Goal: Transaction & Acquisition: Purchase product/service

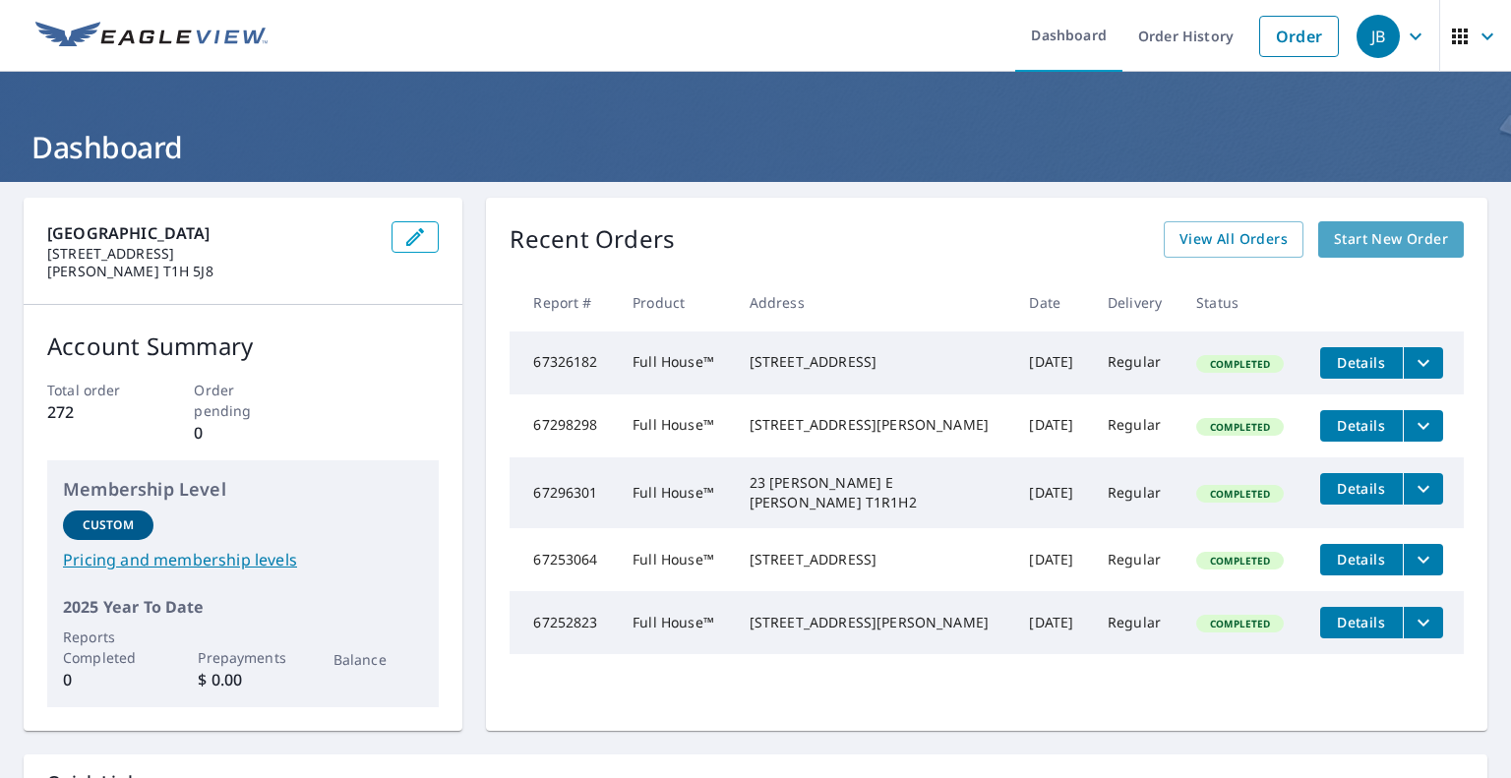
click at [1393, 235] on span "Start New Order" at bounding box center [1391, 239] width 114 height 25
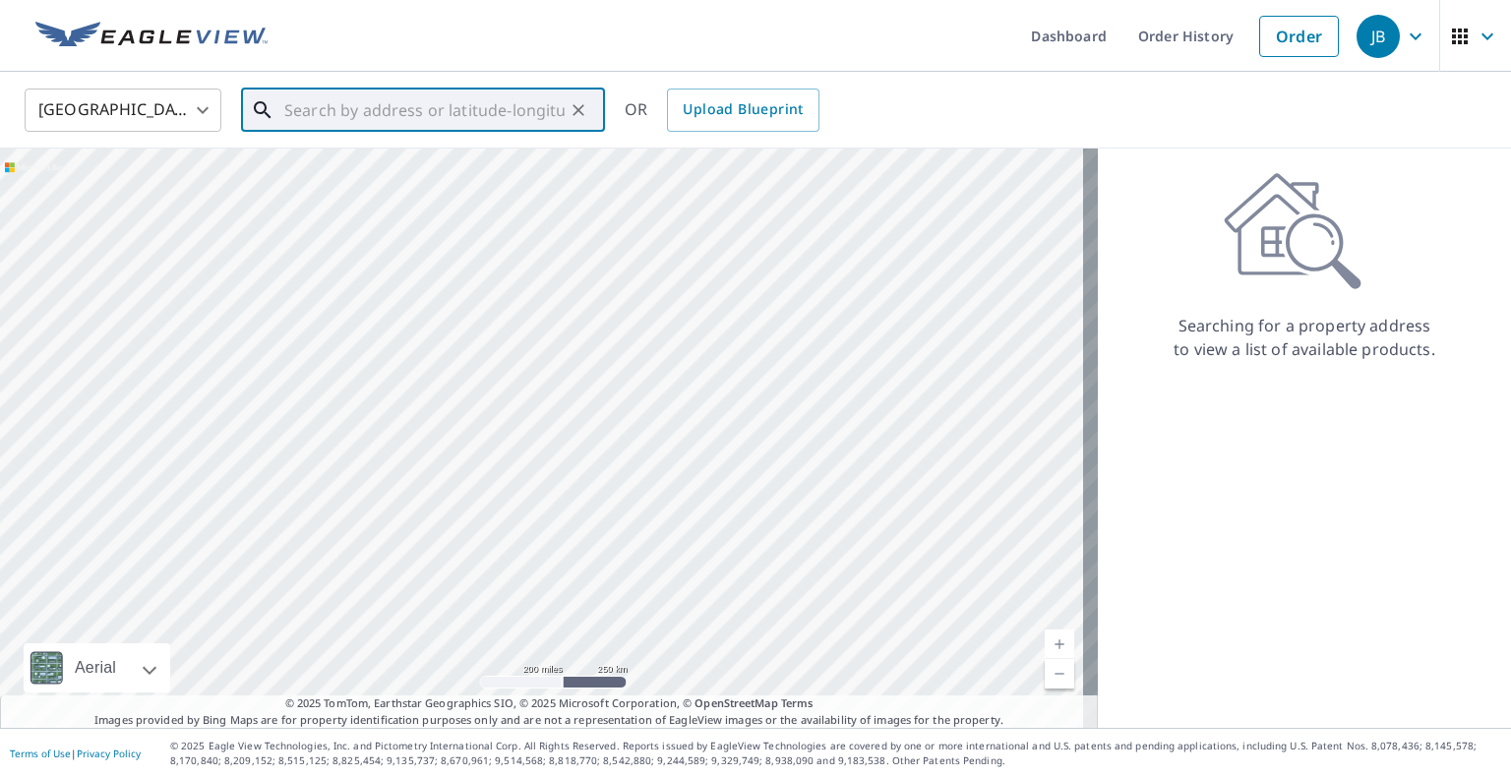
click at [346, 122] on input "text" at bounding box center [424, 110] width 280 height 55
click at [192, 113] on body "JB JB Dashboard Order History Order JB United States US ​ ​ OR Upload Blueprint…" at bounding box center [755, 389] width 1511 height 778
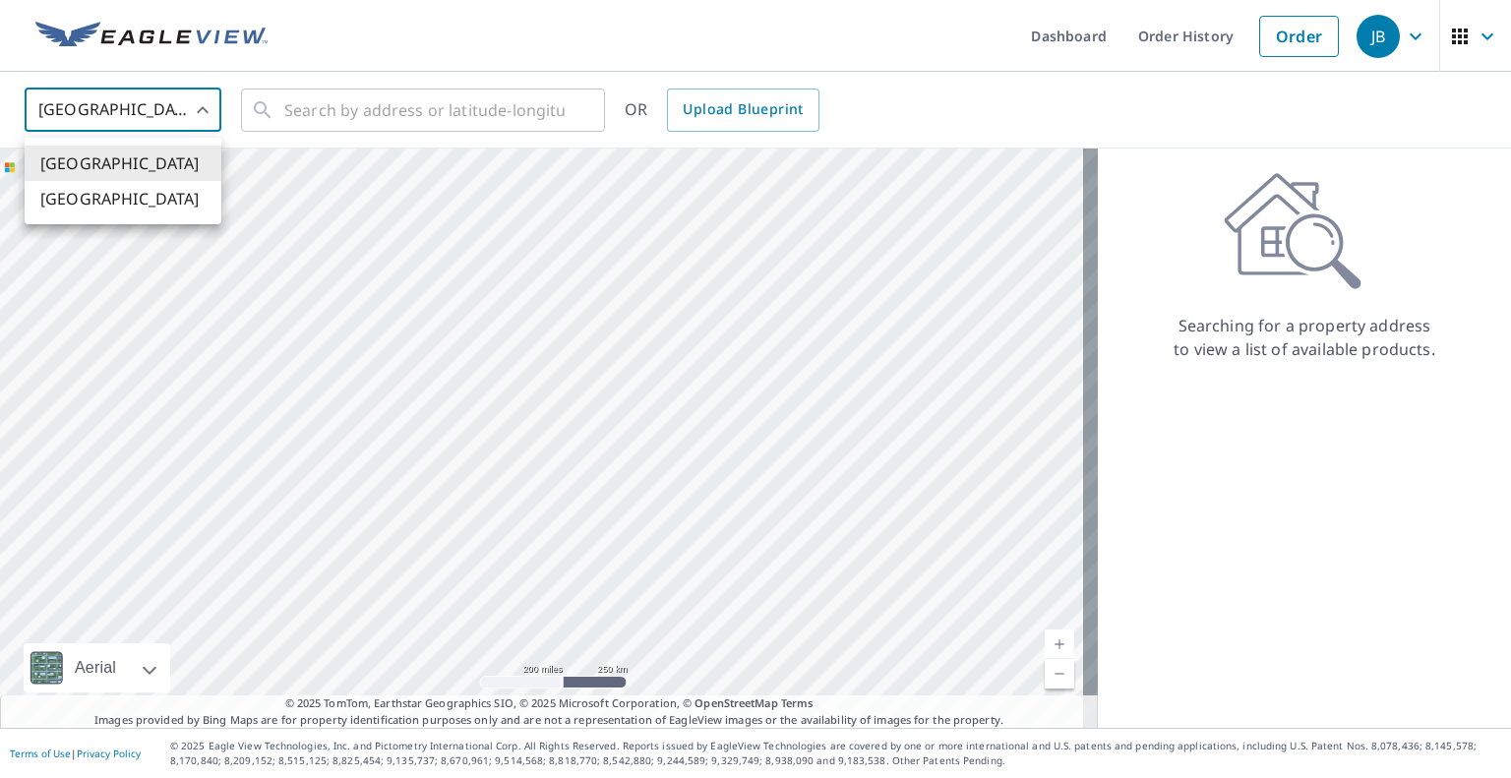
click at [128, 198] on li "[GEOGRAPHIC_DATA]" at bounding box center [123, 198] width 197 height 35
type input "CA"
click at [411, 112] on input "text" at bounding box center [424, 110] width 280 height 55
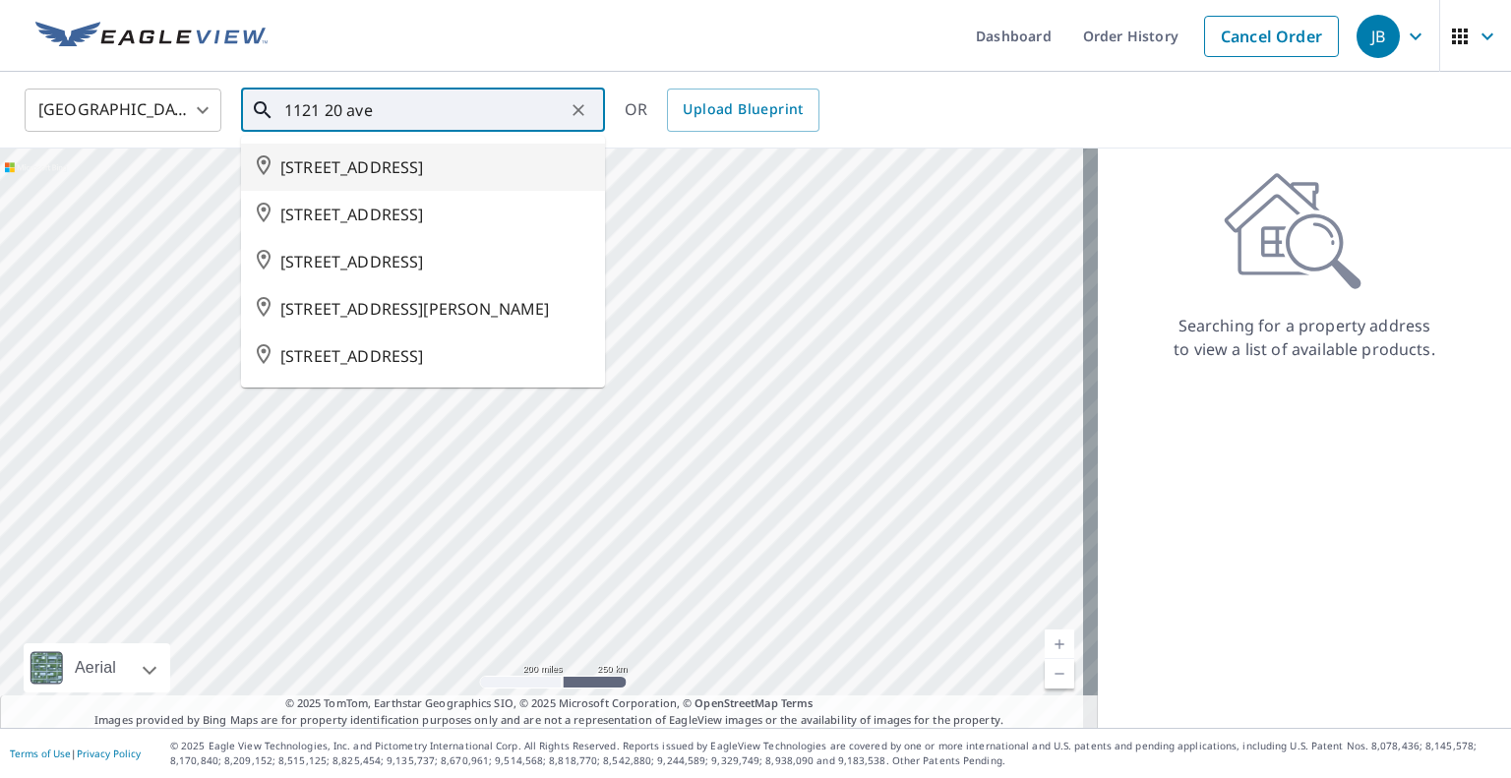
click at [430, 170] on span "[STREET_ADDRESS]" at bounding box center [434, 167] width 309 height 24
type input "[STREET_ADDRESS]"
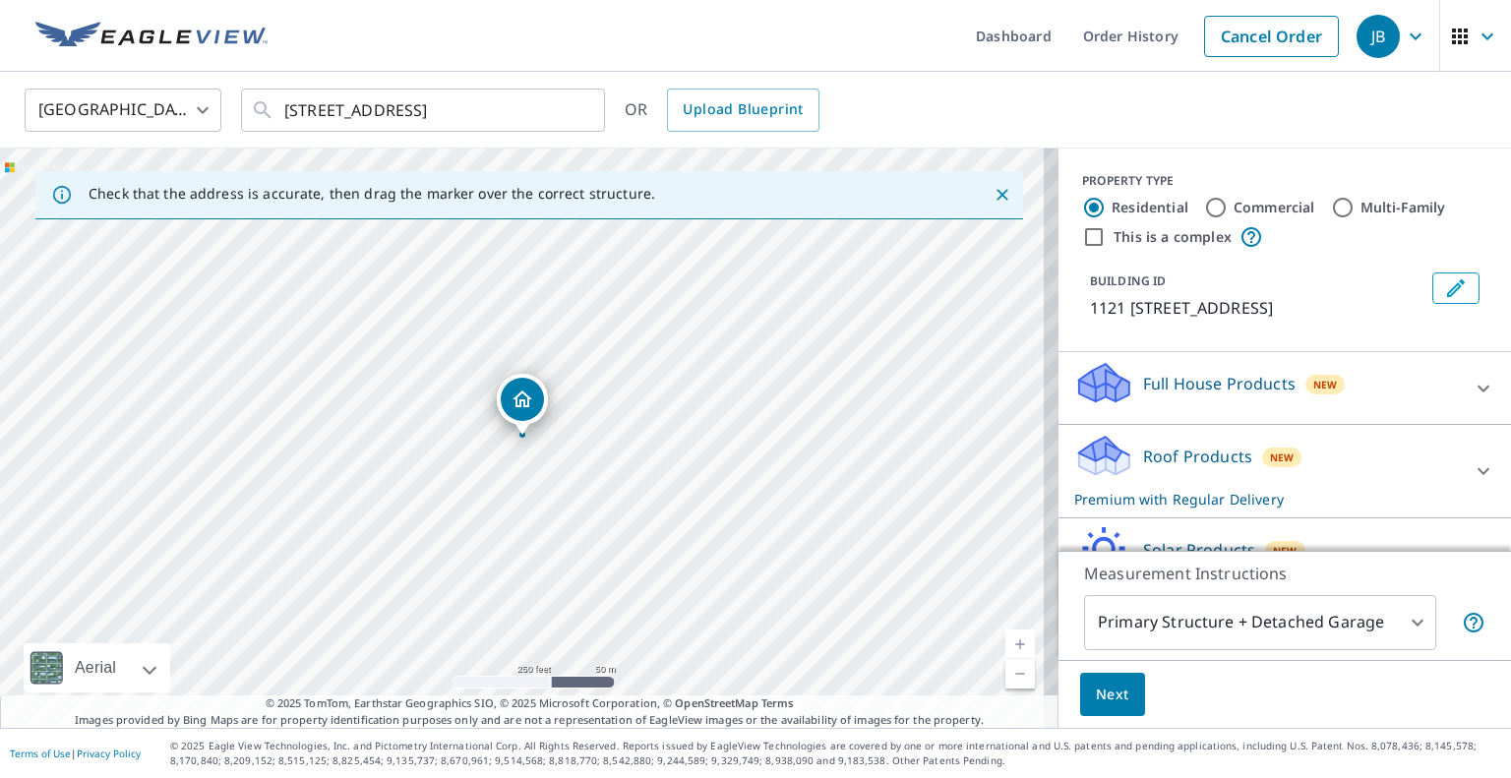
drag, startPoint x: 546, startPoint y: 395, endPoint x: 574, endPoint y: 416, distance: 35.2
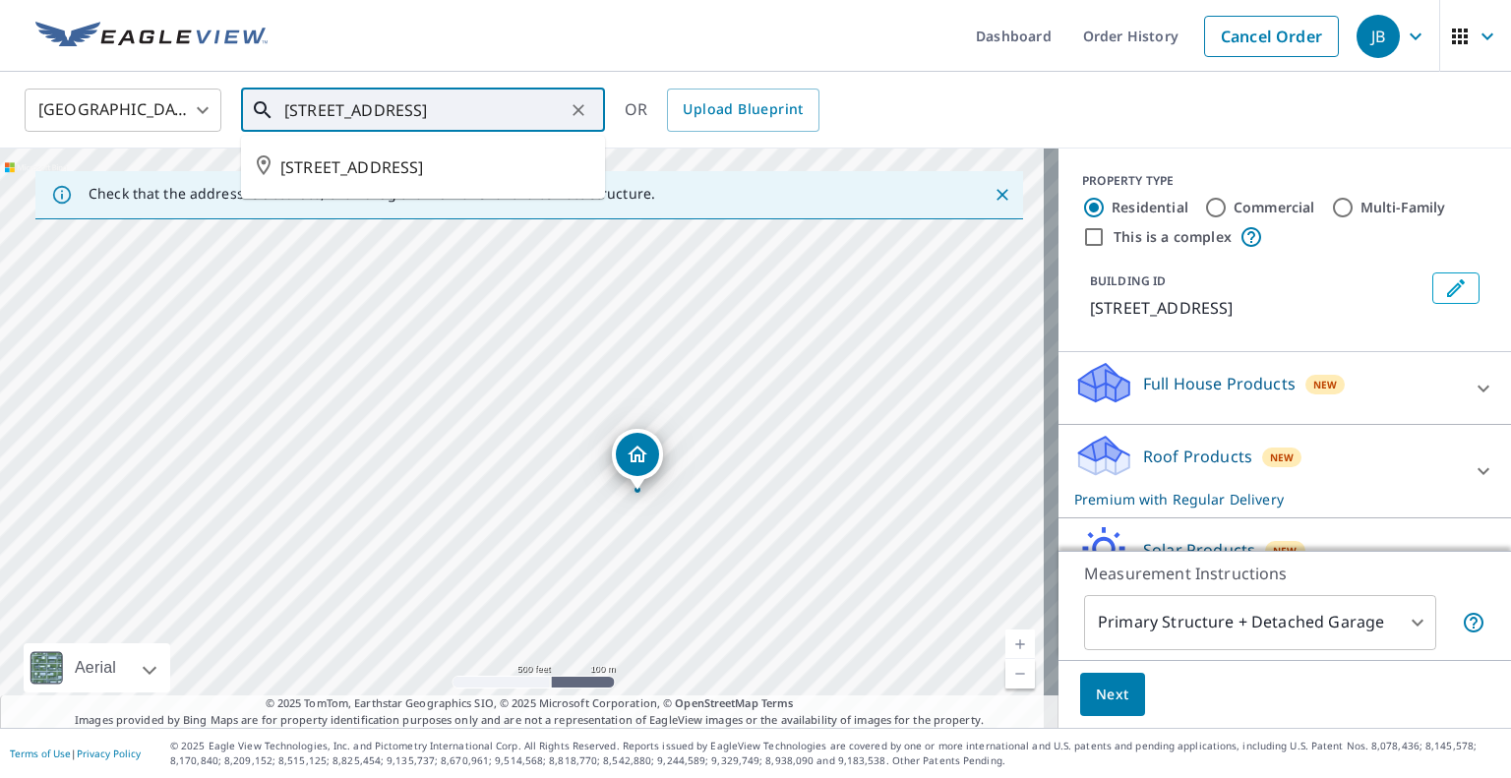
click at [529, 105] on input "[STREET_ADDRESS]" at bounding box center [424, 110] width 280 height 55
click at [460, 174] on span "[STREET_ADDRESS]" at bounding box center [434, 167] width 309 height 24
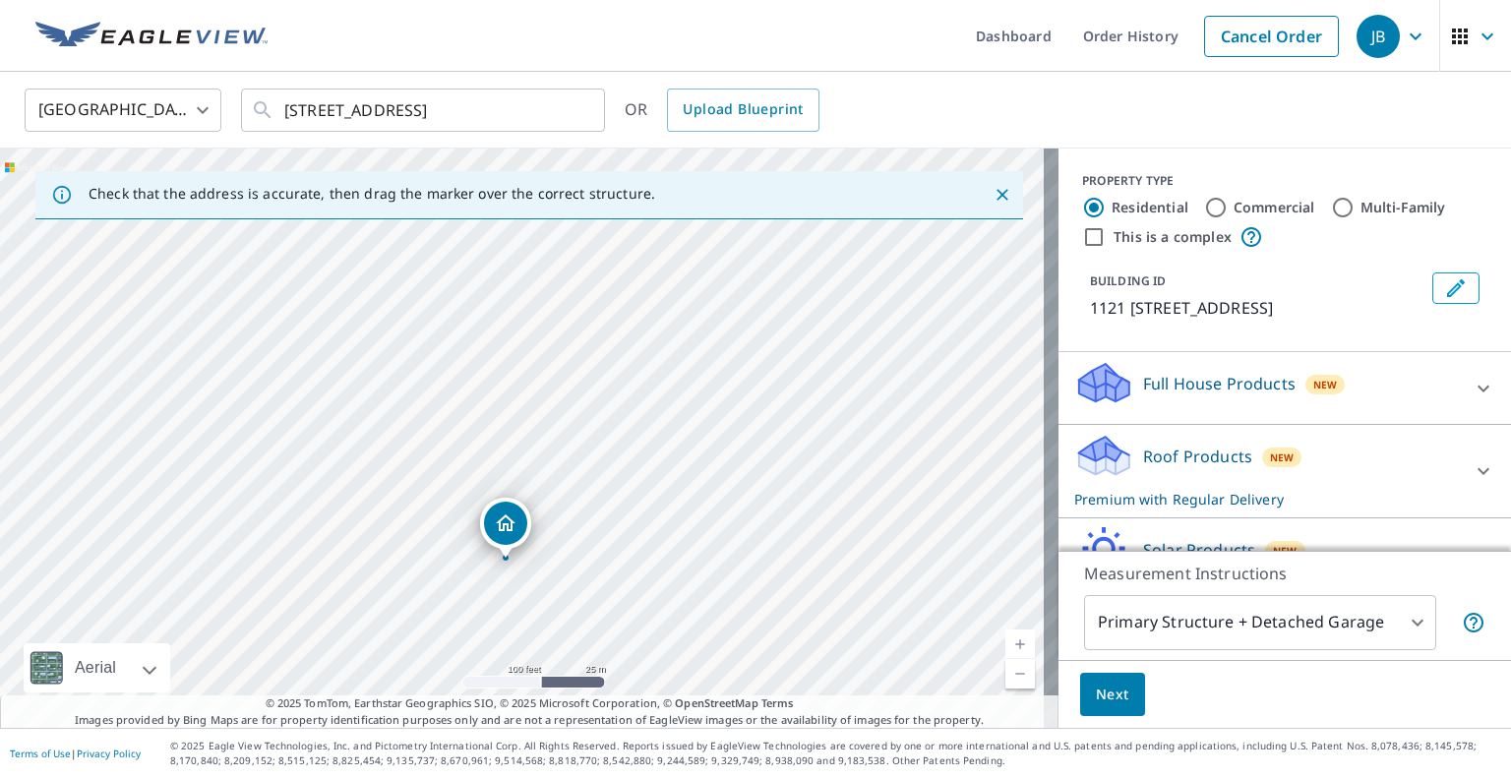
drag, startPoint x: 653, startPoint y: 384, endPoint x: 622, endPoint y: 497, distance: 117.4
click at [622, 497] on div "[STREET_ADDRESS]" at bounding box center [529, 438] width 1058 height 579
drag, startPoint x: 496, startPoint y: 531, endPoint x: 579, endPoint y: 300, distance: 245.8
drag, startPoint x: 492, startPoint y: 416, endPoint x: 576, endPoint y: 409, distance: 84.9
click at [678, 546] on div "[STREET_ADDRESS]" at bounding box center [529, 438] width 1058 height 579
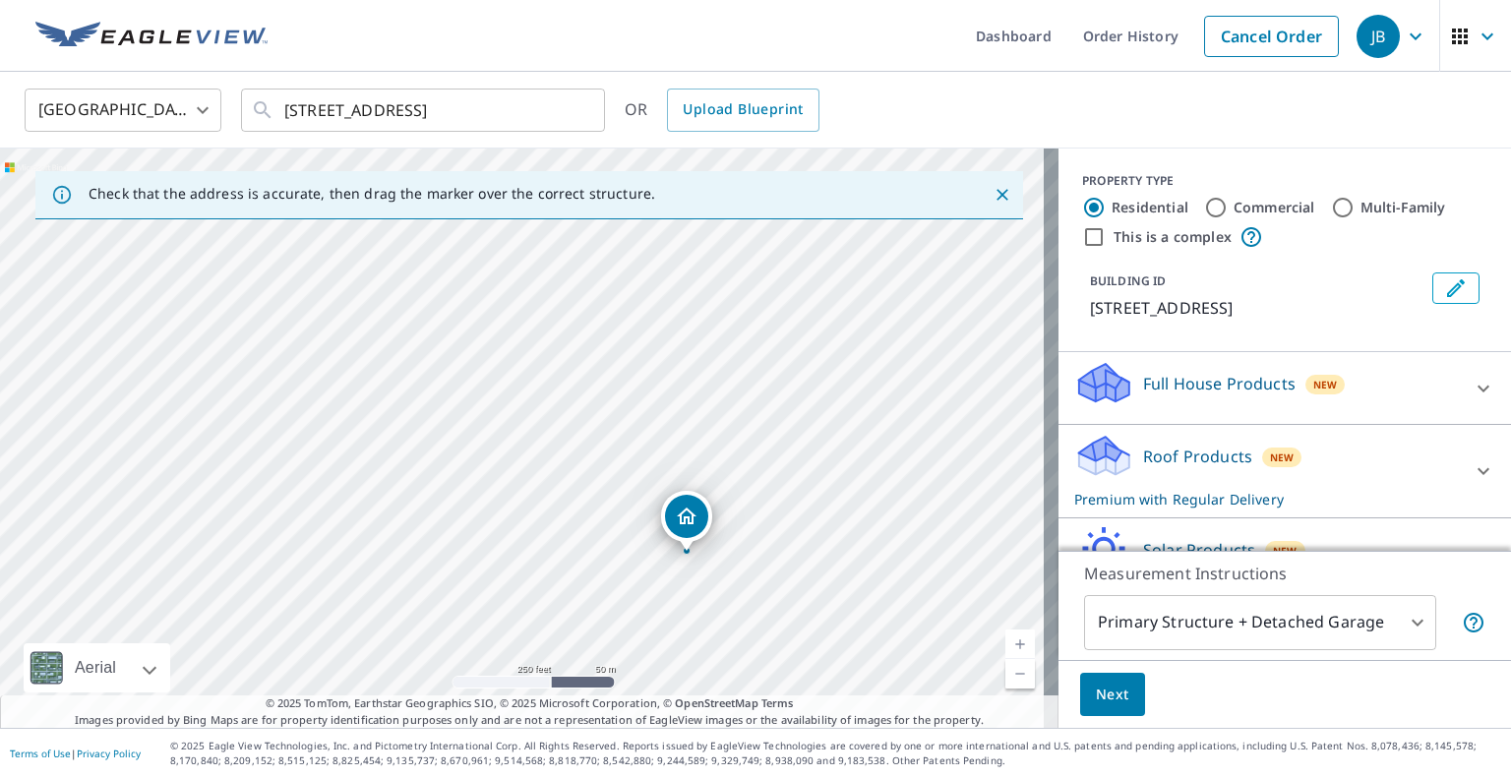
drag, startPoint x: 752, startPoint y: 381, endPoint x: 675, endPoint y: 498, distance: 140.0
click at [1208, 202] on input "Commercial" at bounding box center [1216, 208] width 24 height 24
radio input "true"
type input "4"
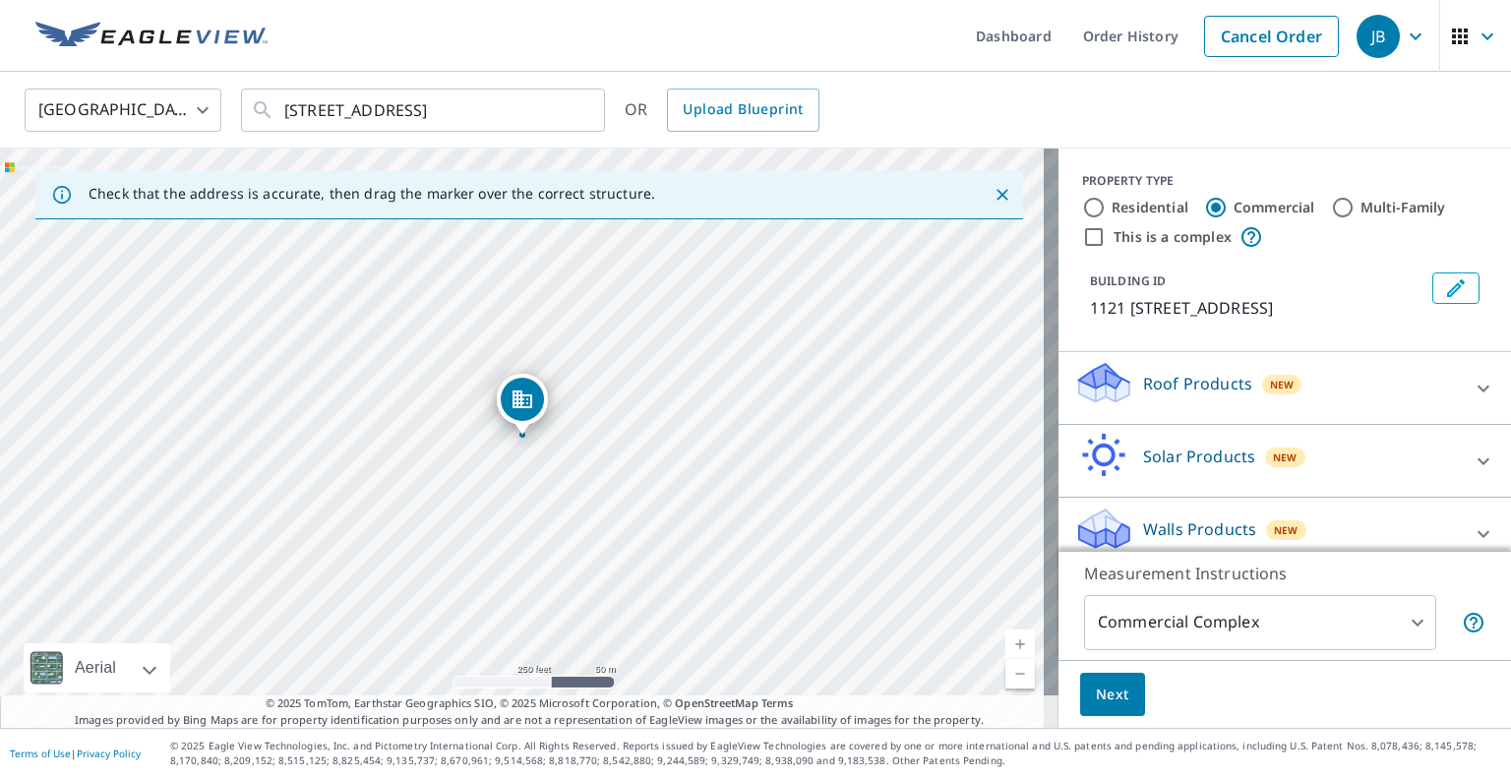
scroll to position [18, 0]
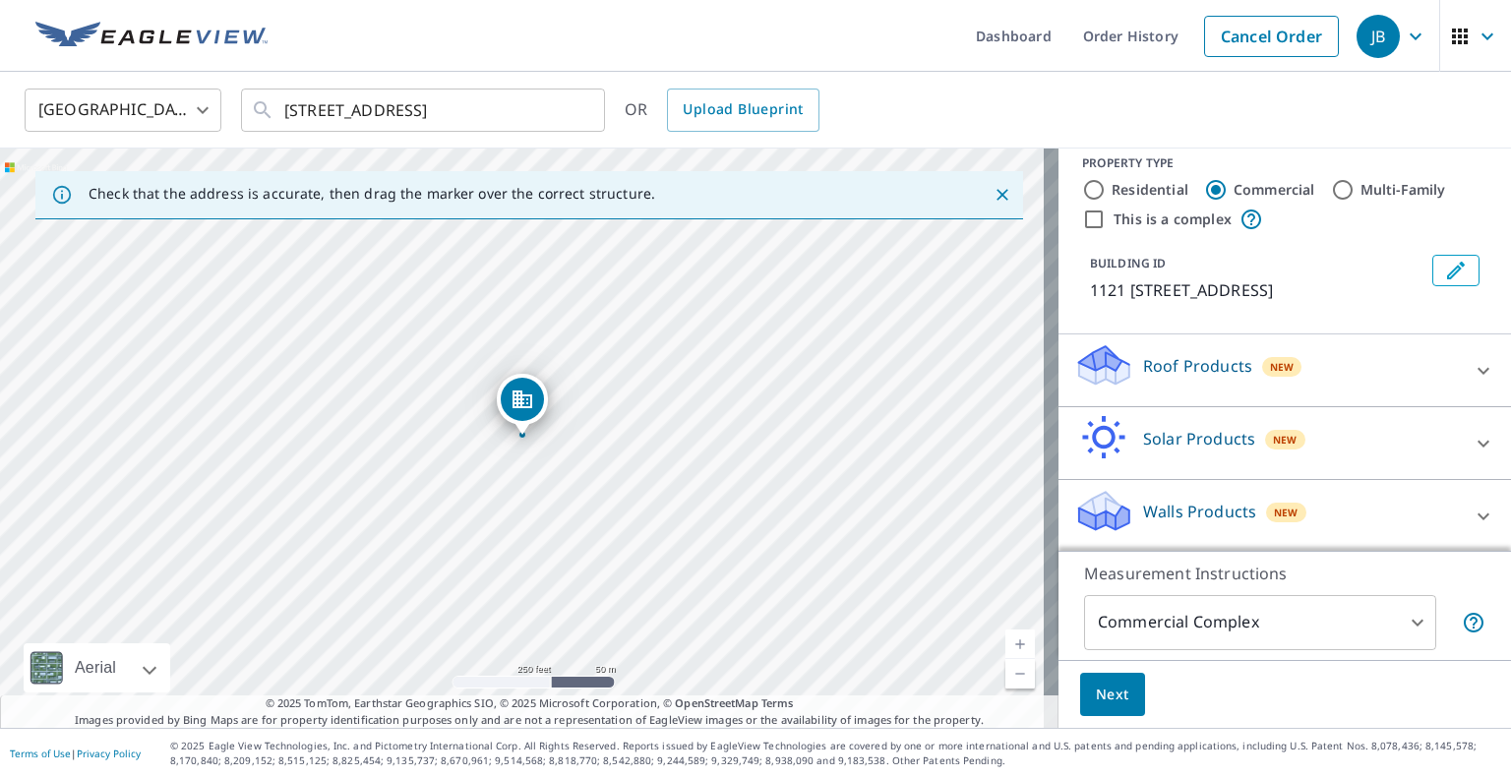
click at [1472, 366] on icon at bounding box center [1484, 371] width 24 height 24
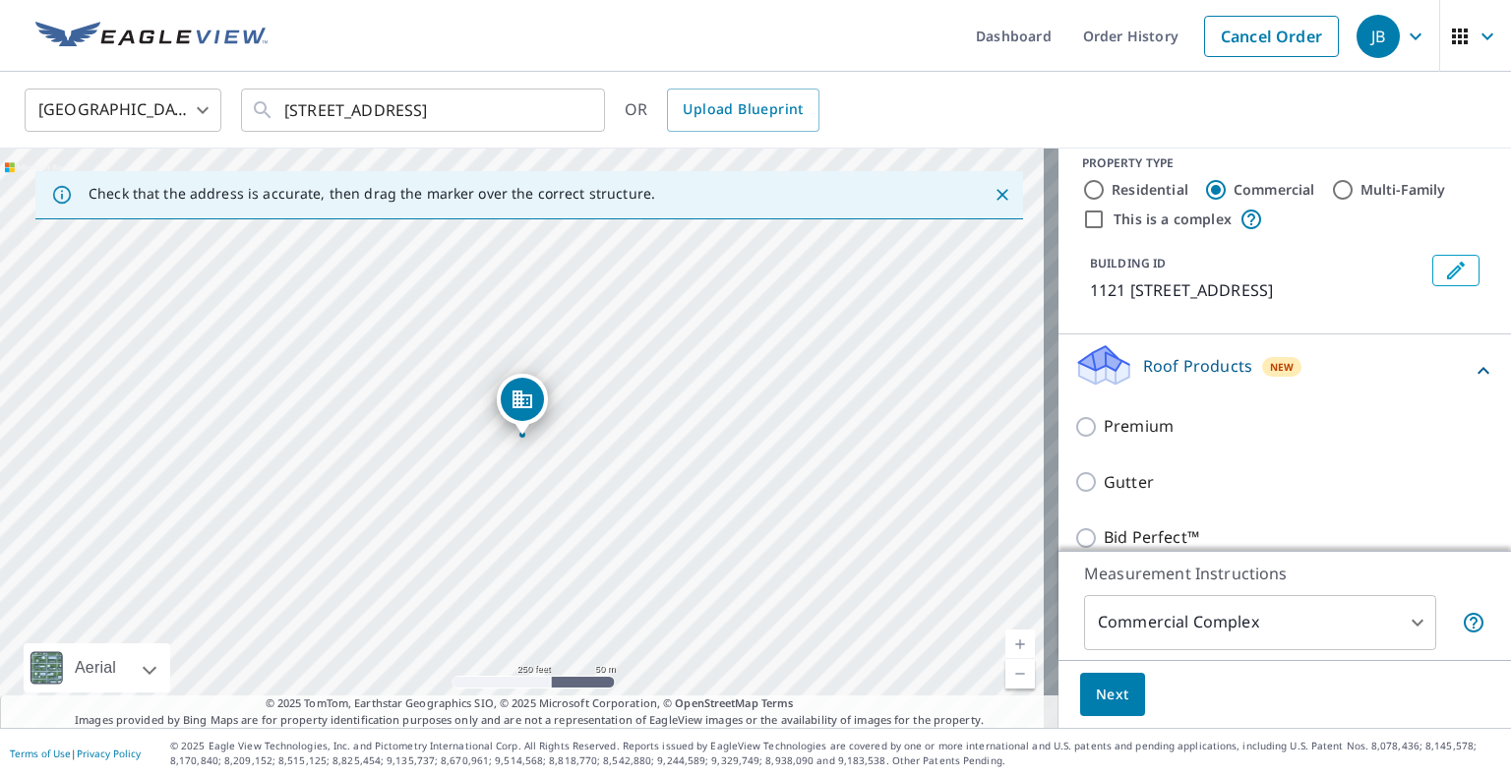
scroll to position [185, 0]
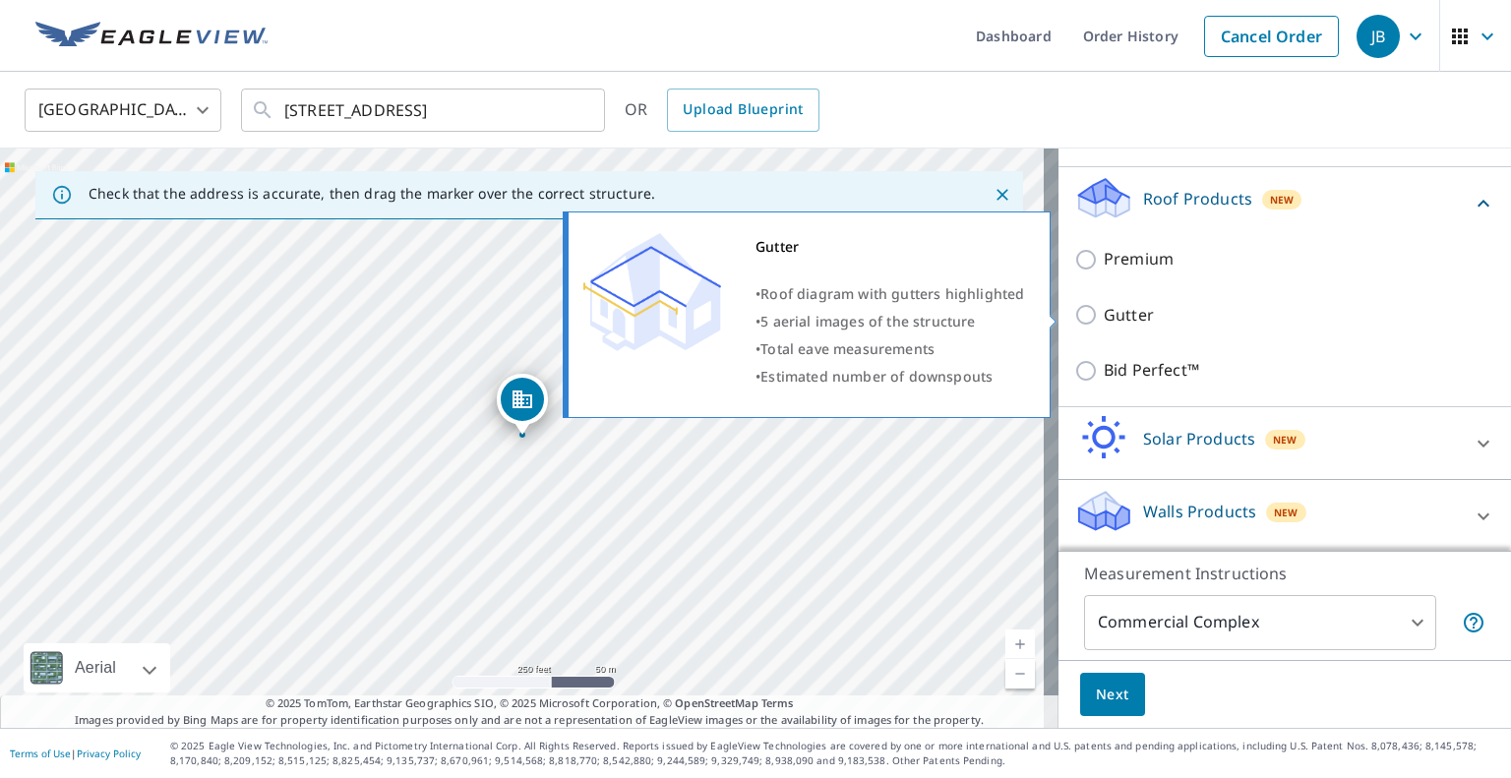
click at [1120, 309] on p "Gutter" at bounding box center [1129, 315] width 50 height 25
click at [1104, 309] on input "Gutter" at bounding box center [1089, 315] width 30 height 24
checkbox input "true"
type input "2"
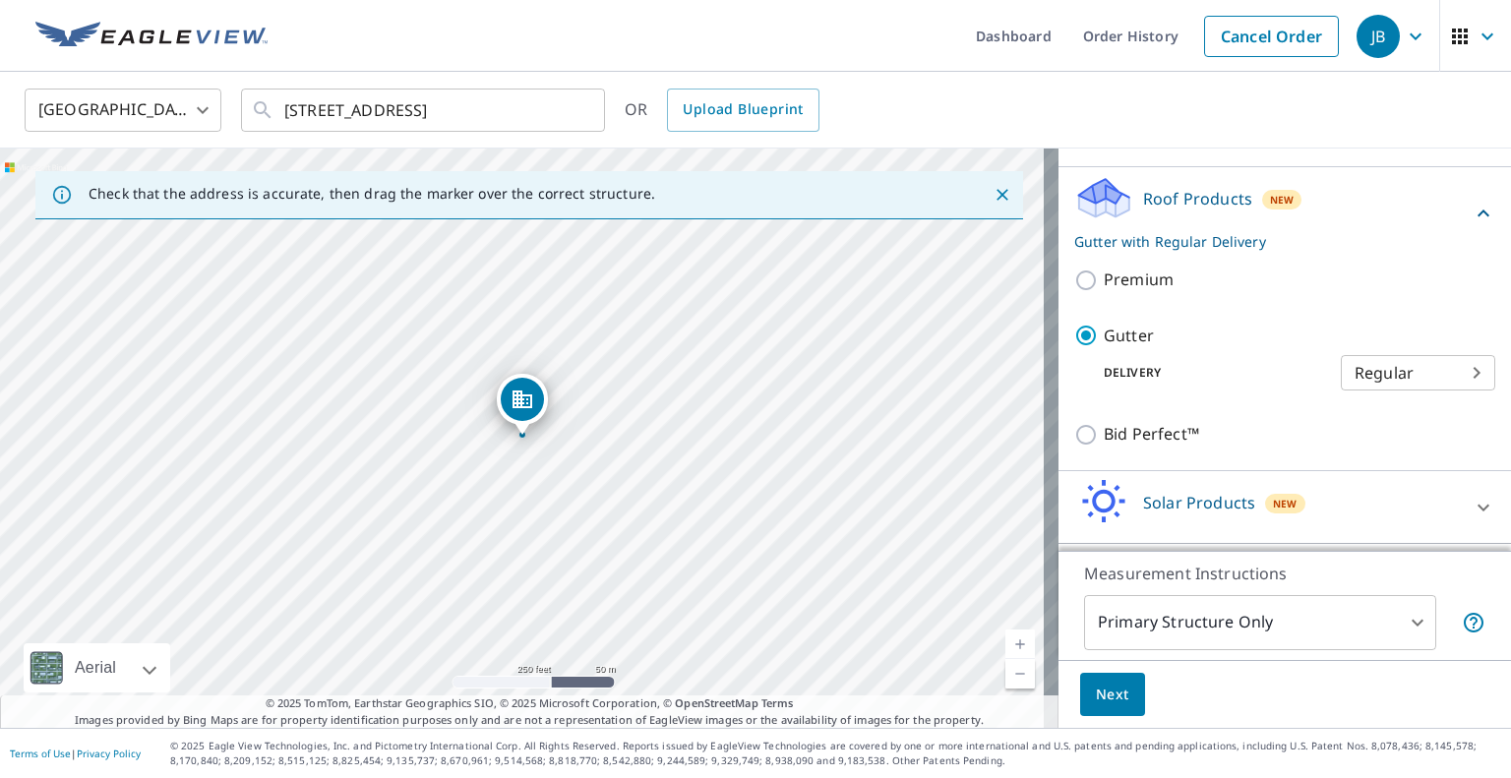
click at [1365, 387] on body "JB JB Dashboard Order History Cancel Order JB Canada [GEOGRAPHIC_DATA] ​ [STREE…" at bounding box center [755, 389] width 1511 height 778
click at [1251, 327] on div at bounding box center [755, 389] width 1511 height 778
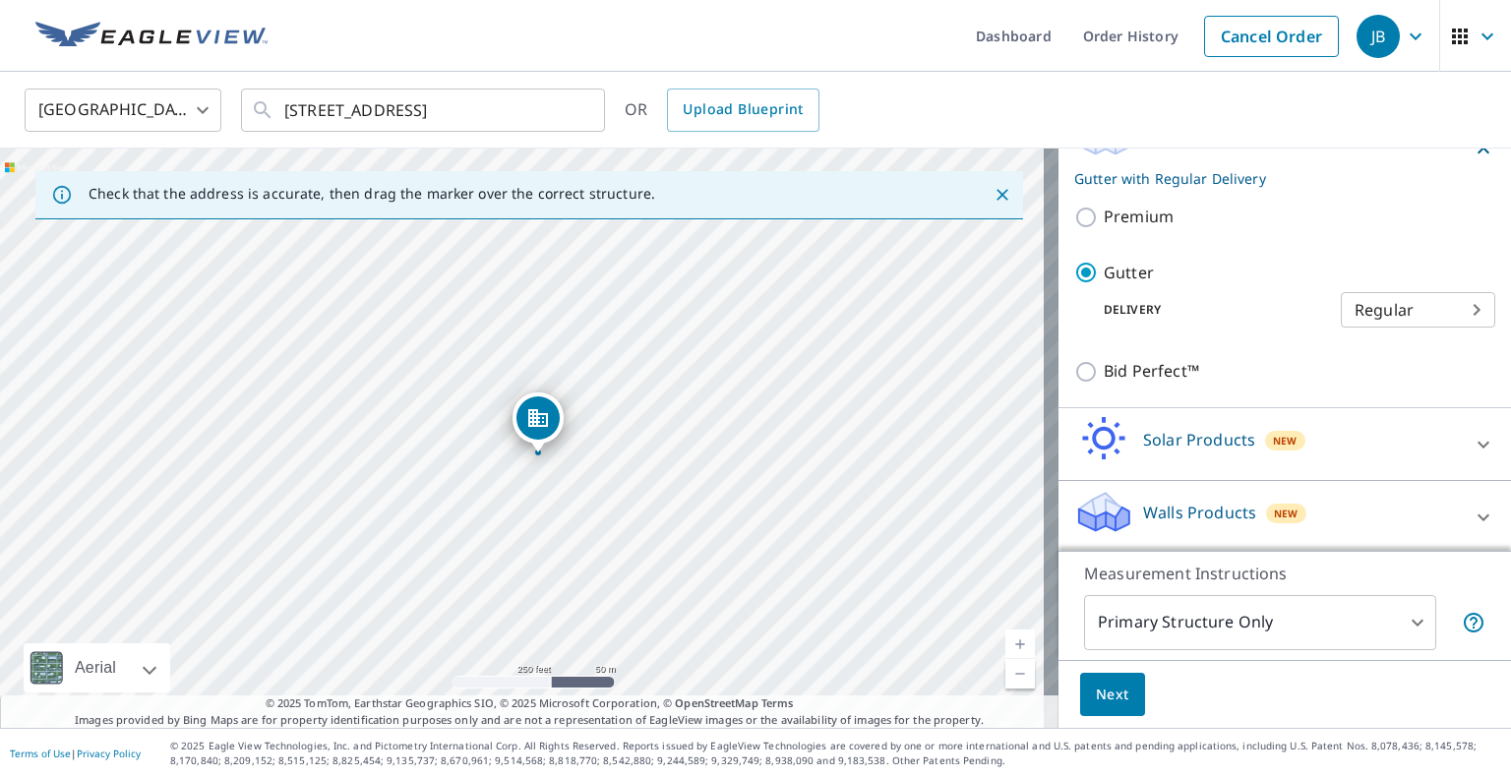
drag, startPoint x: 531, startPoint y: 407, endPoint x: 547, endPoint y: 425, distance: 23.7
click at [1103, 703] on span "Next" at bounding box center [1112, 695] width 33 height 25
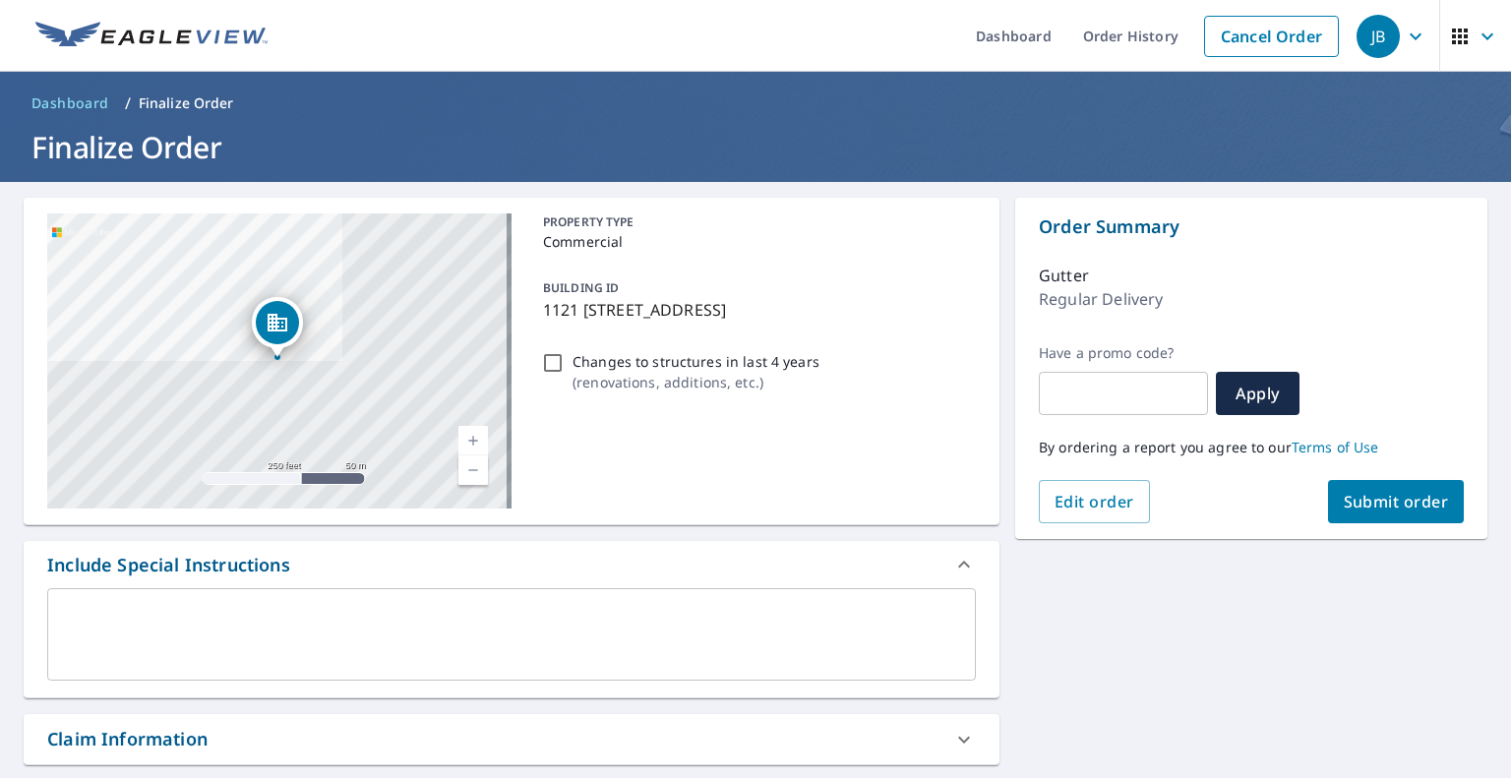
click at [1393, 507] on span "Submit order" at bounding box center [1396, 502] width 105 height 22
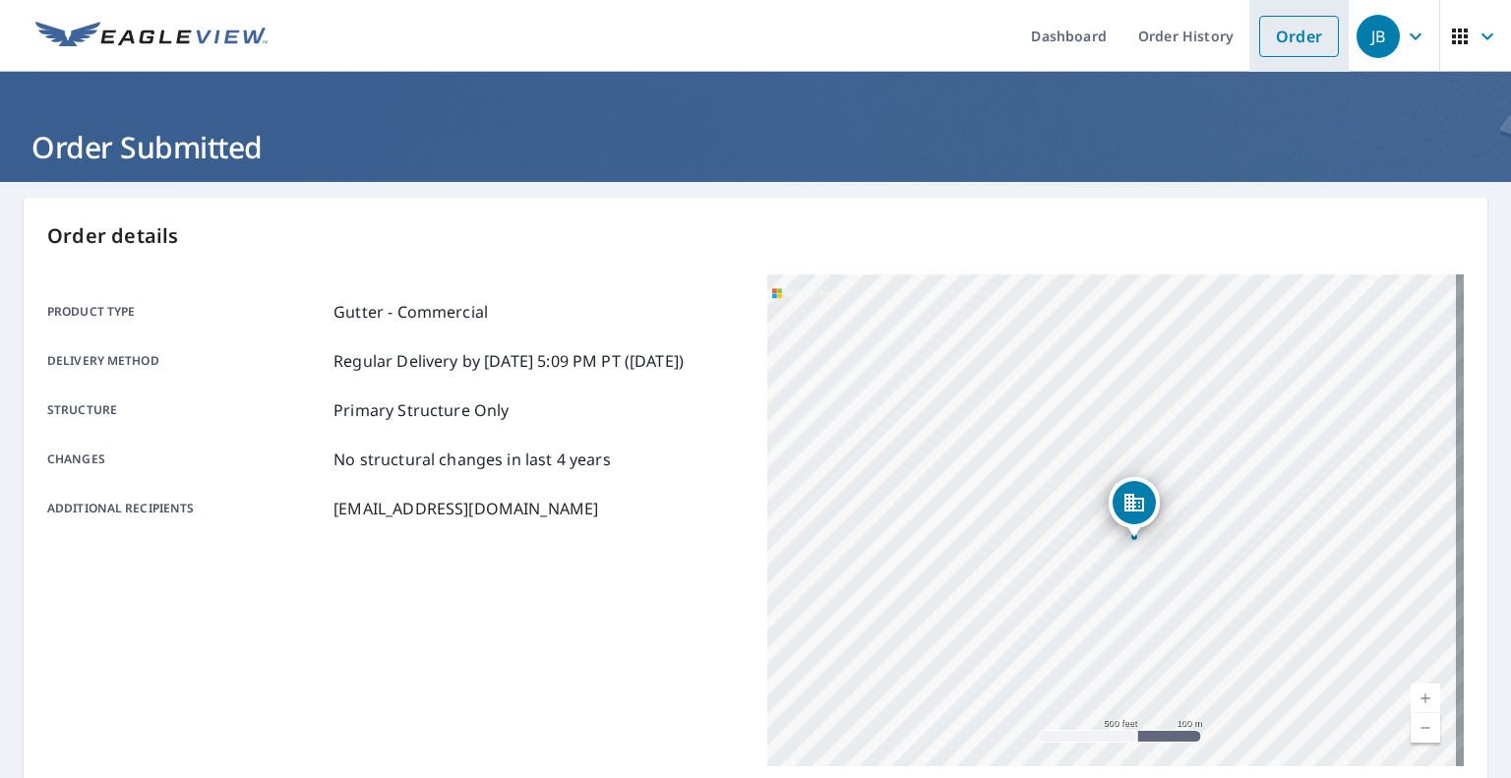
click at [1298, 42] on link "Order" at bounding box center [1299, 36] width 80 height 41
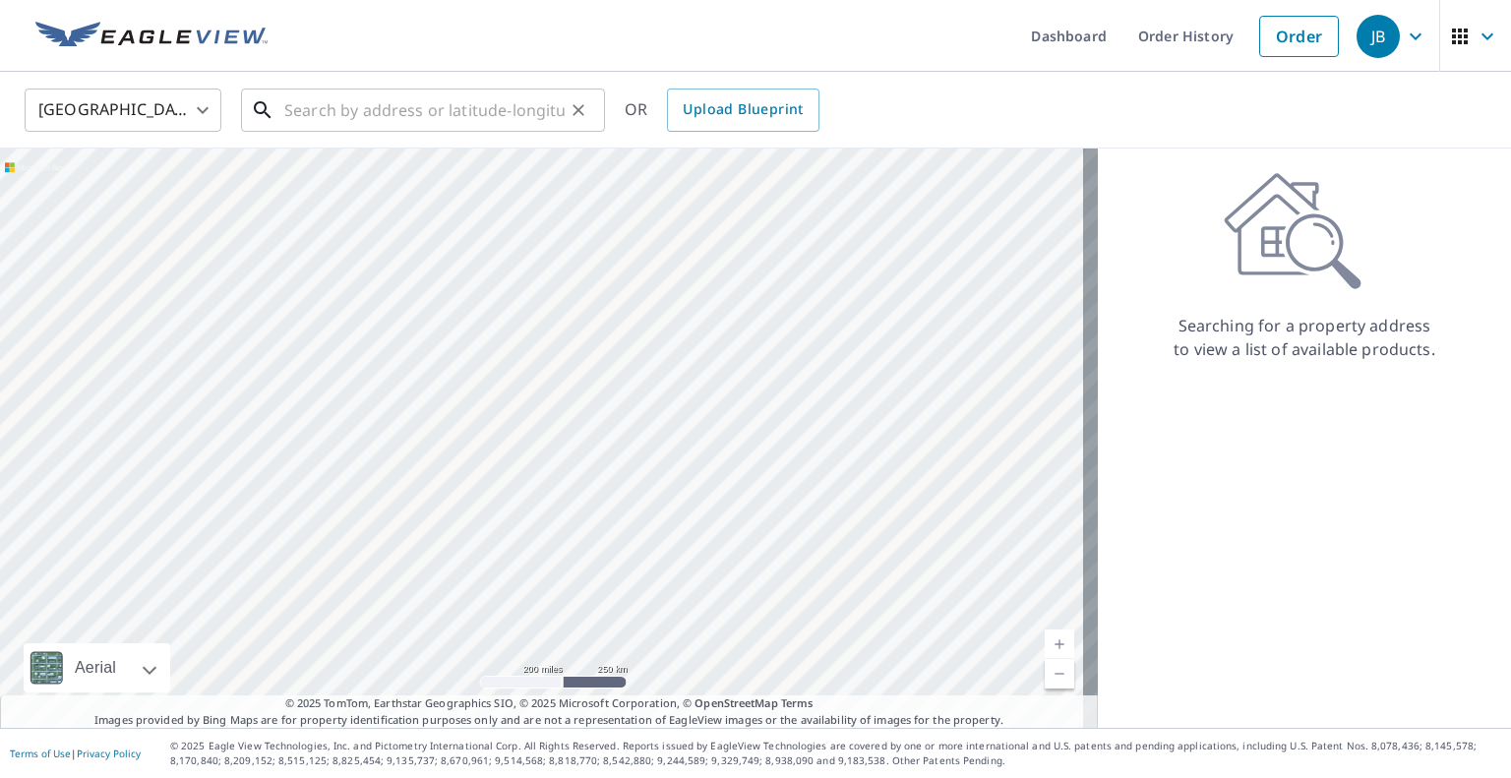
click at [428, 87] on input "text" at bounding box center [424, 110] width 280 height 55
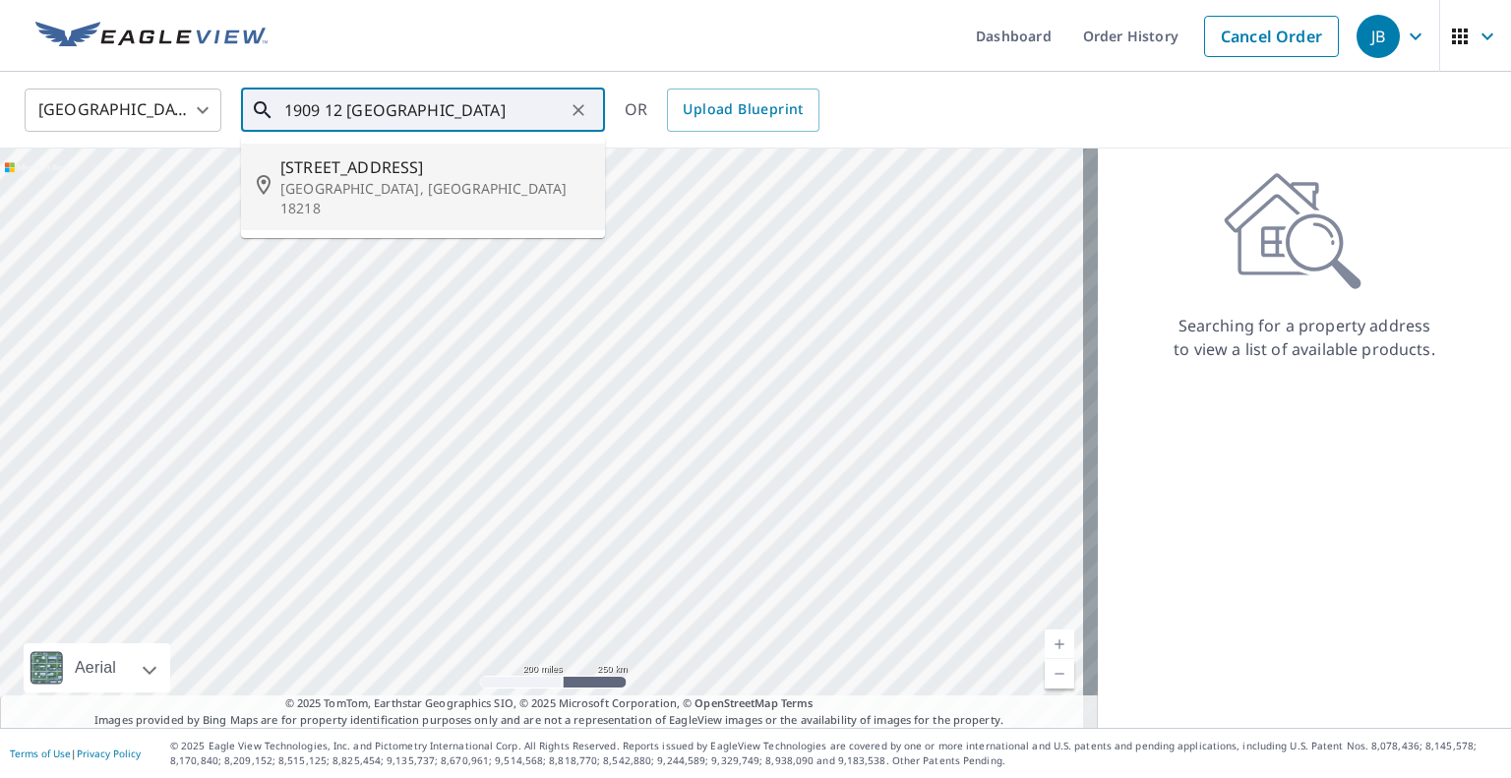
click at [351, 115] on input "1909 12 [GEOGRAPHIC_DATA]" at bounding box center [424, 110] width 280 height 55
drag, startPoint x: 462, startPoint y: 113, endPoint x: 339, endPoint y: 75, distance: 128.8
click at [339, 75] on div "[GEOGRAPHIC_DATA] [GEOGRAPHIC_DATA] ​ 1909 12 st coaldale ​ [STREET_ADDRESS] OR…" at bounding box center [755, 110] width 1511 height 77
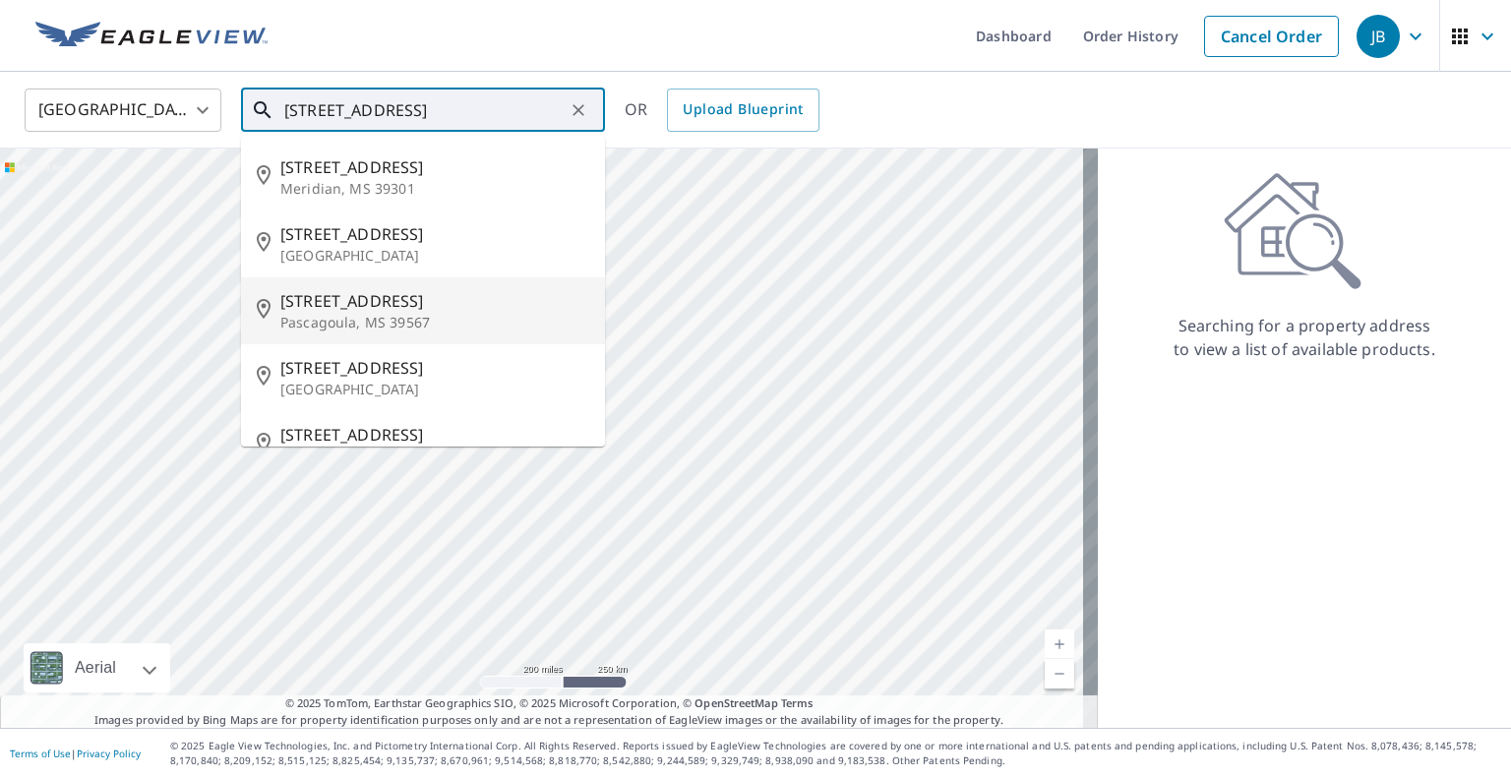
scroll to position [38, 0]
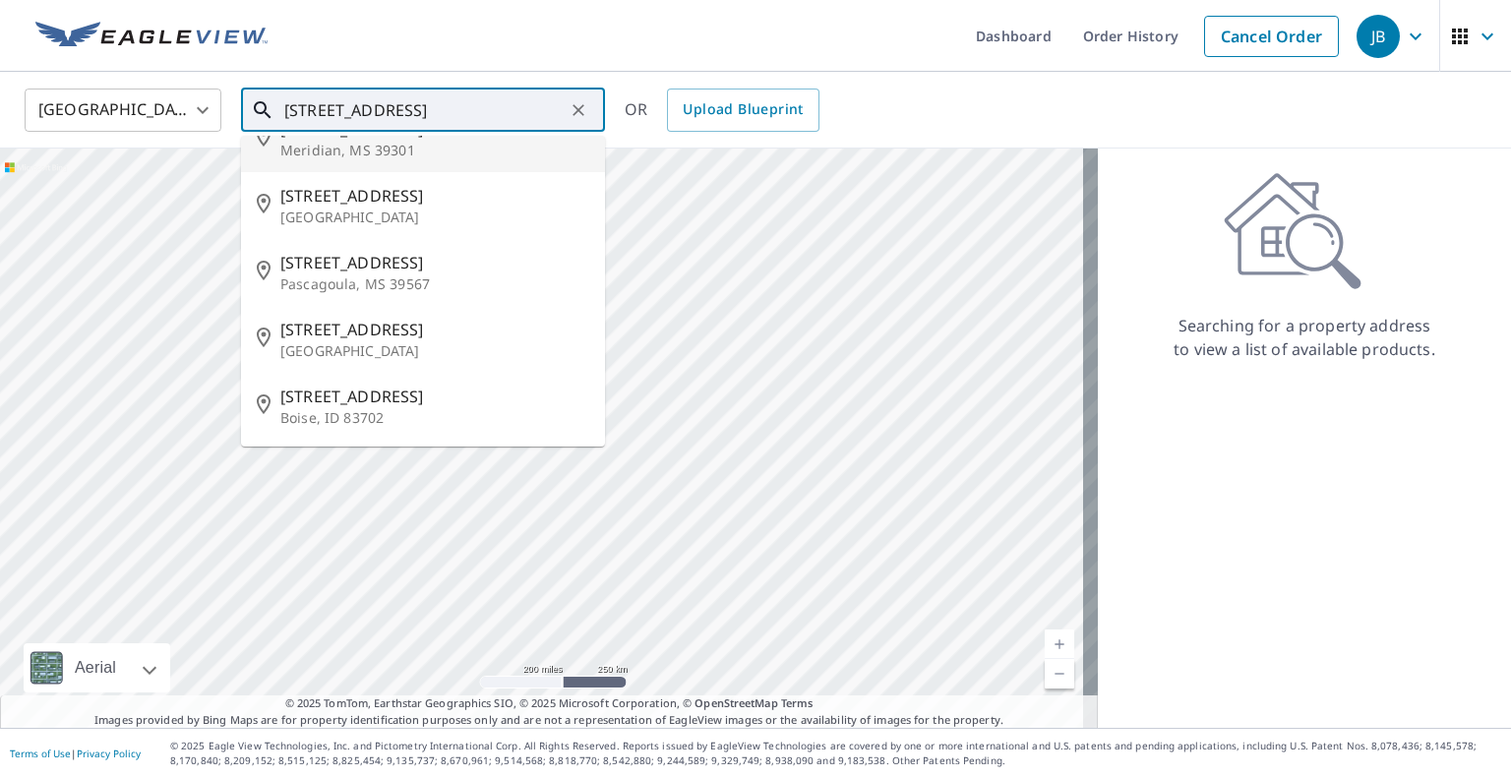
click at [354, 111] on input "[STREET_ADDRESS]" at bounding box center [424, 110] width 280 height 55
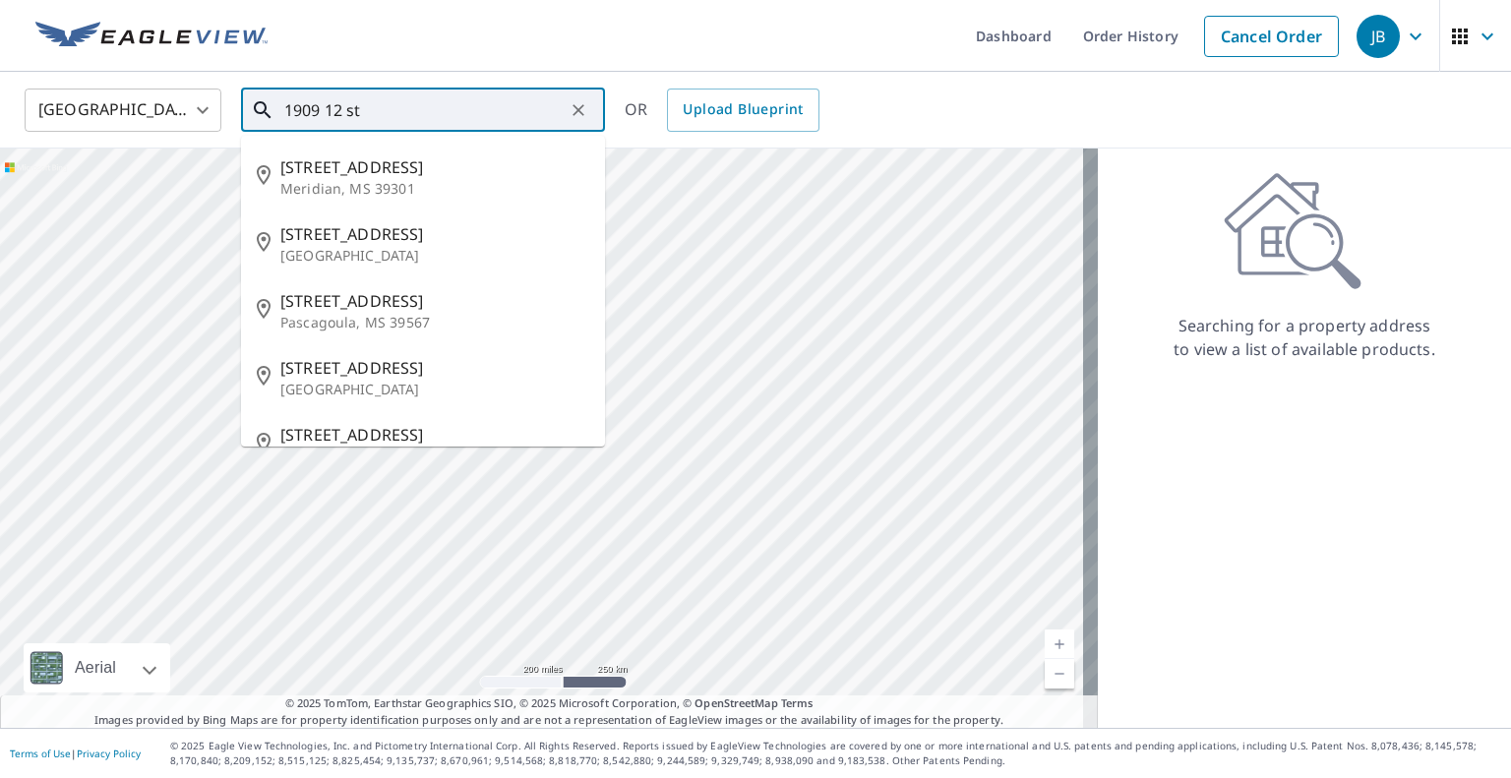
click at [502, 86] on input "1909 12 st" at bounding box center [424, 110] width 280 height 55
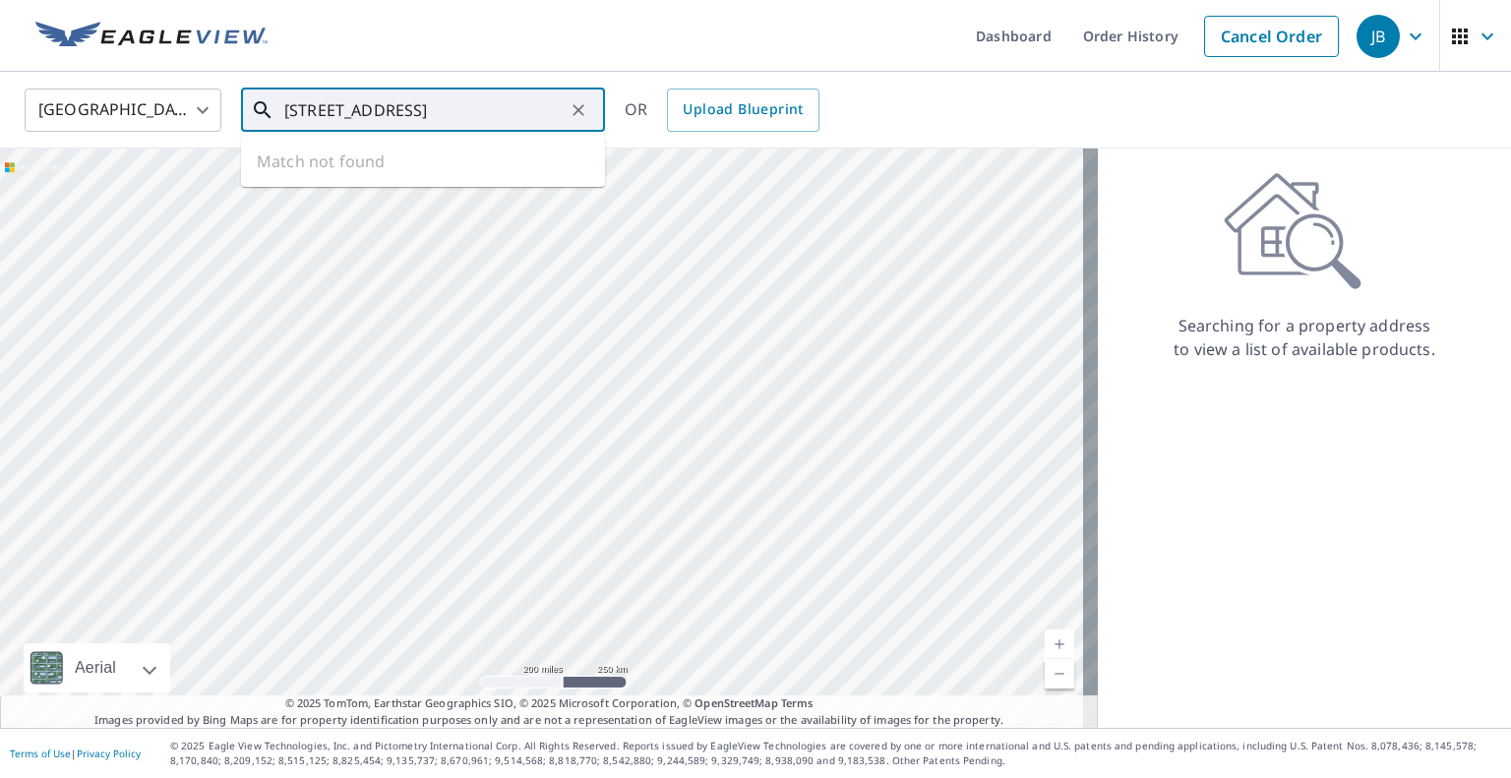
type input "[STREET_ADDRESS]"
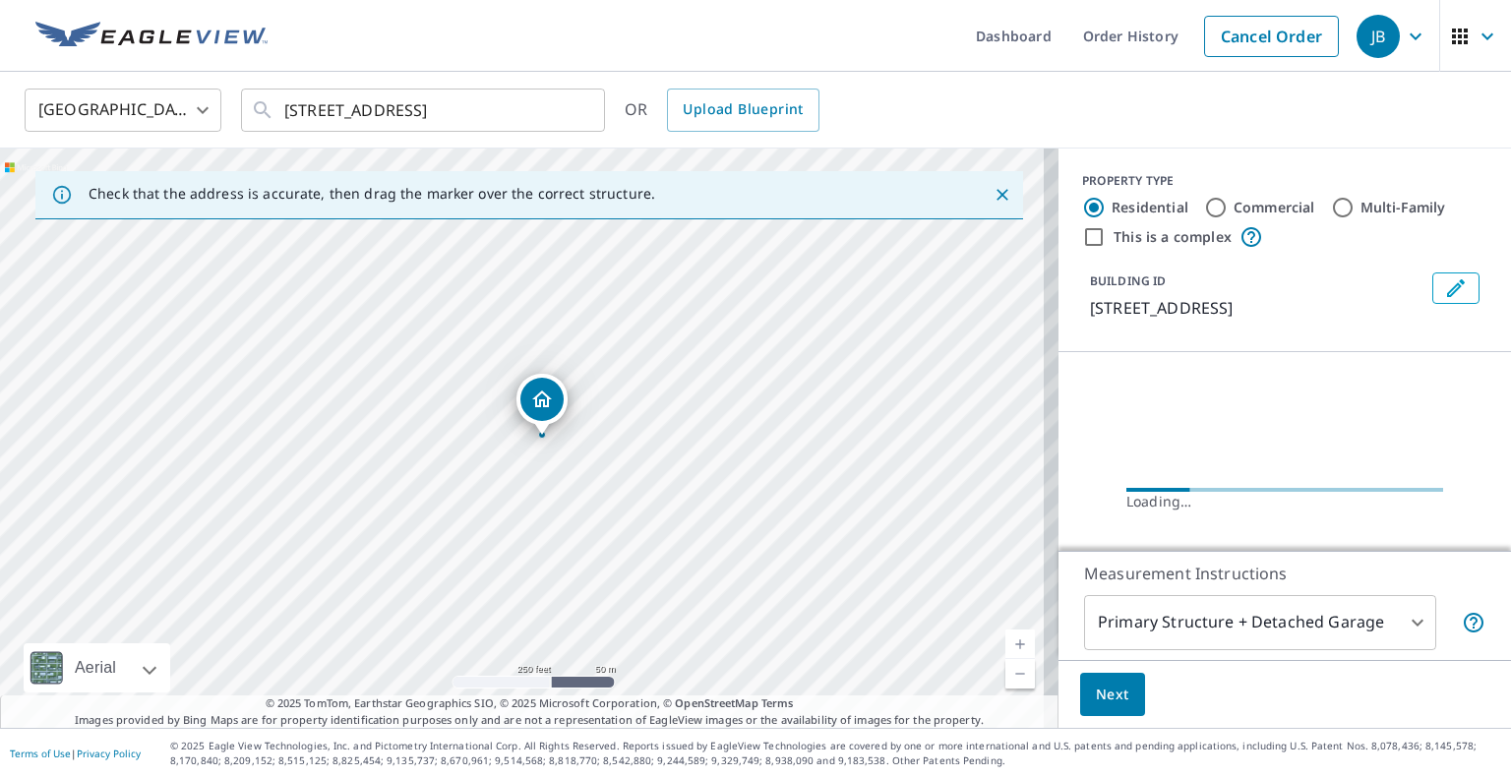
click at [193, 97] on body "JB JB Dashboard Order History Cancel Order JB [GEOGRAPHIC_DATA] [GEOGRAPHIC_DAT…" at bounding box center [755, 389] width 1511 height 778
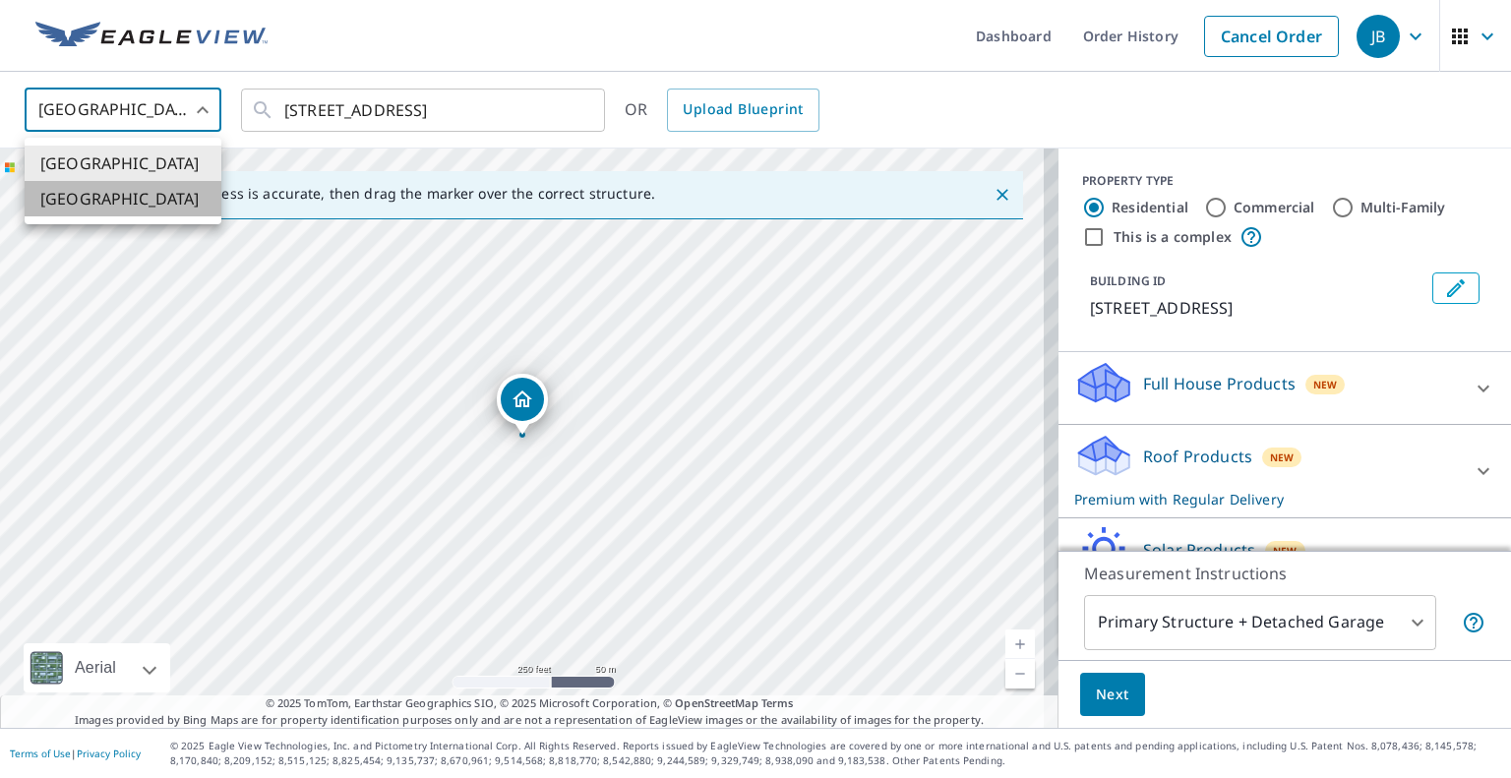
click at [165, 210] on li "[GEOGRAPHIC_DATA]" at bounding box center [123, 198] width 197 height 35
type input "CA"
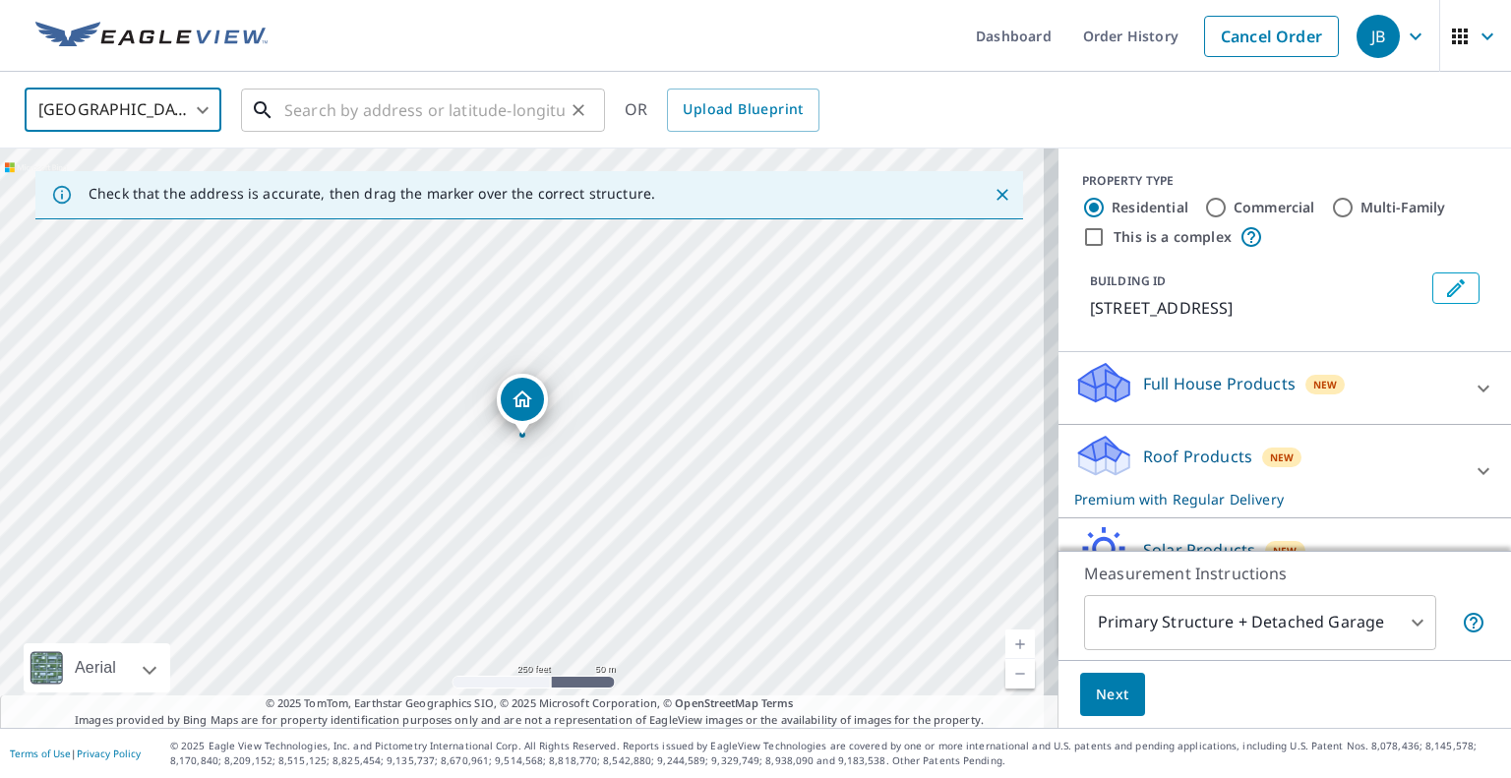
click at [367, 125] on input "text" at bounding box center [424, 110] width 280 height 55
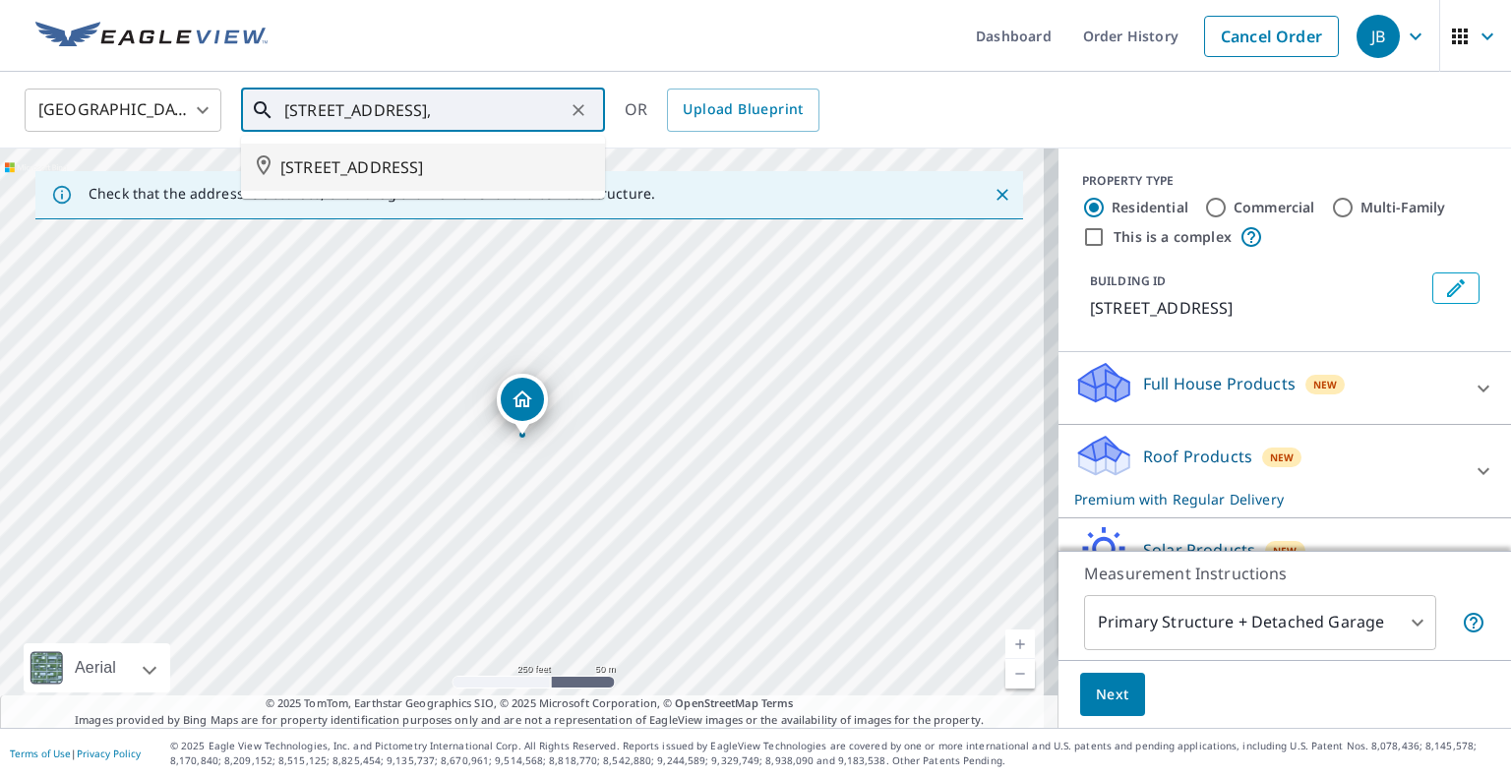
click at [355, 153] on li "[STREET_ADDRESS]" at bounding box center [423, 167] width 364 height 47
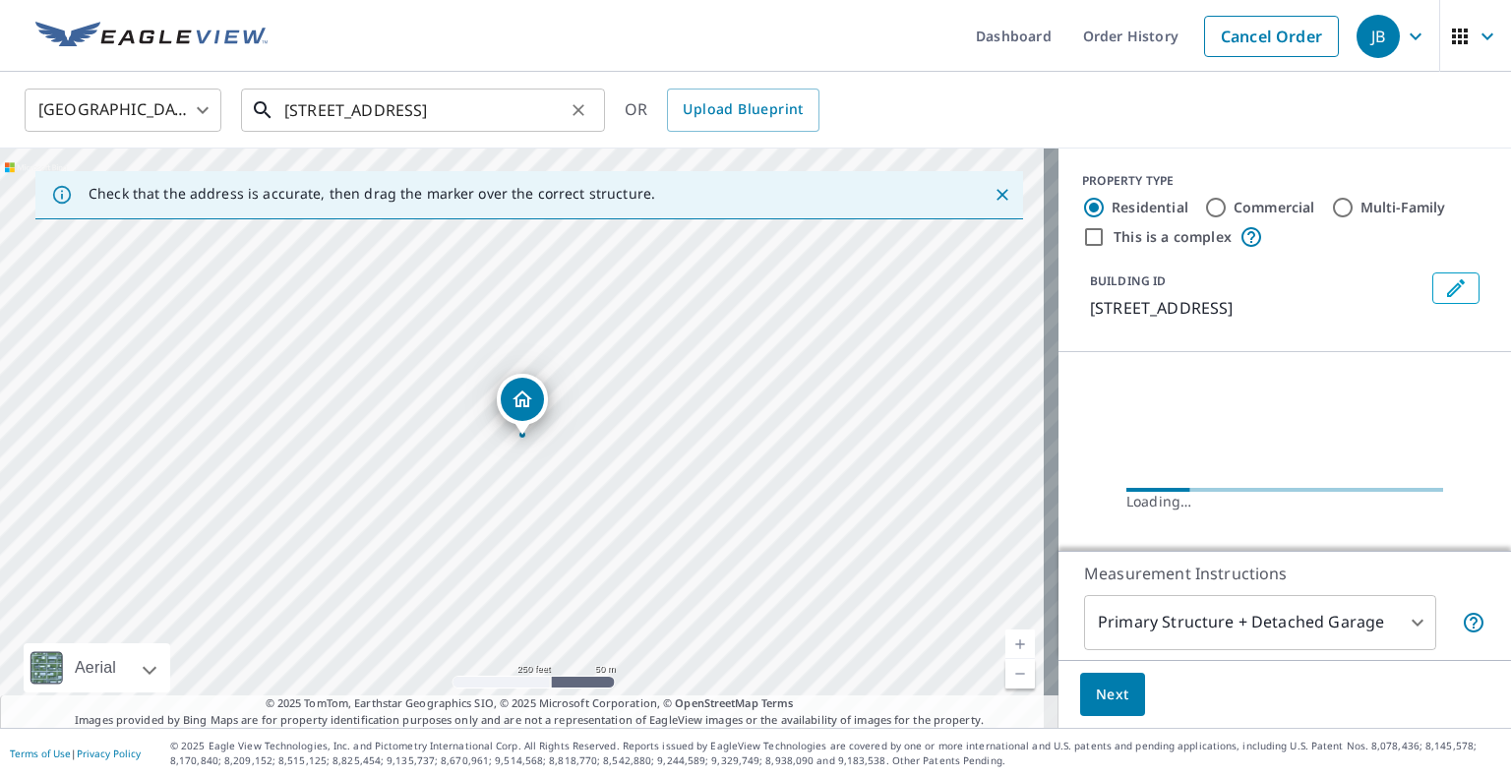
click at [316, 111] on input "[STREET_ADDRESS]" at bounding box center [424, 110] width 280 height 55
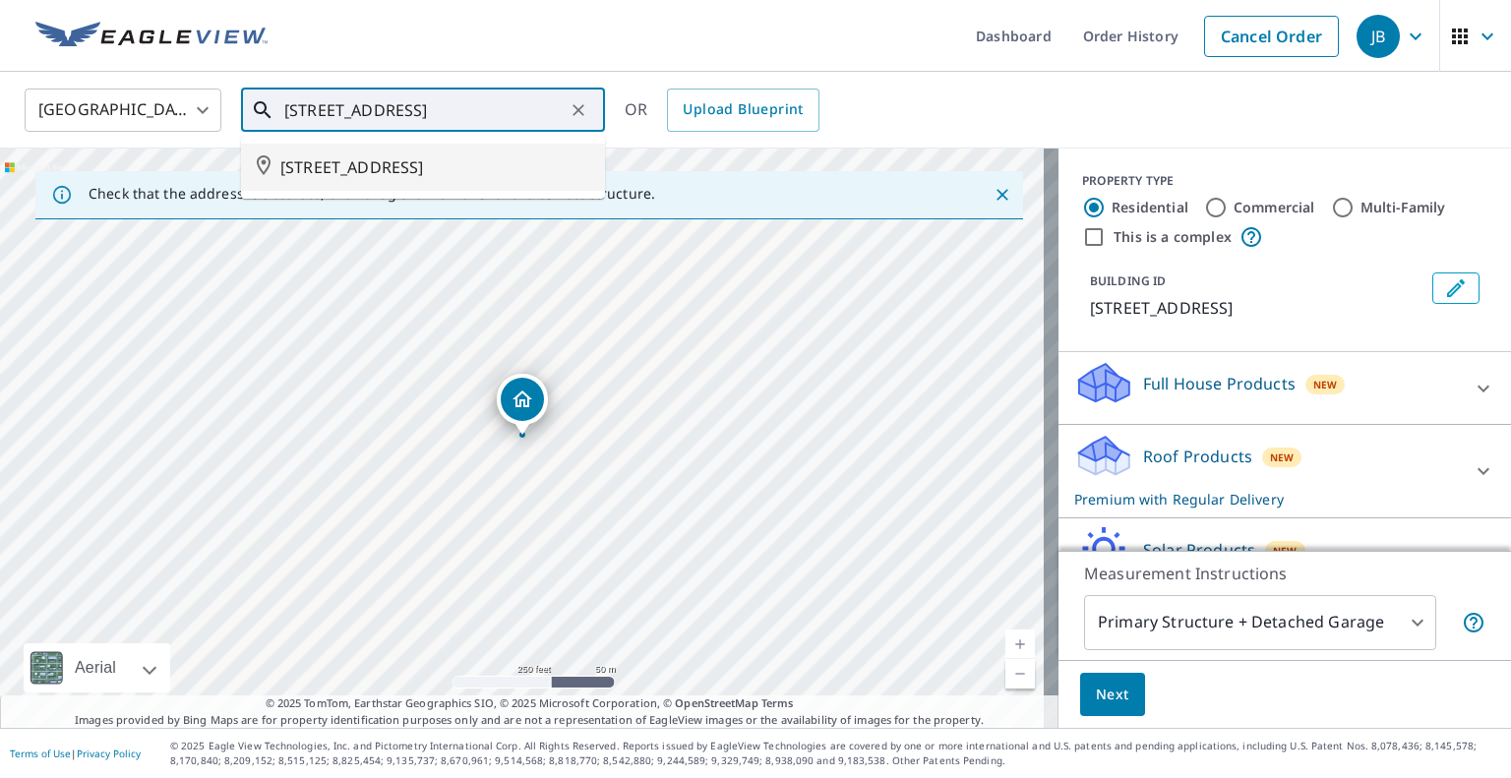
click at [455, 164] on span "[STREET_ADDRESS]" at bounding box center [434, 167] width 309 height 24
type input "[STREET_ADDRESS]"
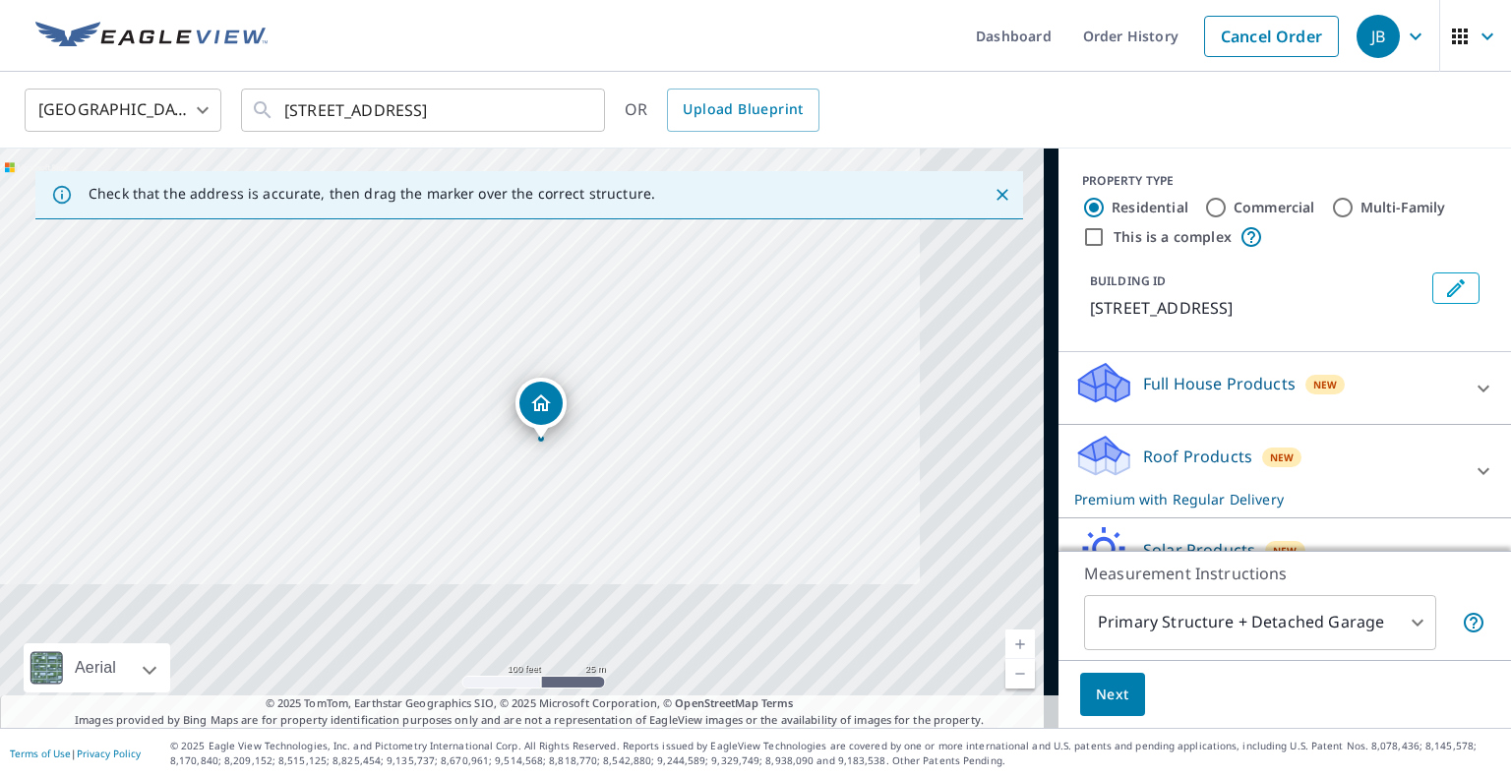
drag, startPoint x: 498, startPoint y: 351, endPoint x: 460, endPoint y: 323, distance: 47.0
click at [460, 323] on div "[STREET_ADDRESS]" at bounding box center [529, 438] width 1058 height 579
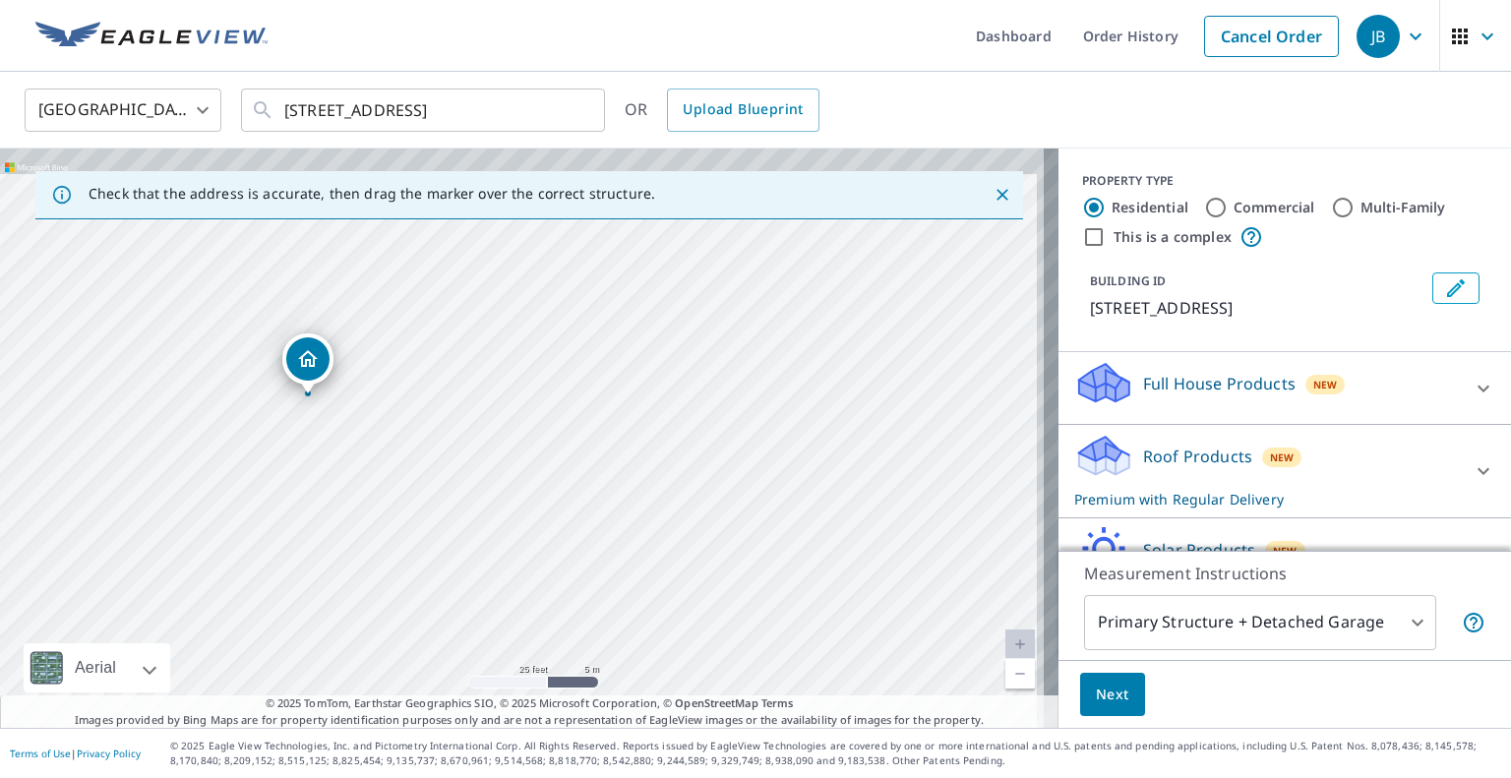
drag, startPoint x: 476, startPoint y: 404, endPoint x: 377, endPoint y: 514, distance: 148.4
click at [377, 514] on div "[STREET_ADDRESS]" at bounding box center [529, 438] width 1058 height 579
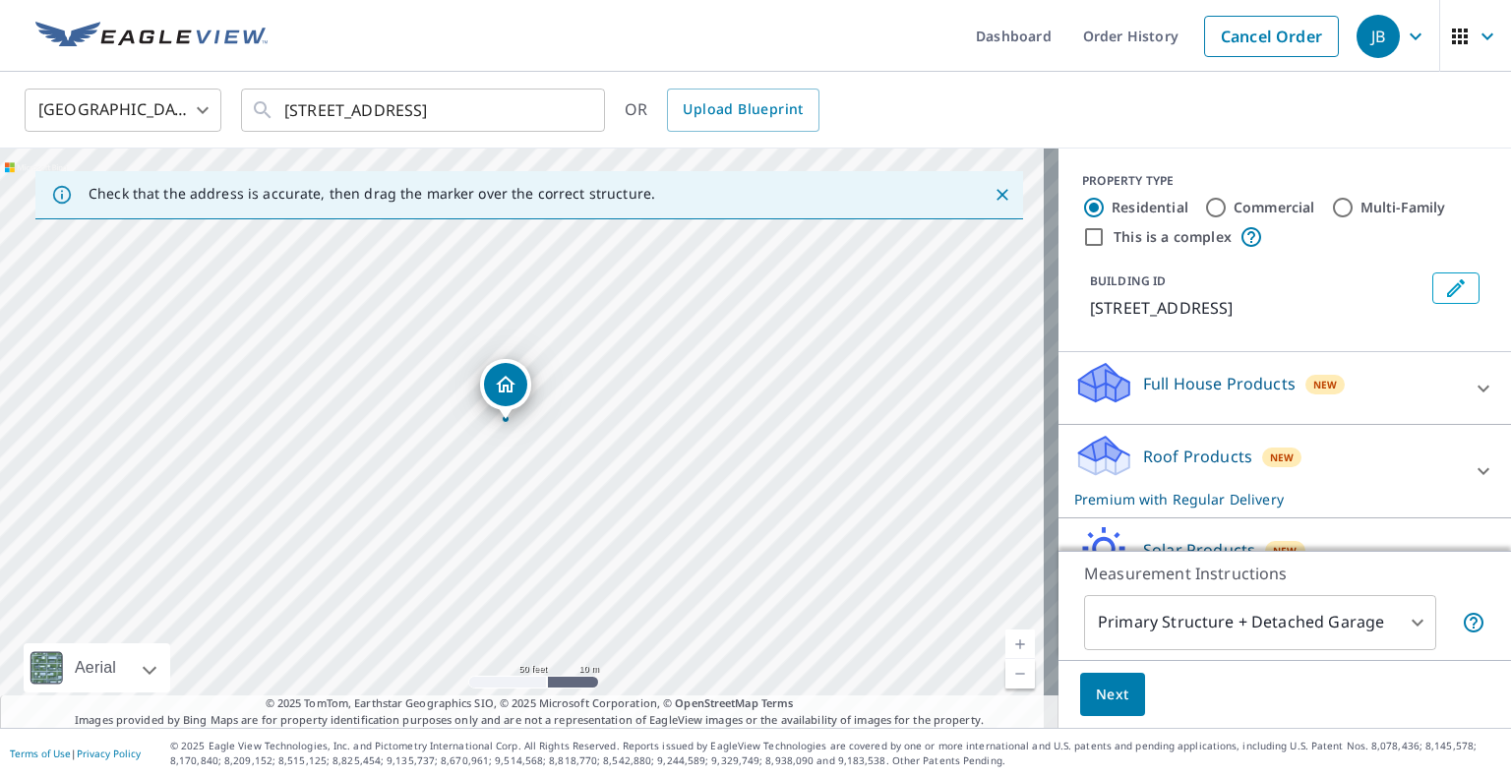
drag, startPoint x: 342, startPoint y: 396, endPoint x: 505, endPoint y: 377, distance: 163.5
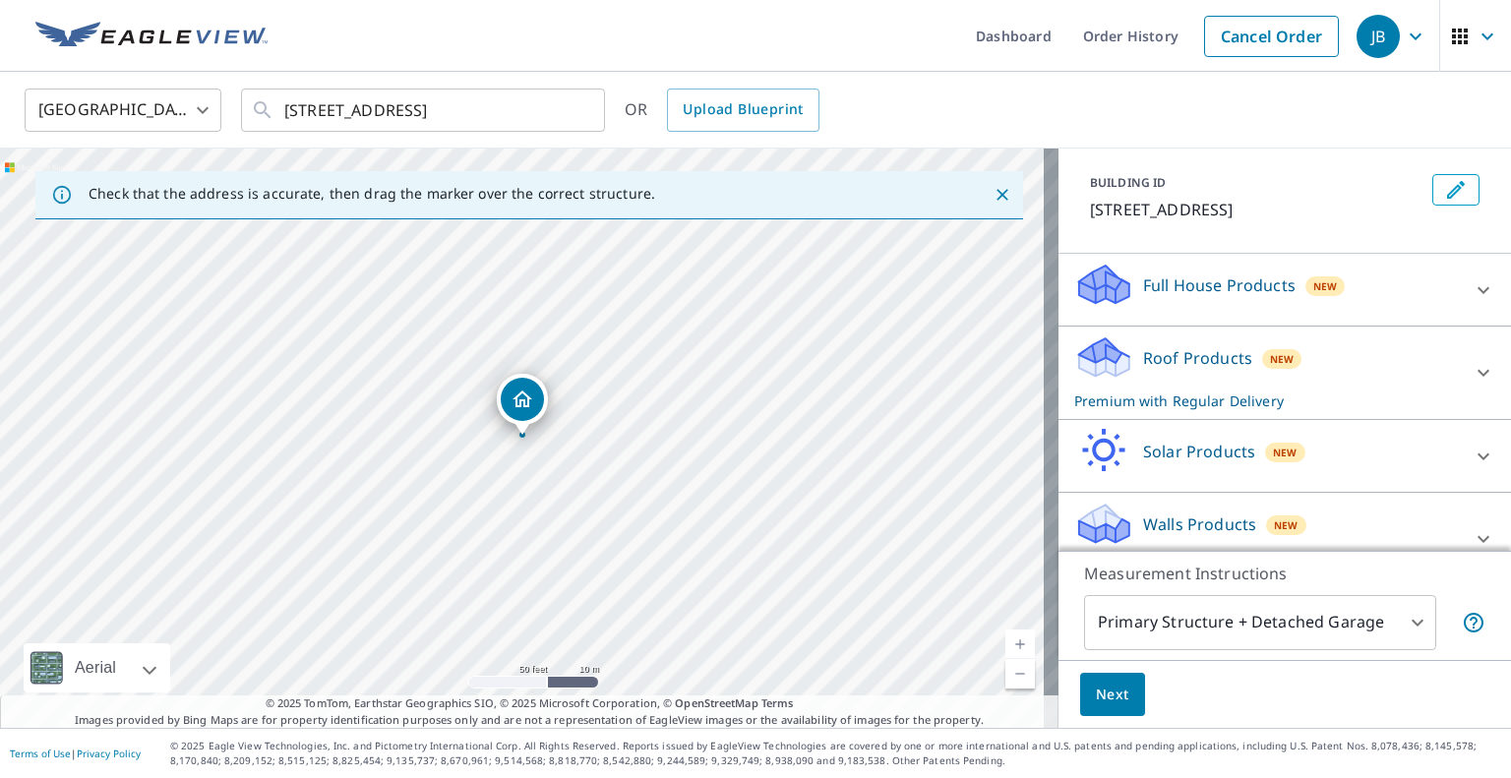
click at [1472, 296] on icon at bounding box center [1484, 290] width 24 height 24
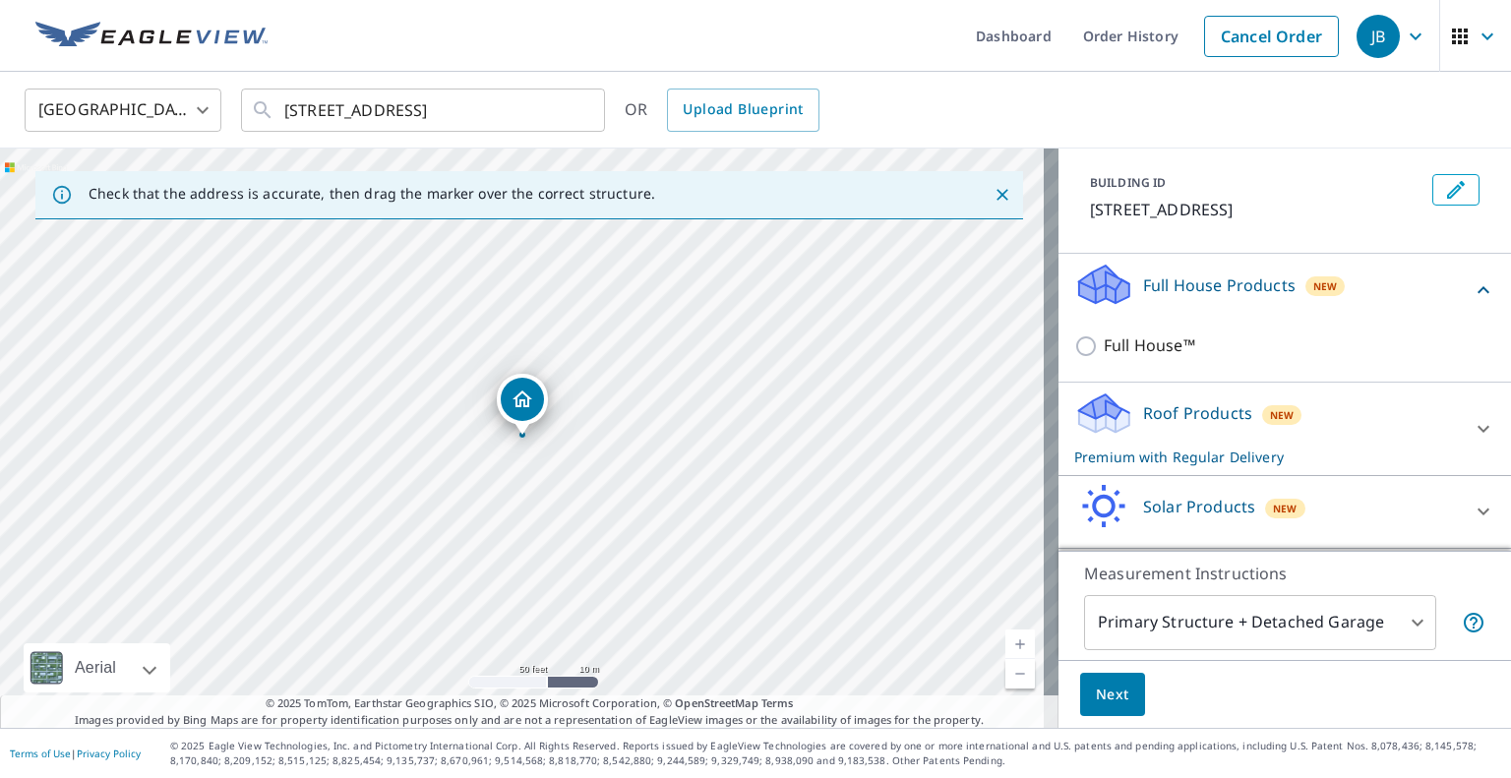
click at [1452, 304] on div "Full House Products New" at bounding box center [1284, 290] width 421 height 56
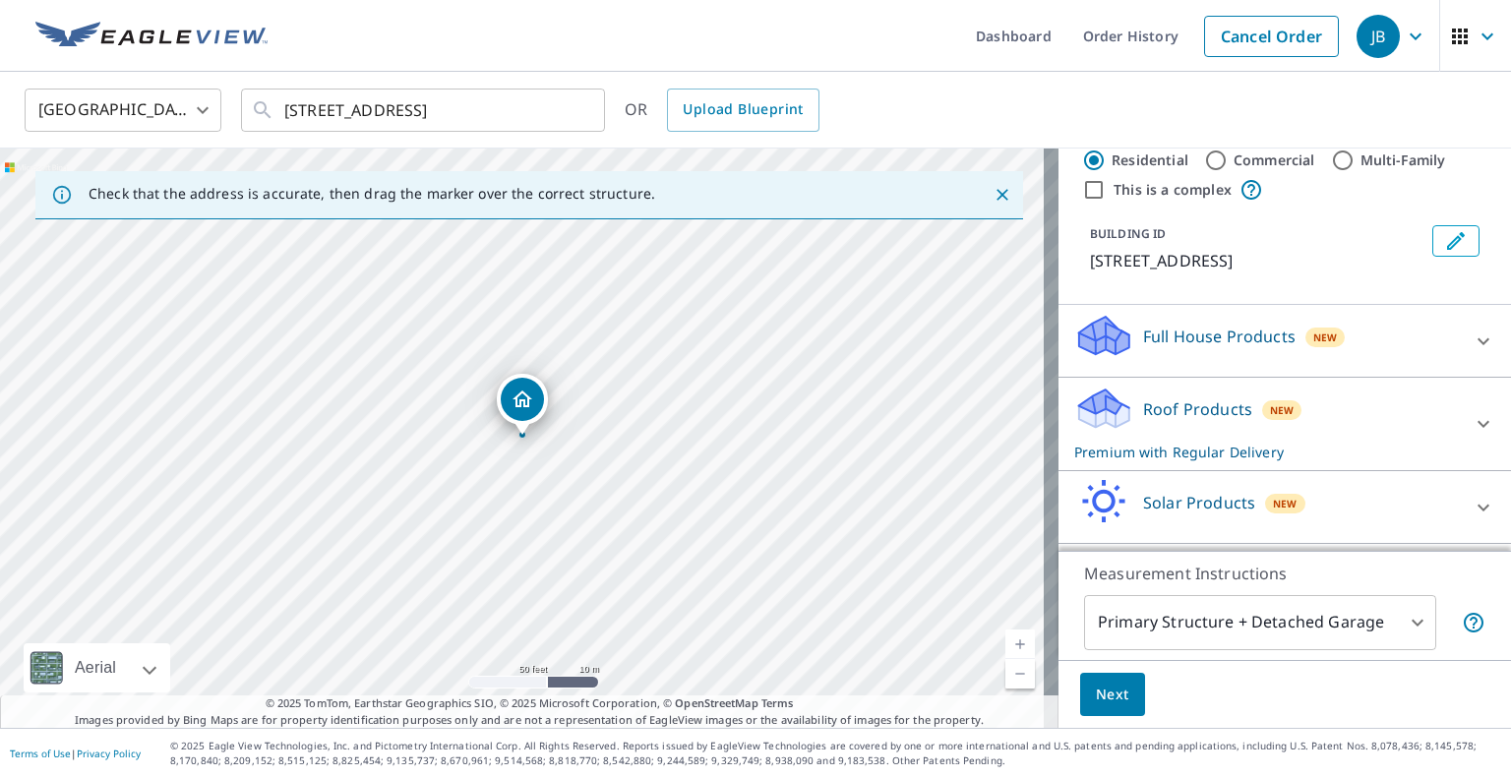
scroll to position [0, 0]
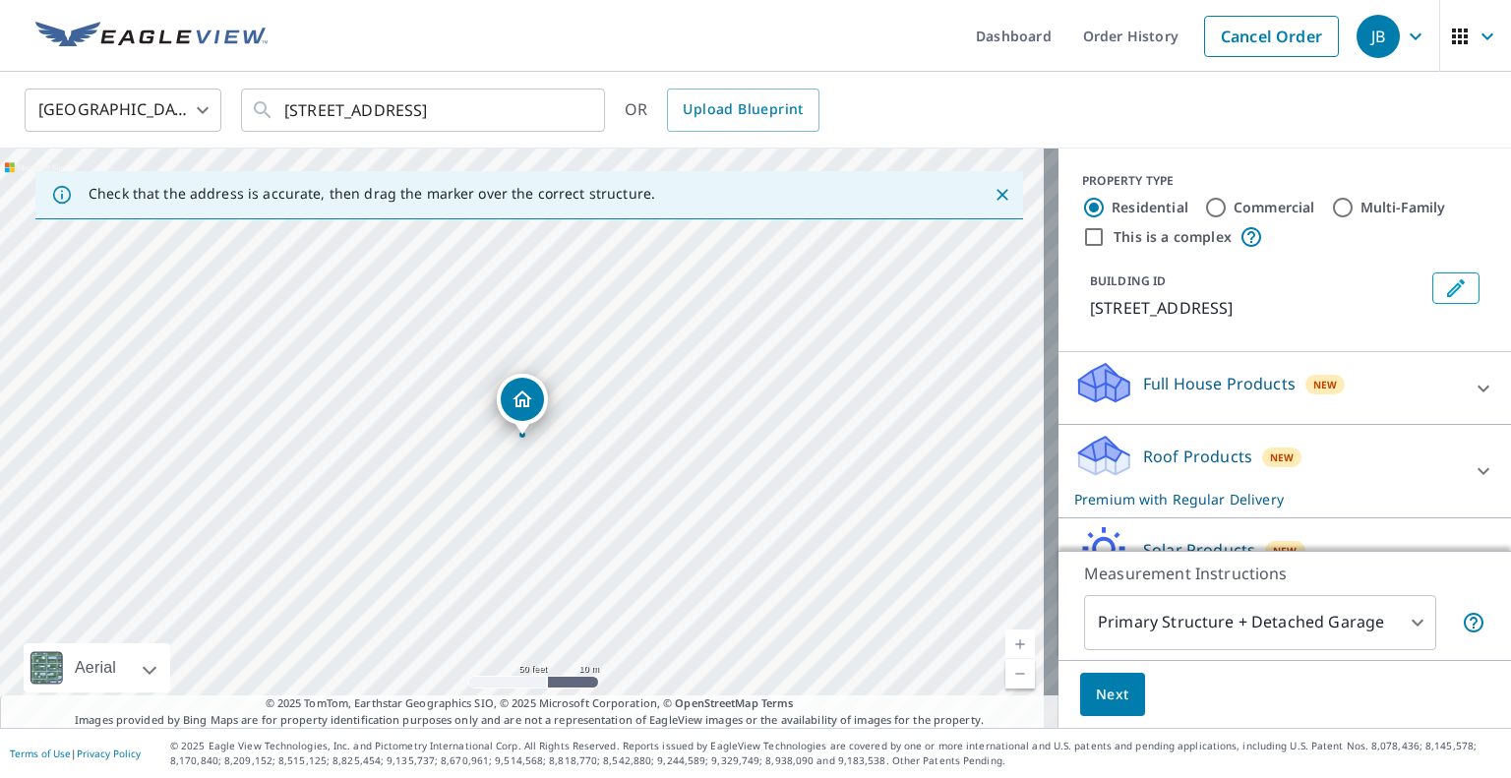
click at [1233, 196] on div "Commercial" at bounding box center [1259, 208] width 111 height 24
click at [1234, 202] on label "Commercial" at bounding box center [1275, 208] width 82 height 20
click at [1227, 202] on input "Commercial" at bounding box center [1216, 208] width 24 height 24
radio input "true"
type input "4"
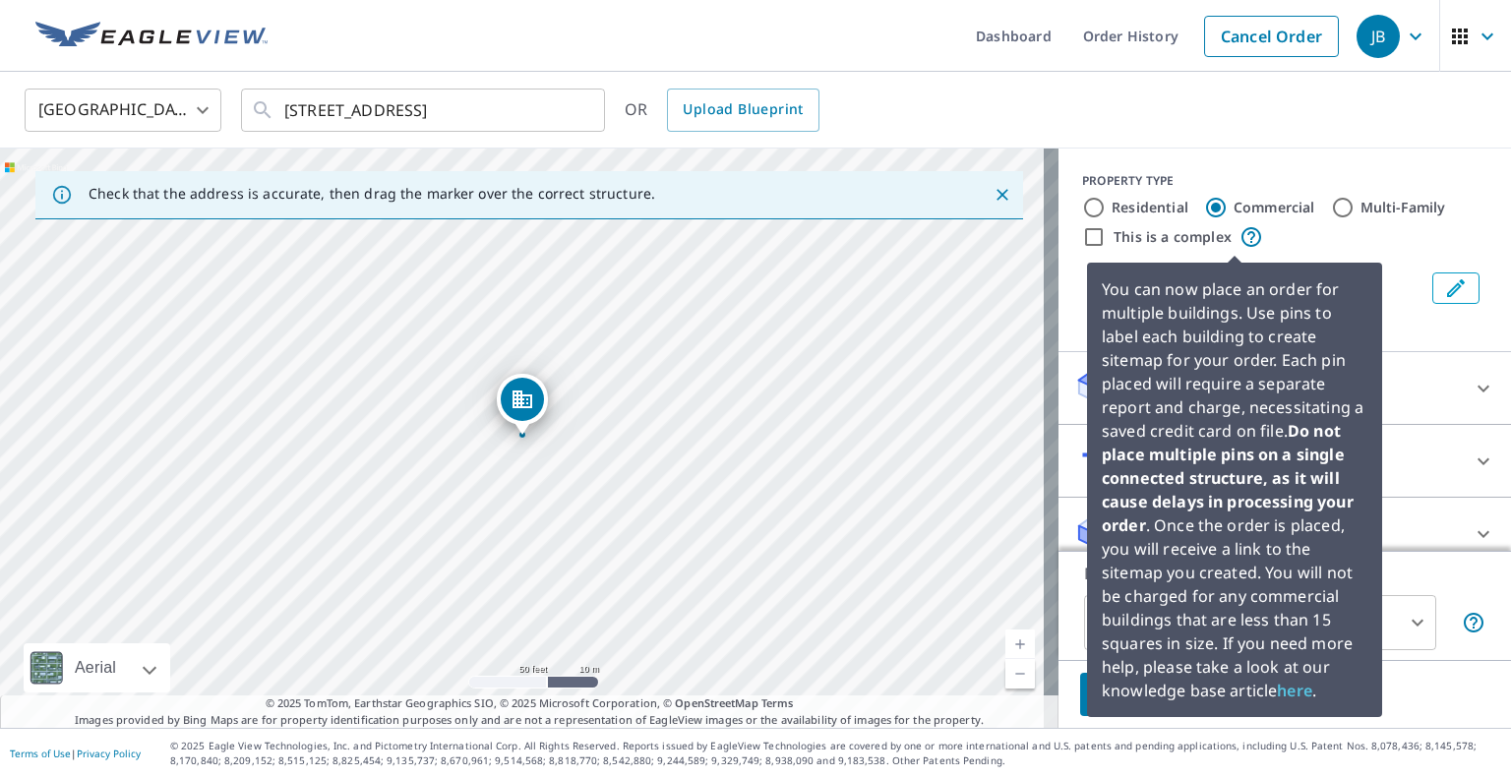
click at [1239, 239] on icon at bounding box center [1251, 237] width 24 height 24
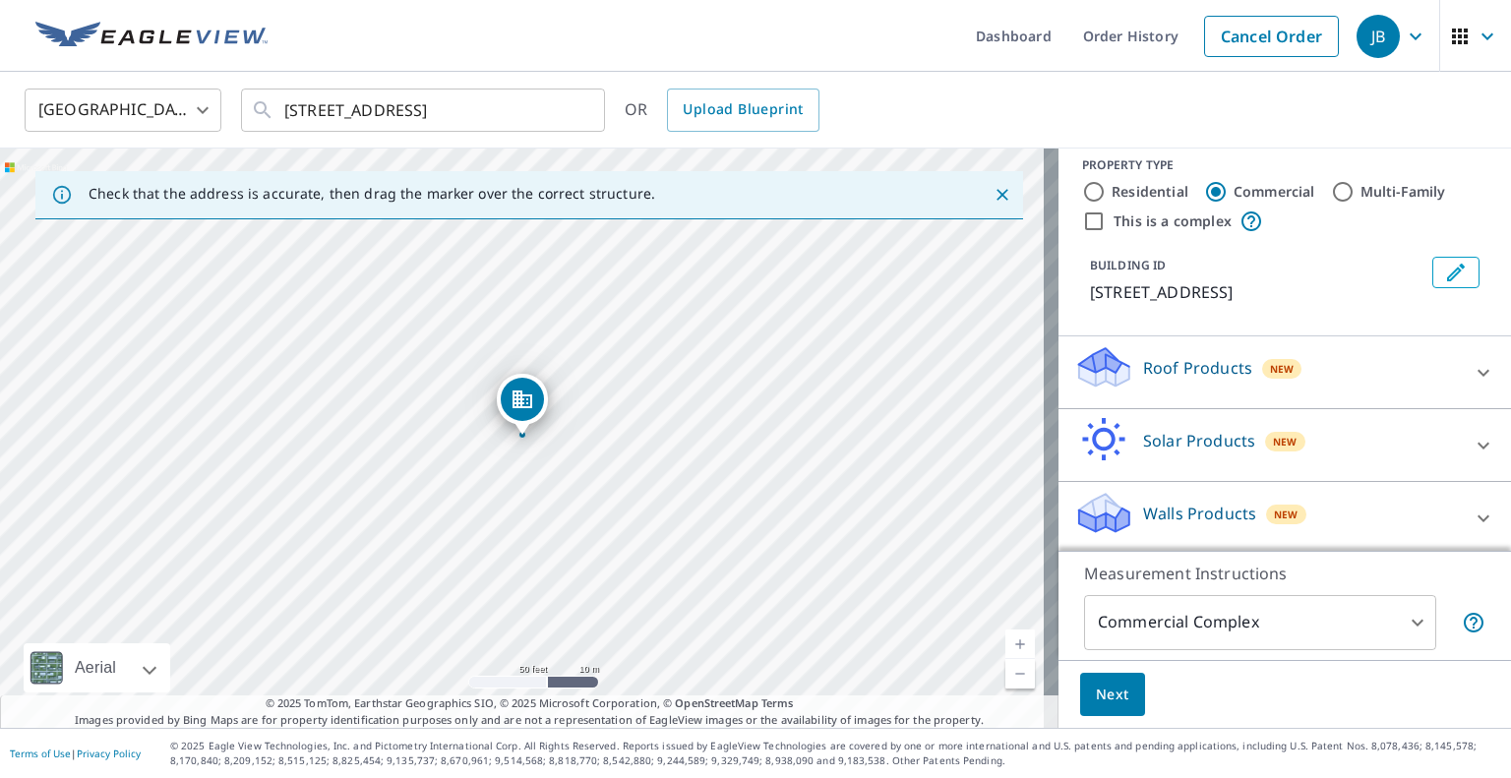
scroll to position [18, 0]
click at [1472, 376] on icon at bounding box center [1484, 371] width 24 height 24
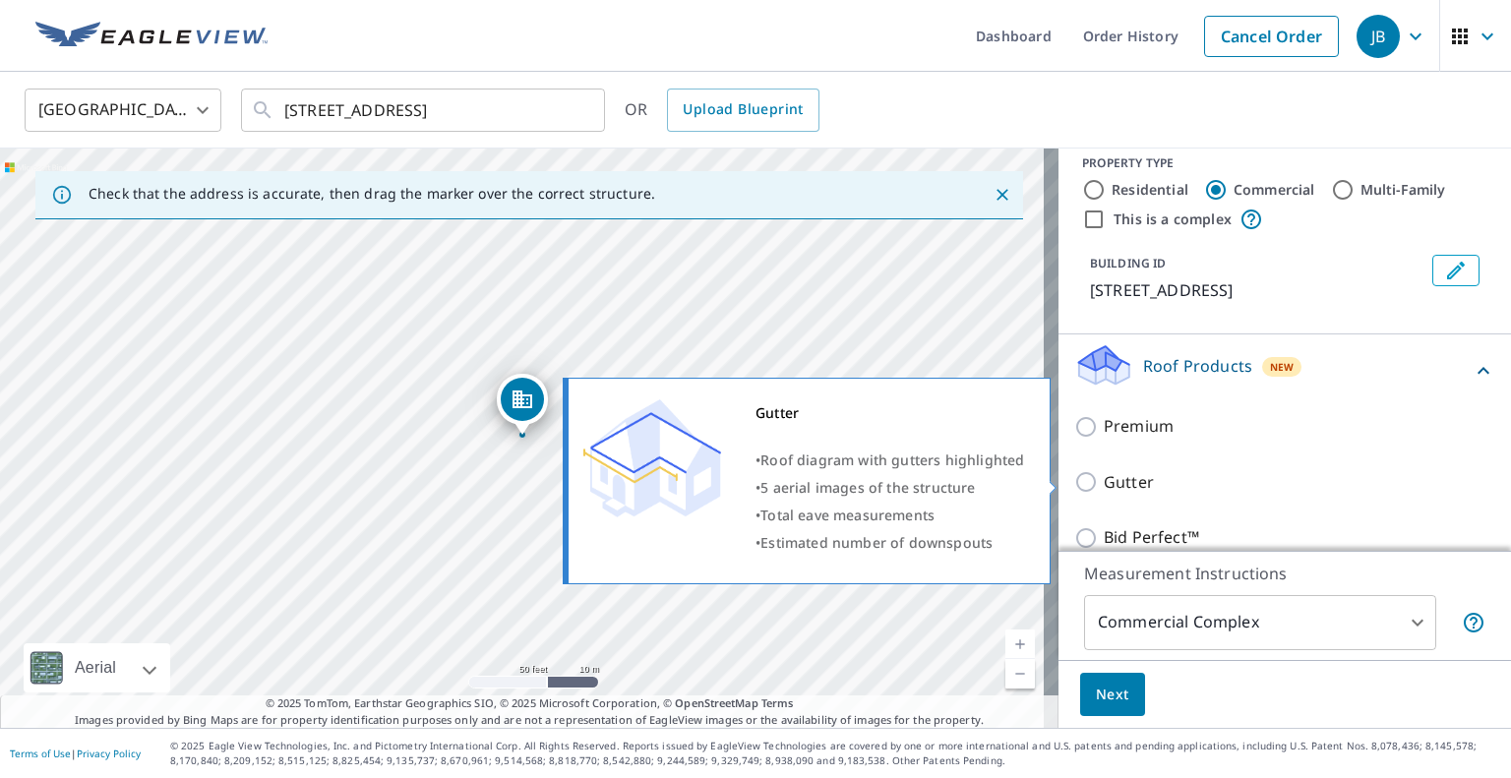
click at [1113, 485] on p "Gutter" at bounding box center [1129, 482] width 50 height 25
click at [1104, 485] on input "Gutter" at bounding box center [1089, 482] width 30 height 24
checkbox input "true"
type input "2"
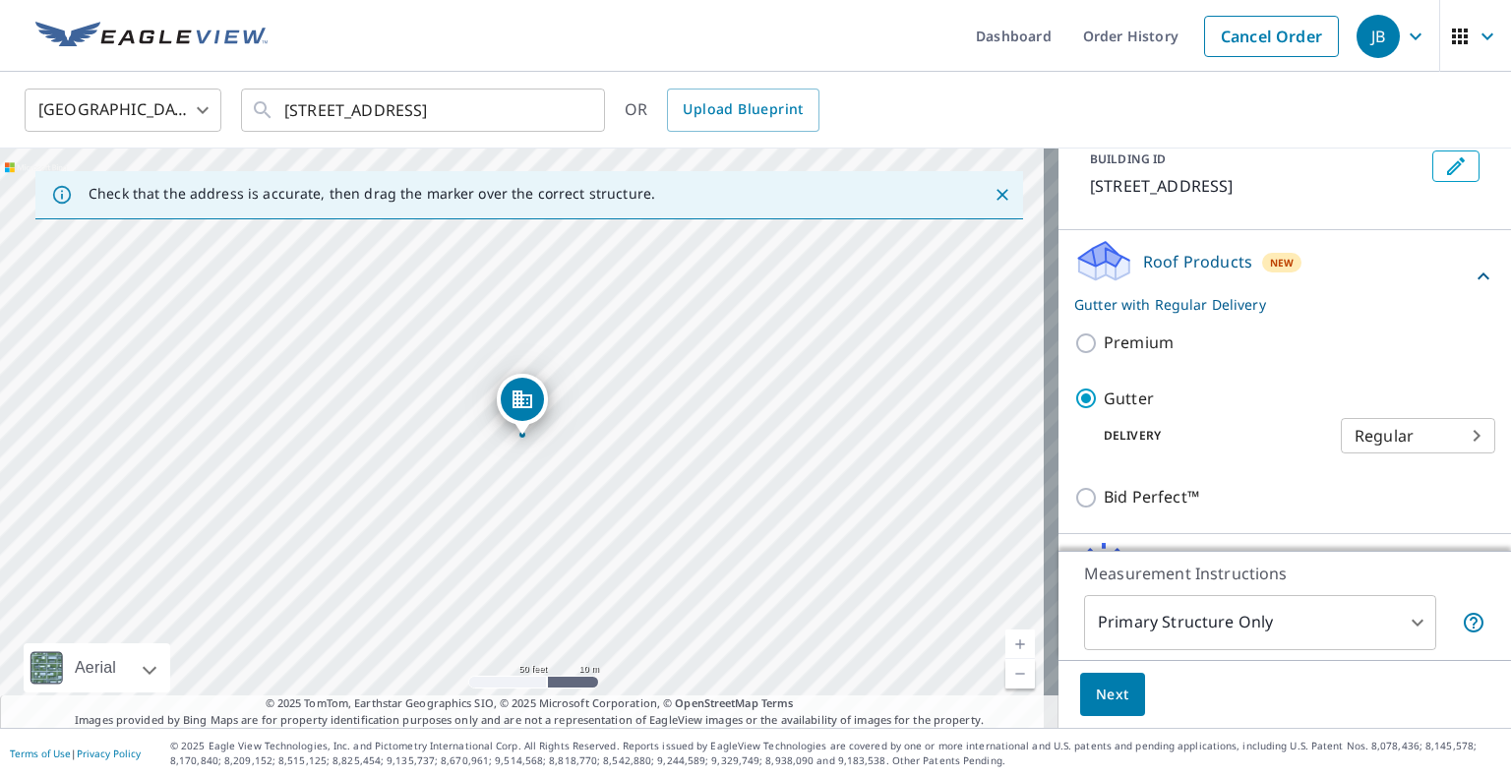
scroll to position [248, 0]
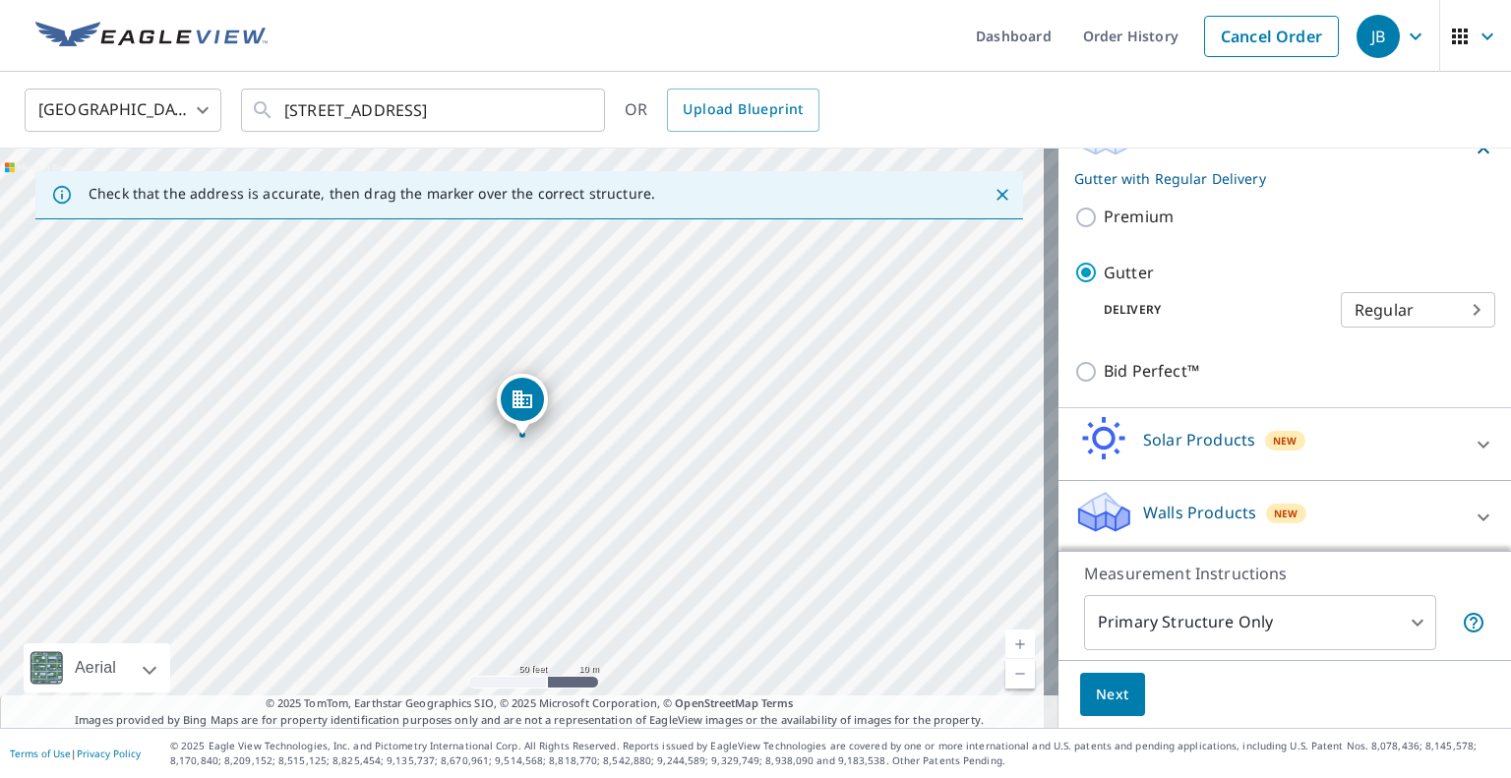
click at [1117, 686] on button "Next" at bounding box center [1112, 695] width 65 height 44
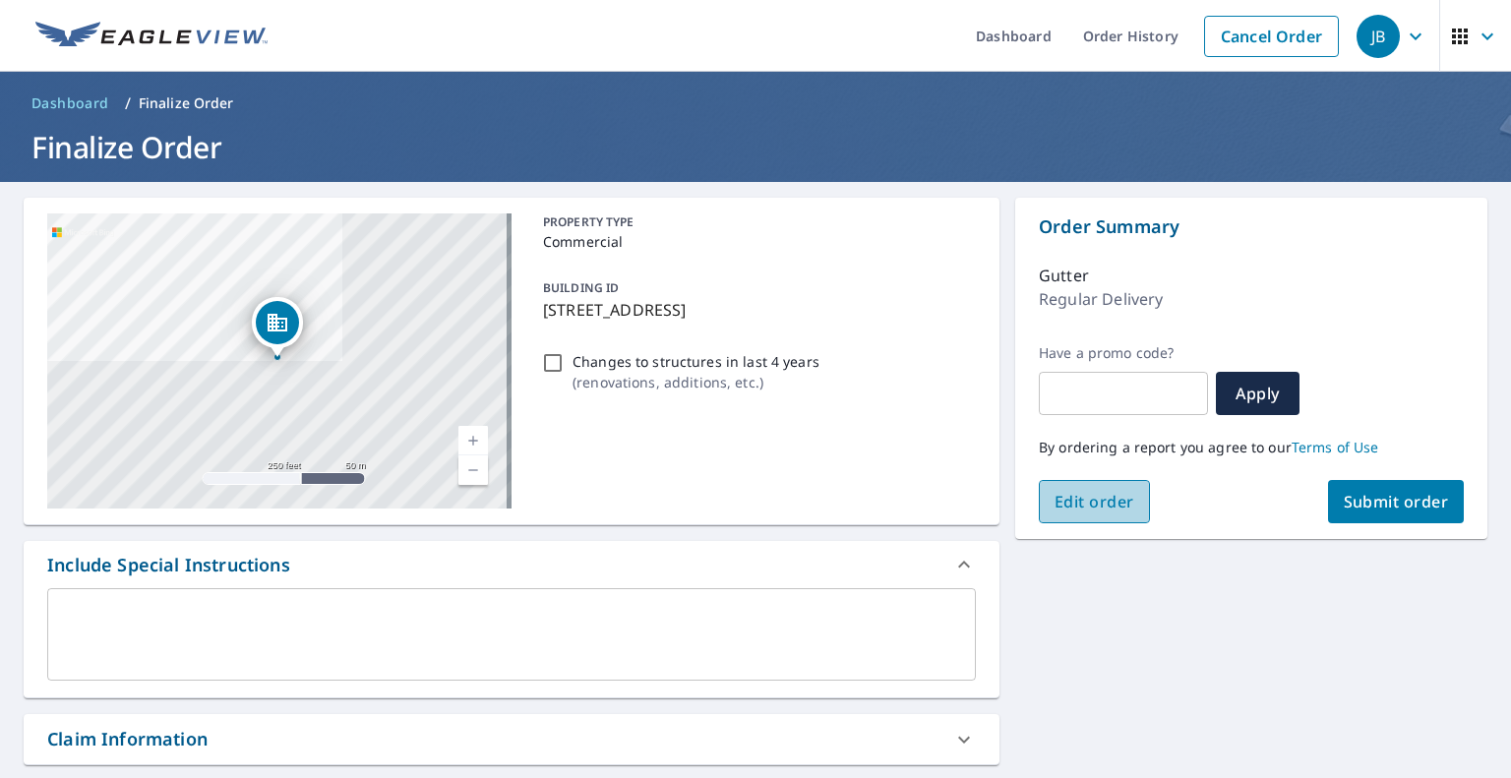
click at [1085, 507] on span "Edit order" at bounding box center [1095, 502] width 80 height 22
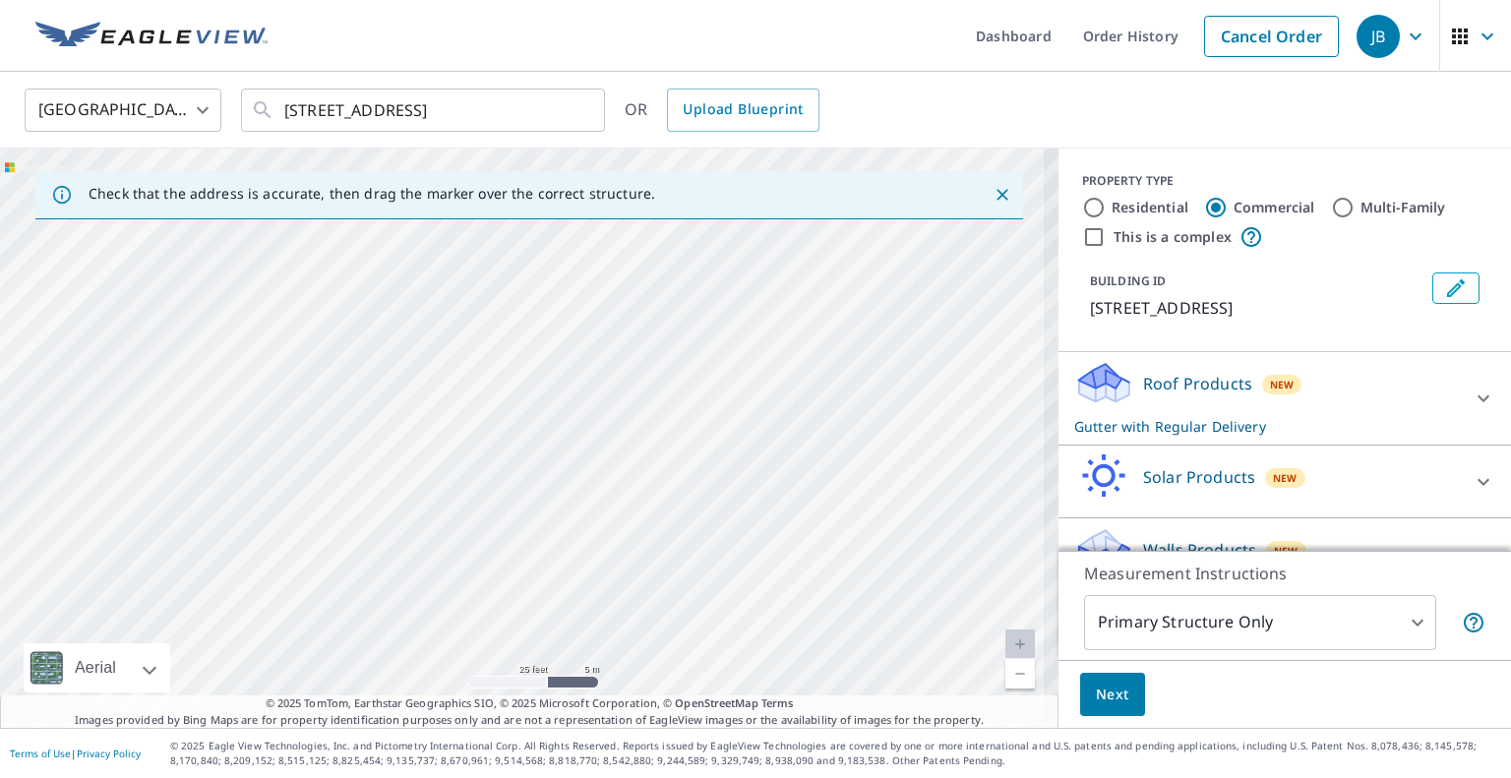
drag, startPoint x: 724, startPoint y: 518, endPoint x: 181, endPoint y: -68, distance: 799.1
click at [181, 0] on html "JB JB Dashboard Order History Cancel Order JB Canada [GEOGRAPHIC_DATA] ​ [STREE…" at bounding box center [755, 389] width 1511 height 778
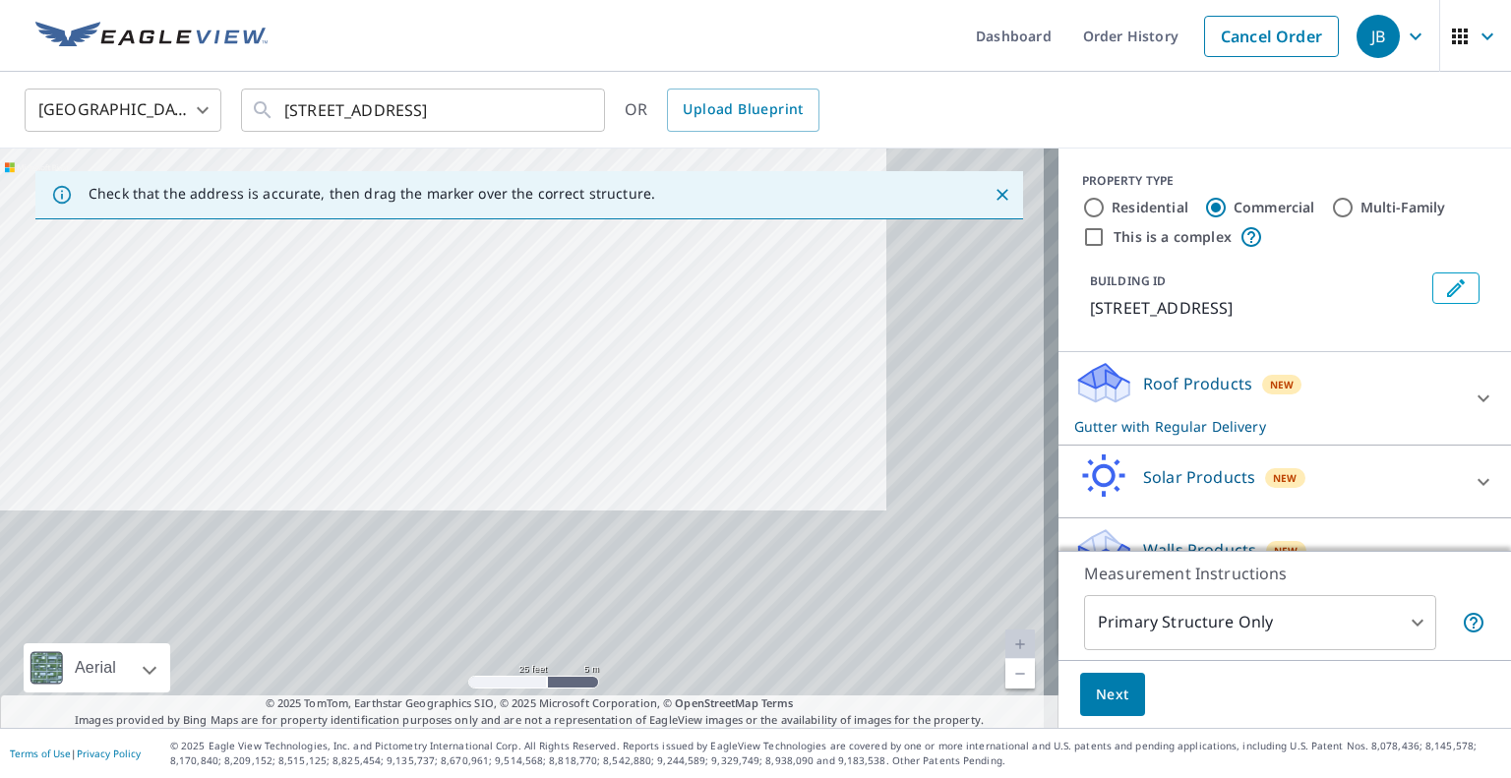
drag, startPoint x: 531, startPoint y: 495, endPoint x: 139, endPoint y: -75, distance: 691.7
click at [139, 0] on html "JB JB Dashboard Order History Cancel Order JB Canada [GEOGRAPHIC_DATA] ​ [STREE…" at bounding box center [755, 389] width 1511 height 778
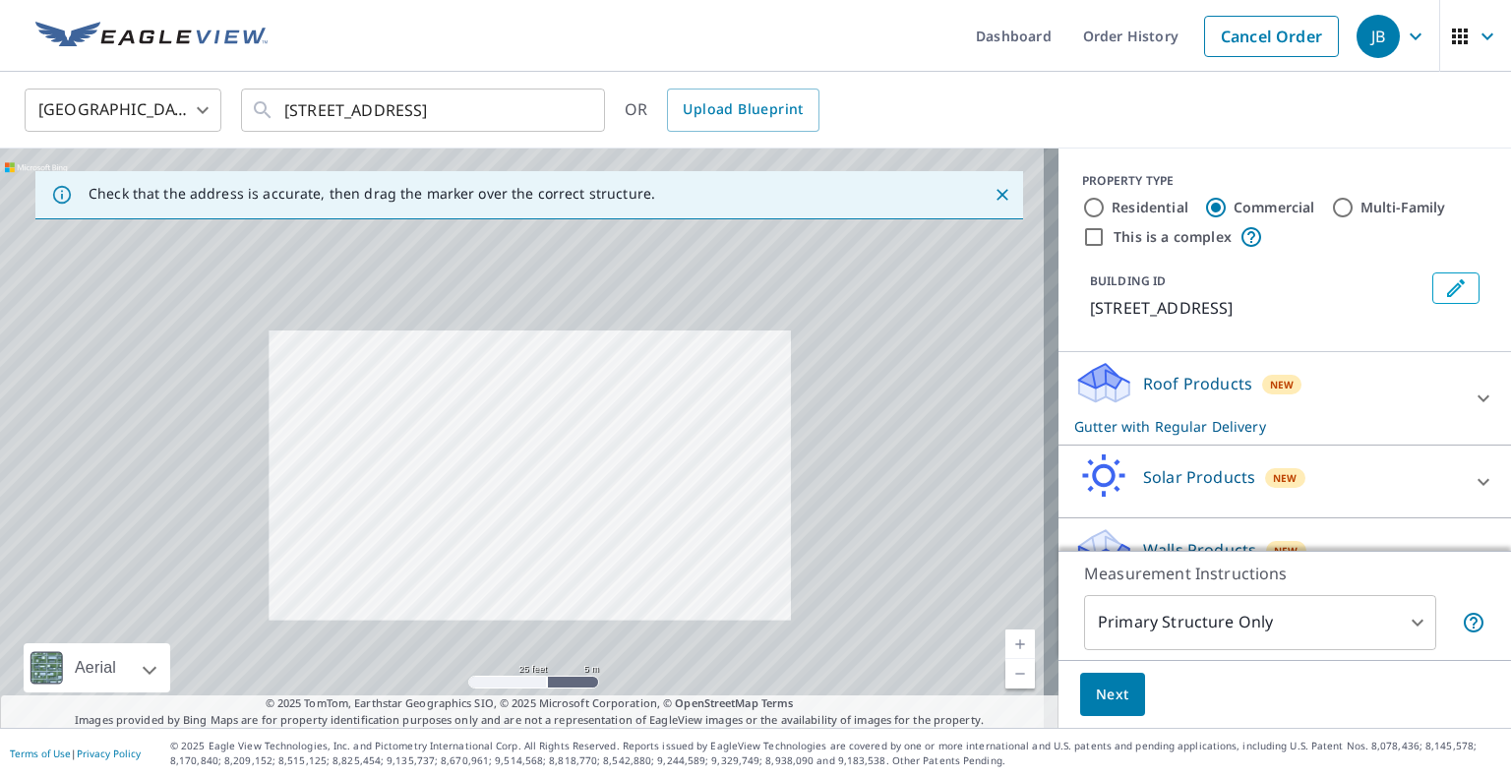
click at [539, 542] on div "[STREET_ADDRESS]" at bounding box center [529, 438] width 1058 height 579
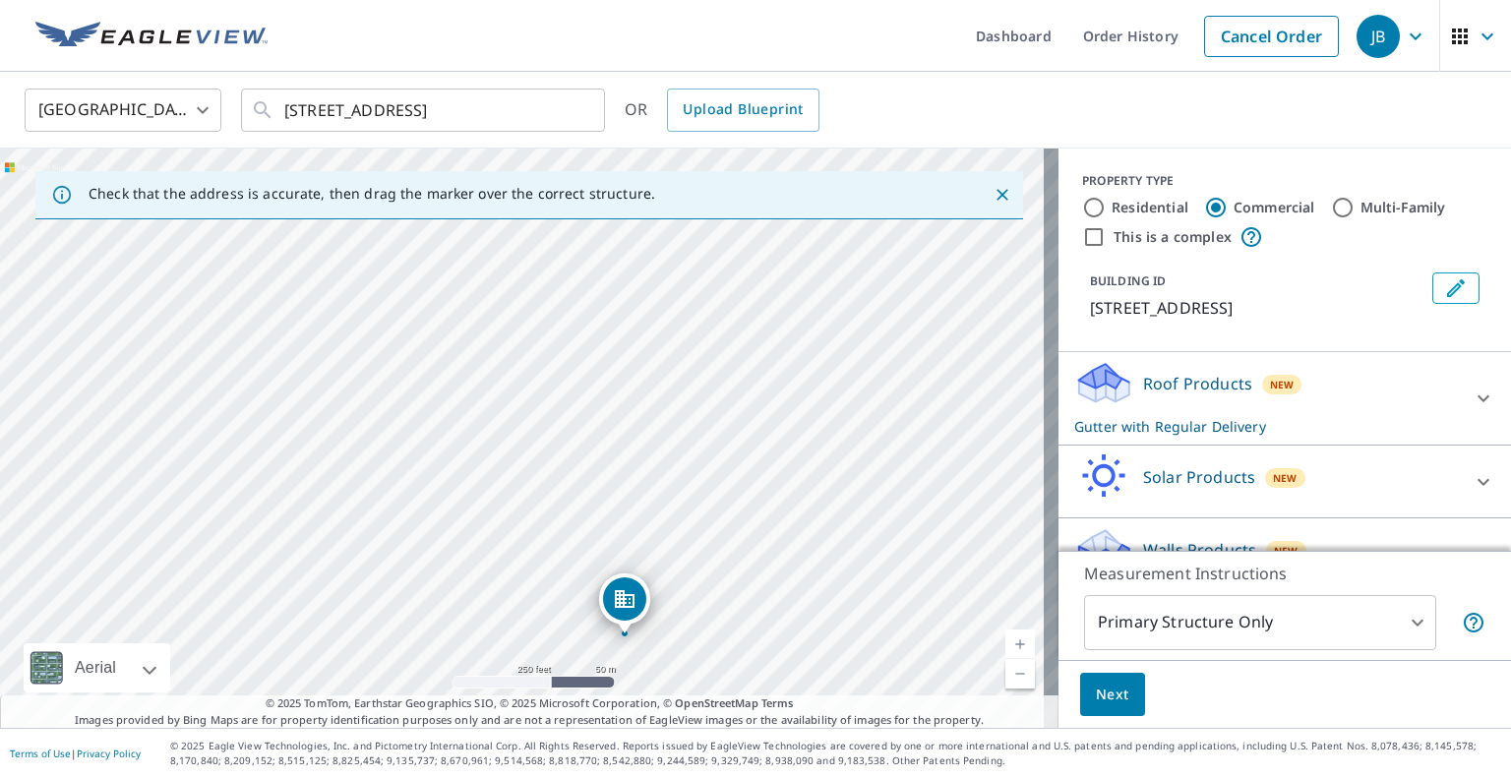
drag, startPoint x: 660, startPoint y: 583, endPoint x: 645, endPoint y: 593, distance: 17.7
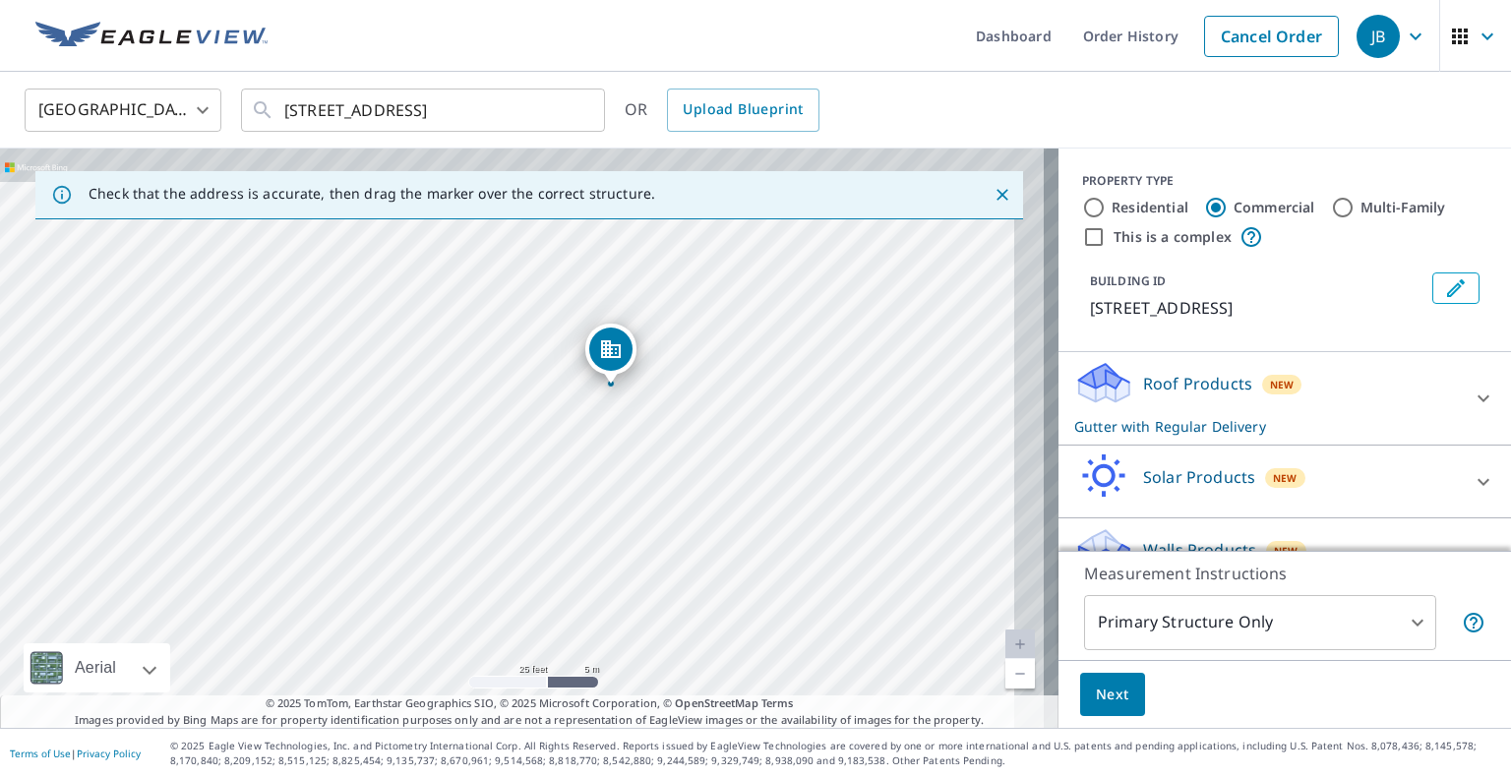
drag, startPoint x: 732, startPoint y: 521, endPoint x: 692, endPoint y: 566, distance: 59.9
click at [692, 566] on div "[STREET_ADDRESS]" at bounding box center [529, 438] width 1058 height 579
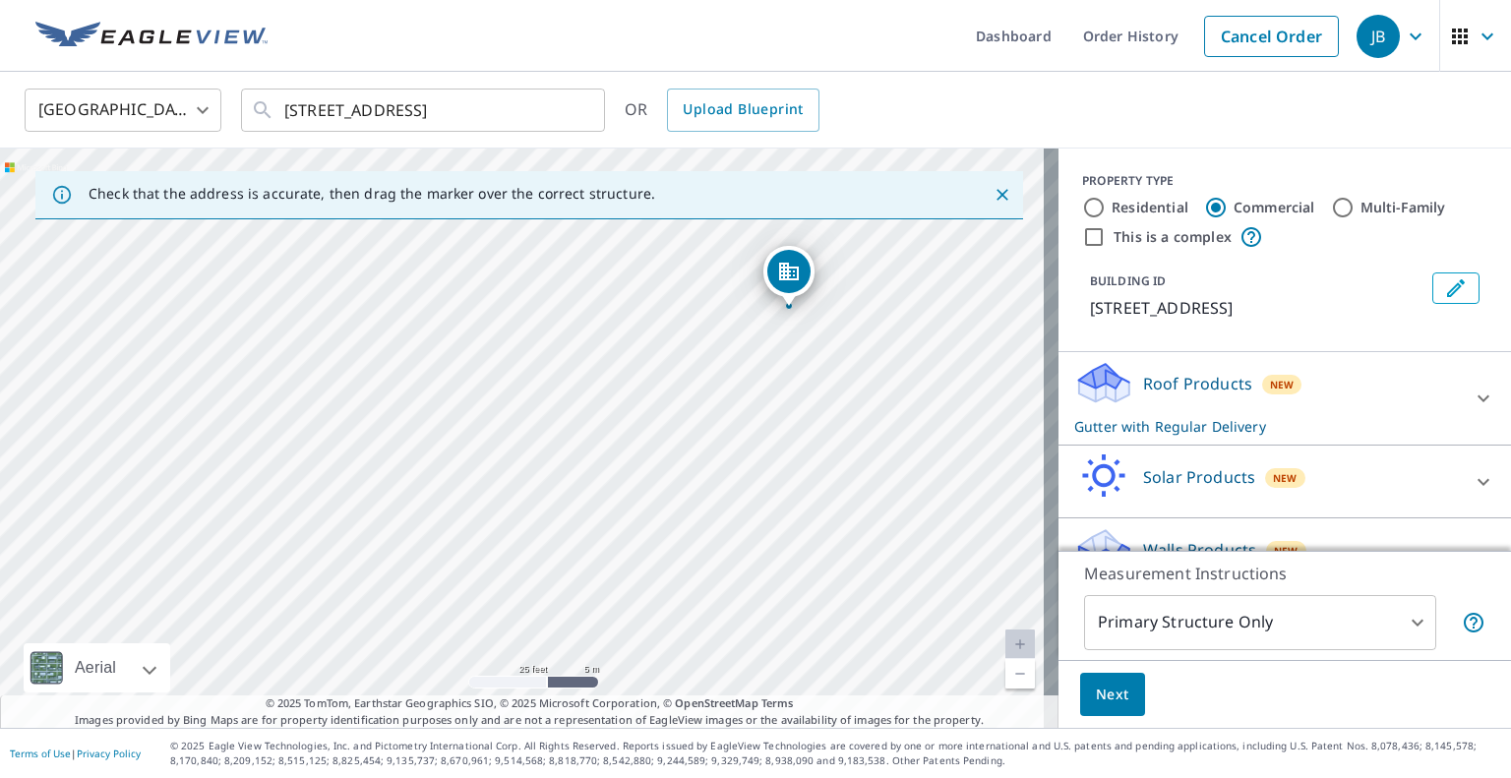
drag, startPoint x: 614, startPoint y: 343, endPoint x: 792, endPoint y: 266, distance: 194.3
drag, startPoint x: 710, startPoint y: 408, endPoint x: 688, endPoint y: 405, distance: 22.8
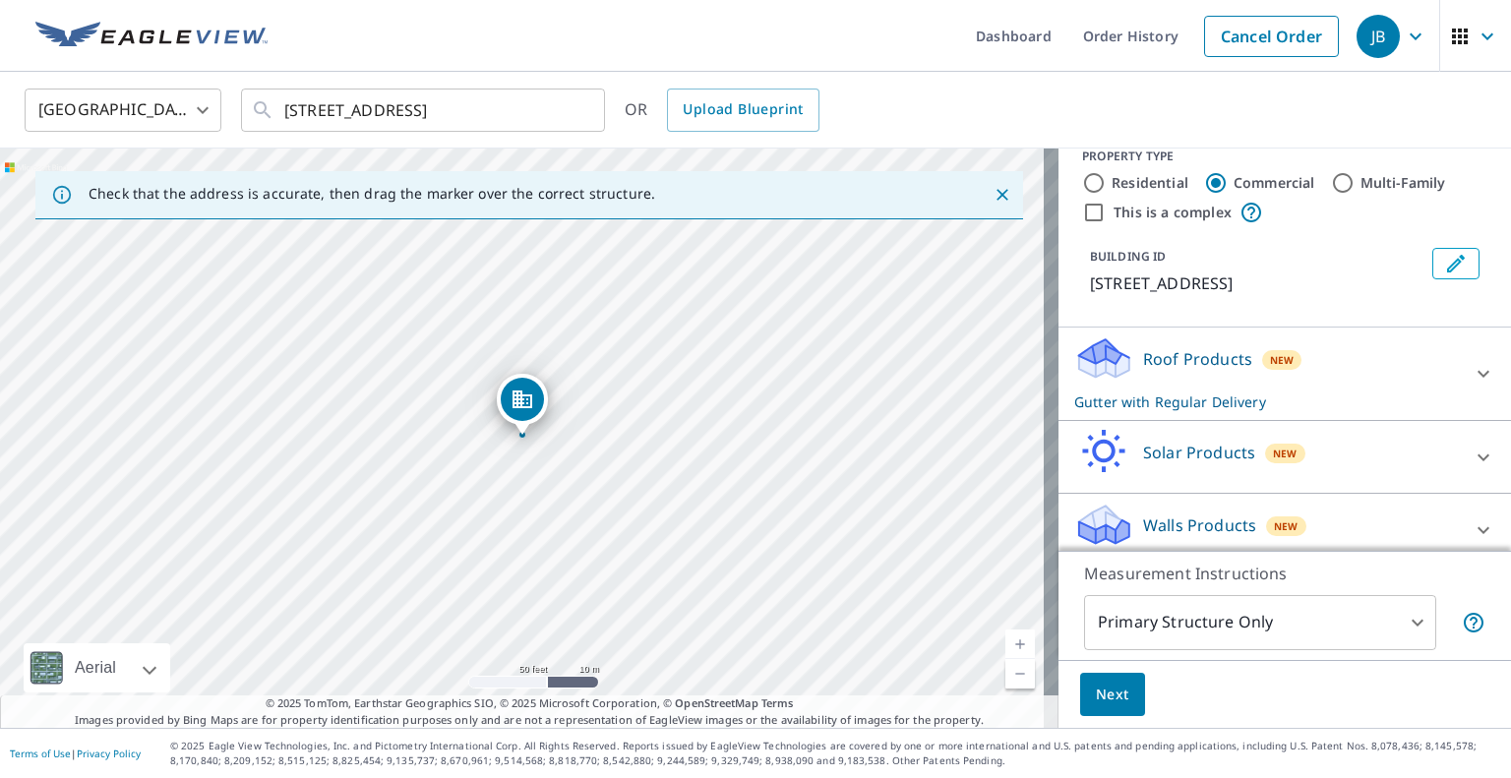
scroll to position [39, 0]
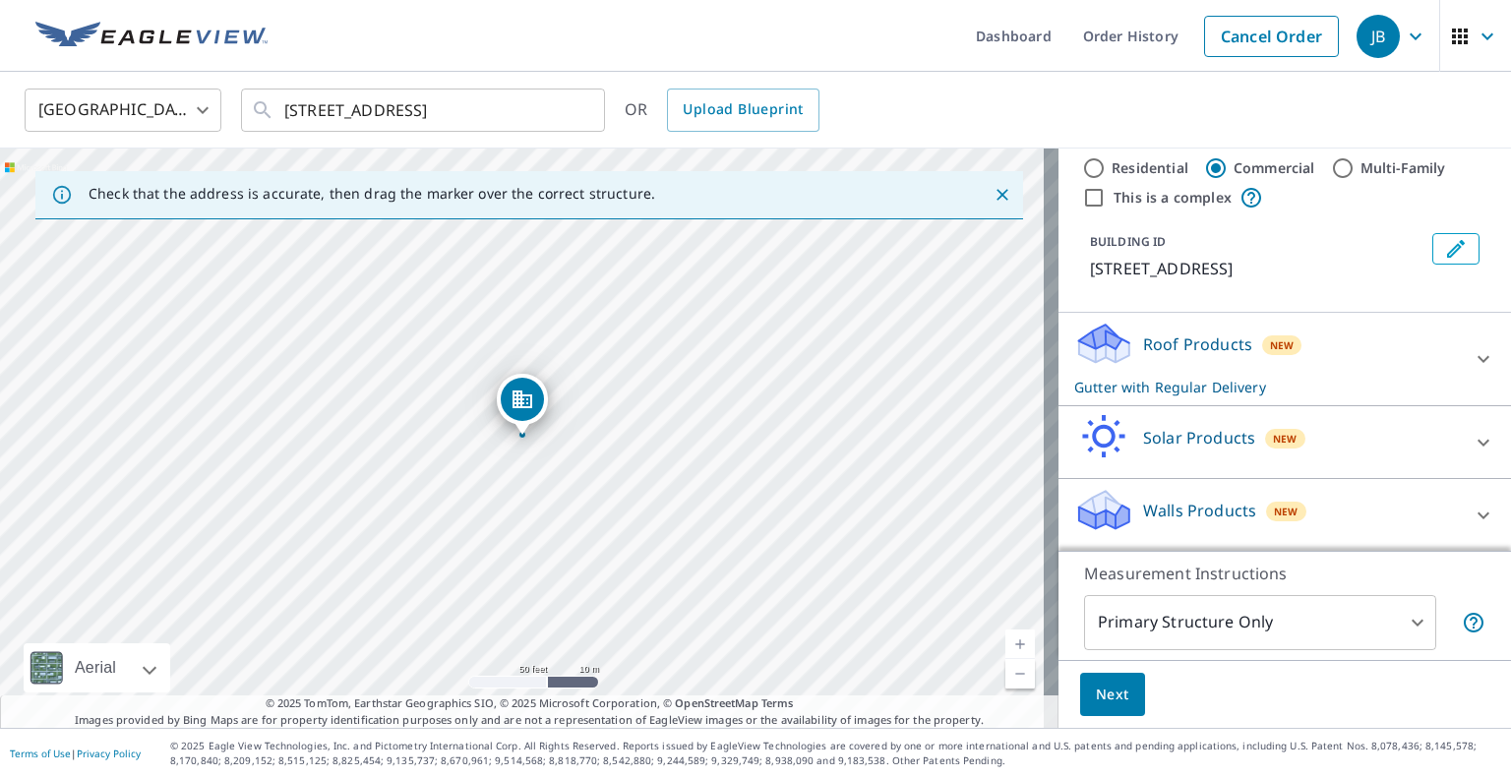
click at [1472, 365] on icon at bounding box center [1484, 359] width 24 height 24
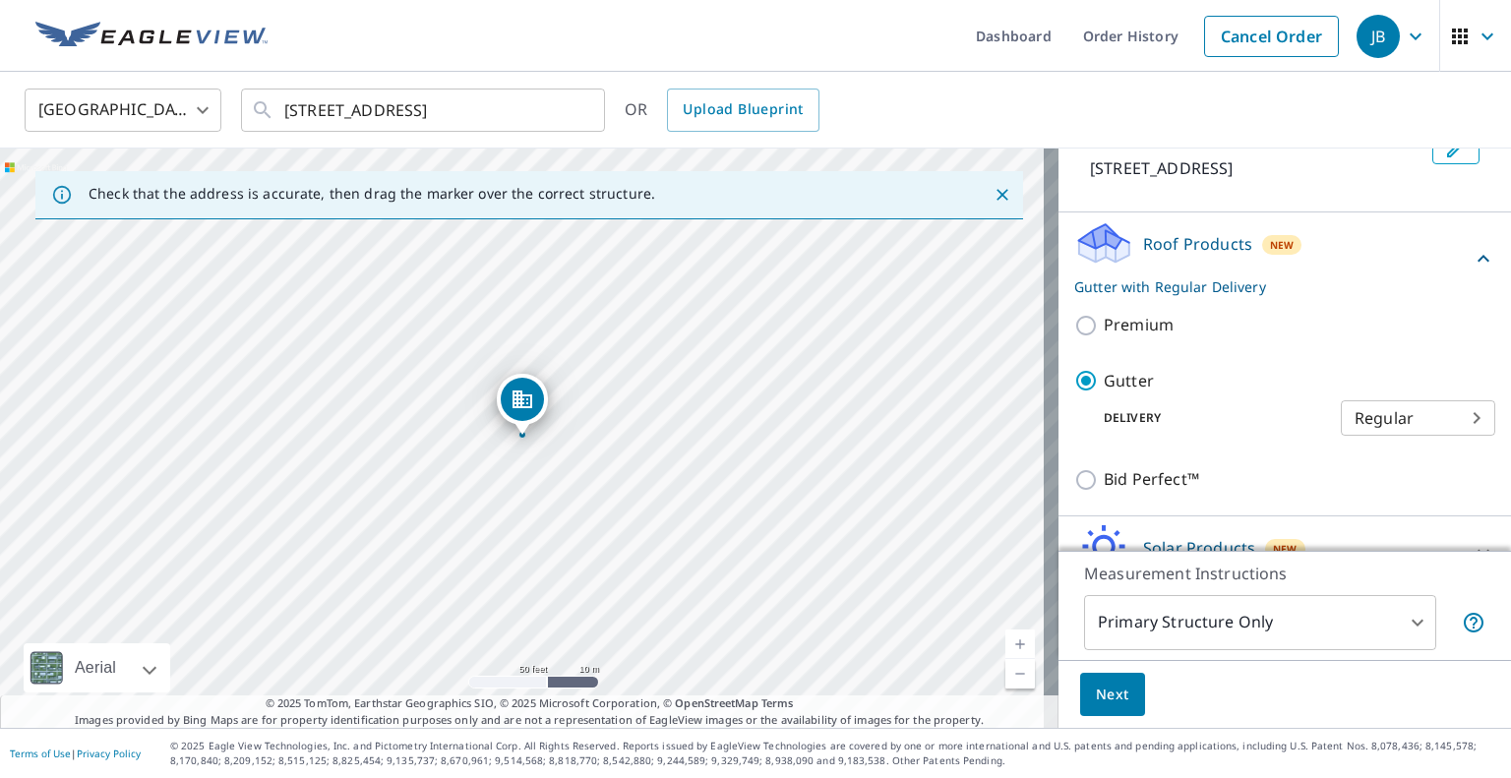
scroll to position [248, 0]
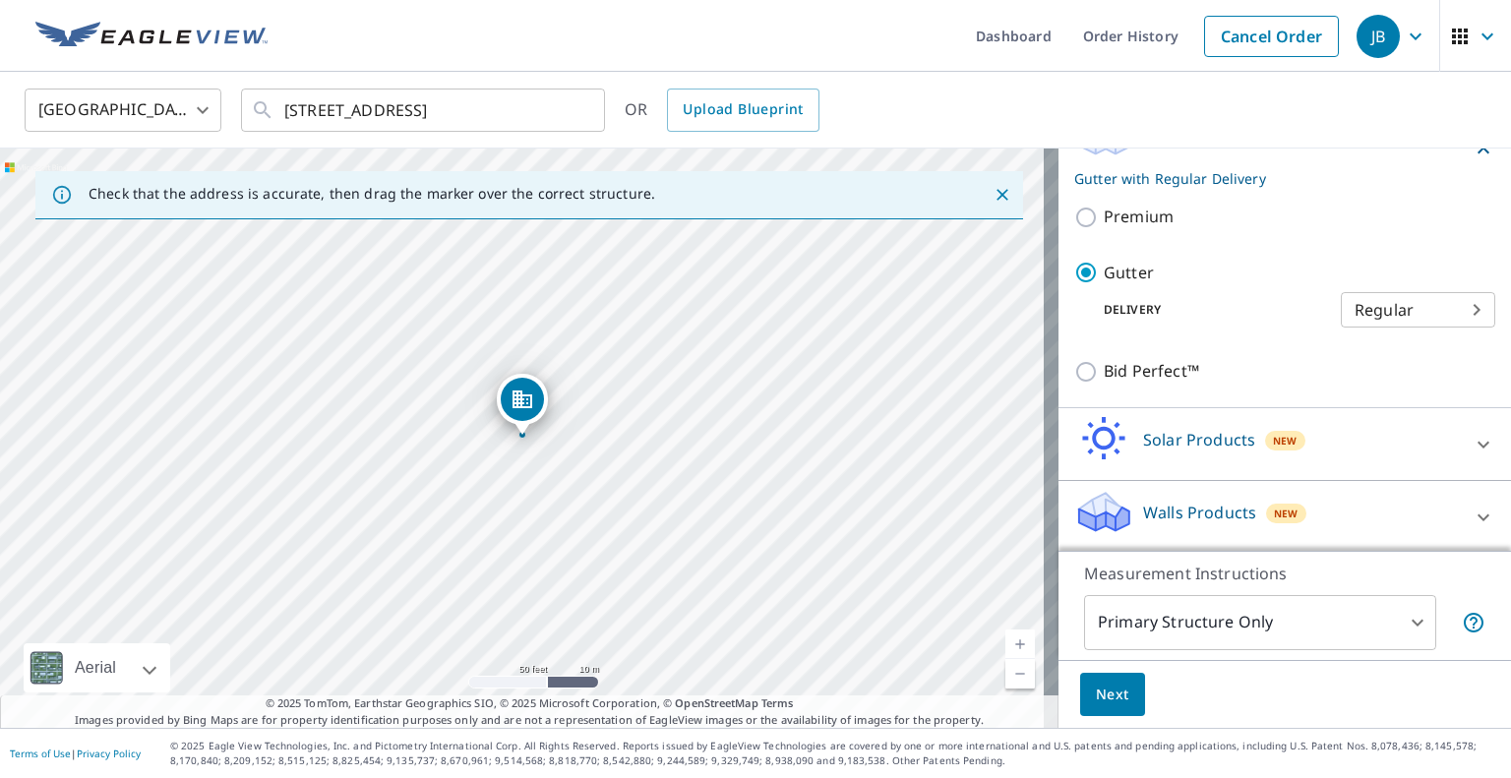
click at [1116, 699] on button "Next" at bounding box center [1112, 695] width 65 height 44
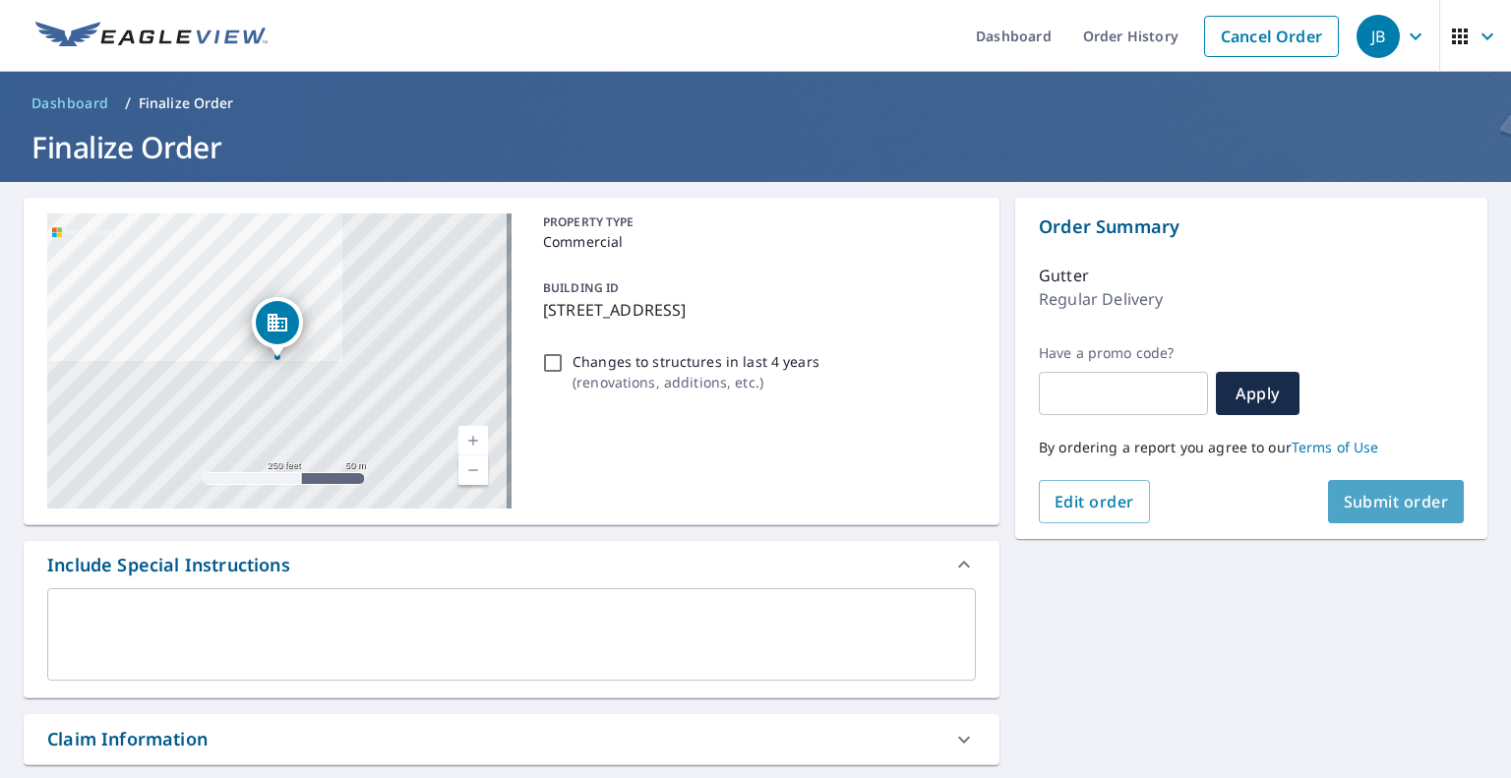
click at [1415, 507] on span "Submit order" at bounding box center [1396, 502] width 105 height 22
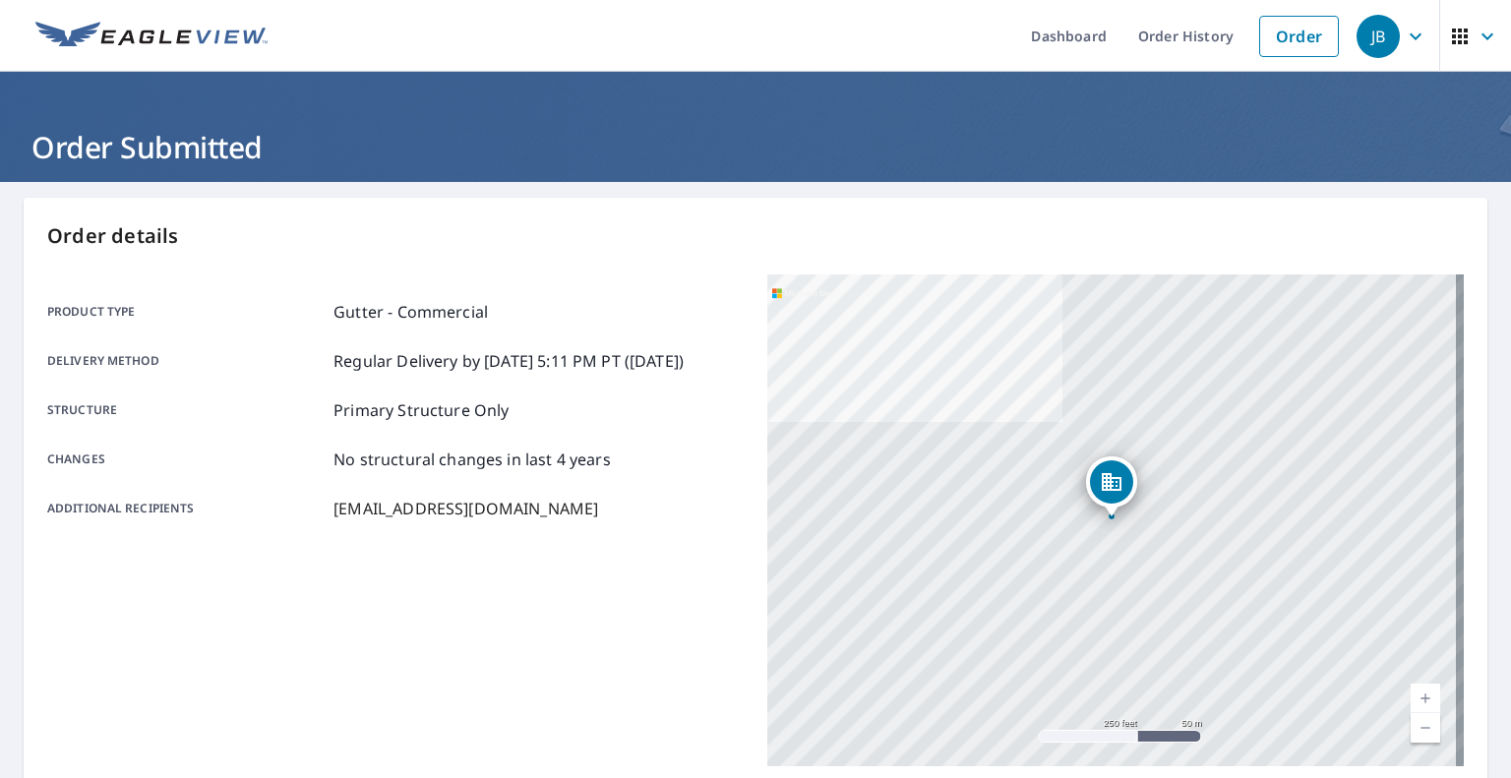
drag, startPoint x: 450, startPoint y: 365, endPoint x: 645, endPoint y: 403, distance: 199.5
click at [645, 403] on div "Product type Gutter - Commercial Delivery method Regular Delivery by [DATE] 5:1…" at bounding box center [395, 410] width 696 height 220
click at [1417, 32] on button "JB" at bounding box center [1394, 36] width 91 height 72
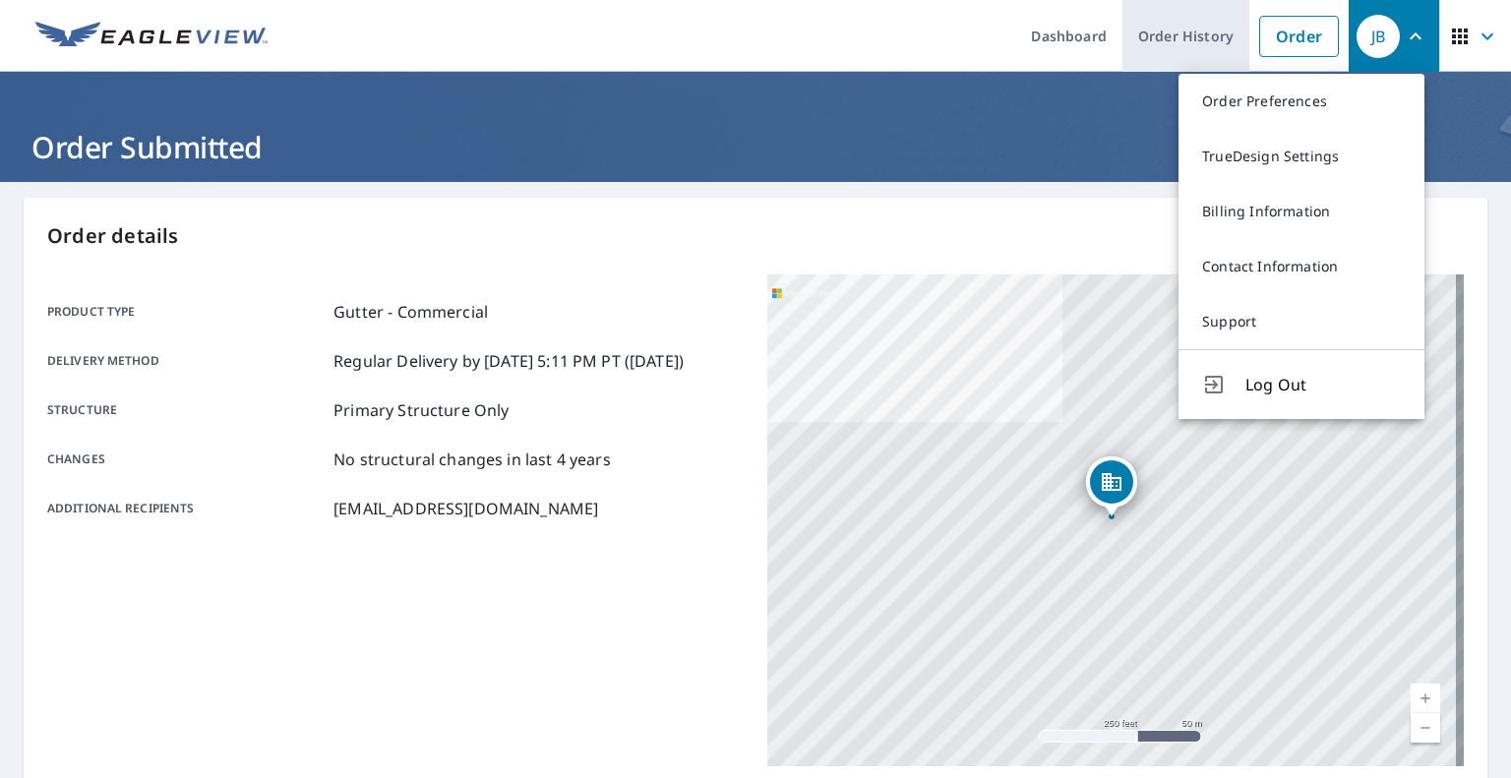
click at [1146, 32] on link "Order History" at bounding box center [1185, 36] width 127 height 72
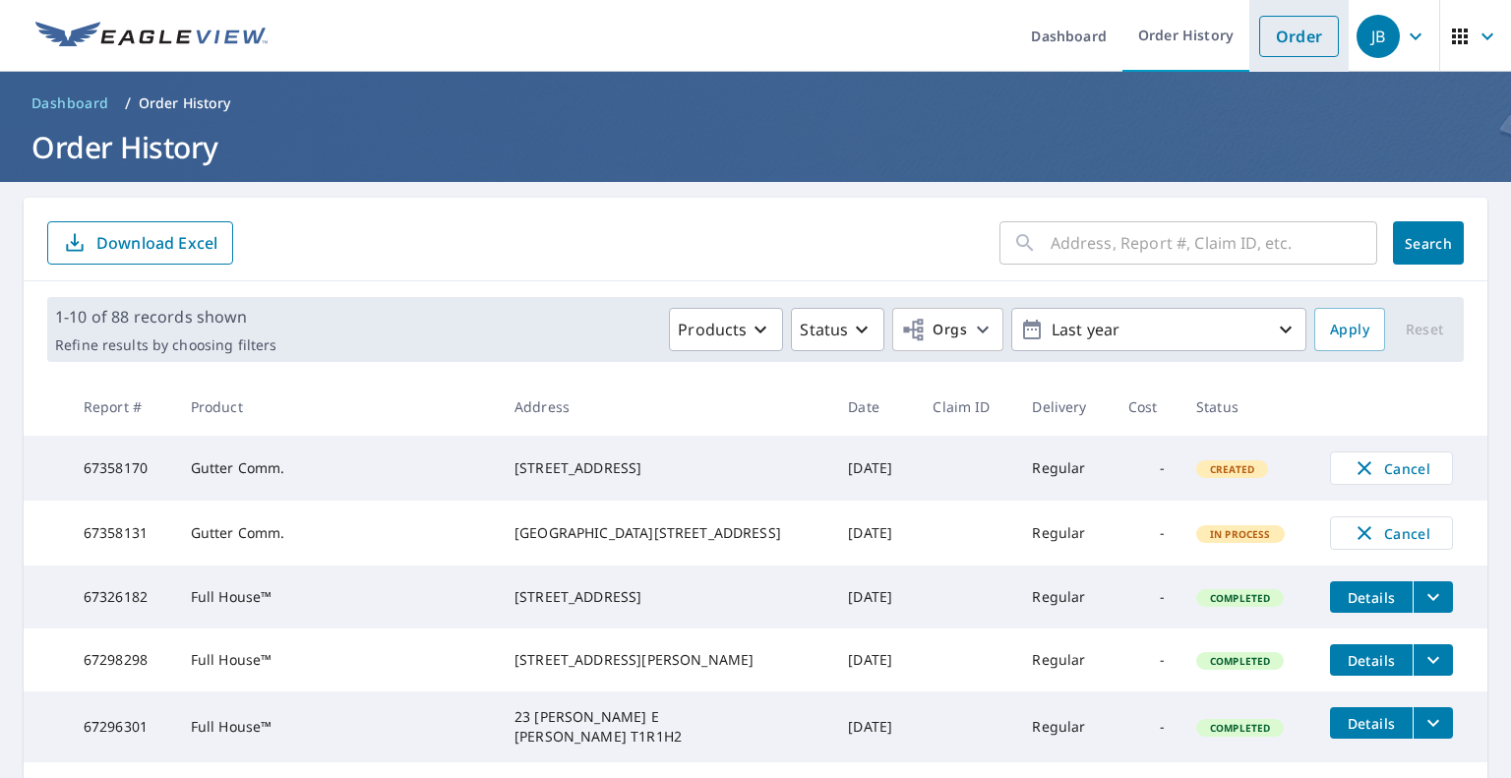
click at [1296, 30] on link "Order" at bounding box center [1299, 36] width 80 height 41
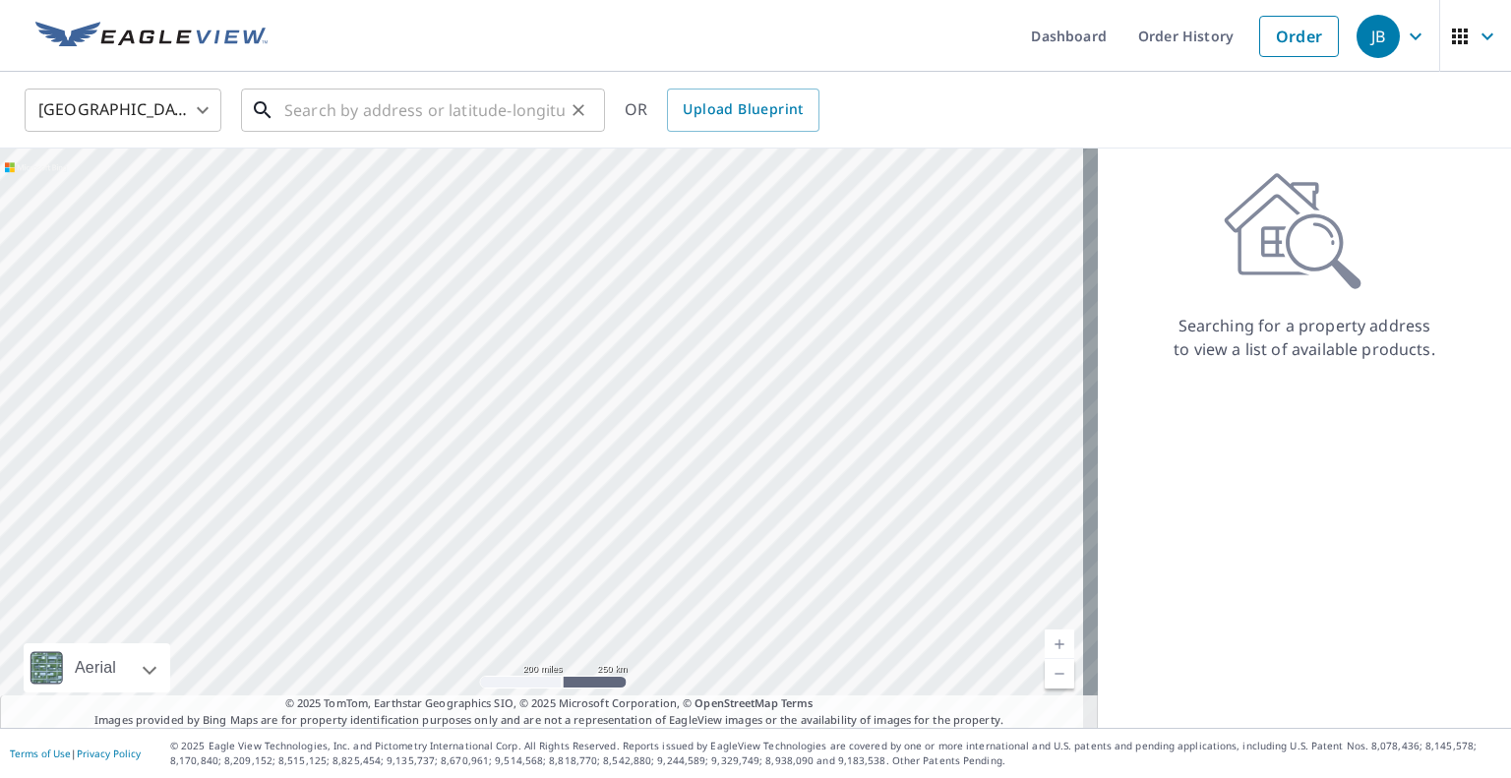
click at [356, 121] on input "text" at bounding box center [424, 110] width 280 height 55
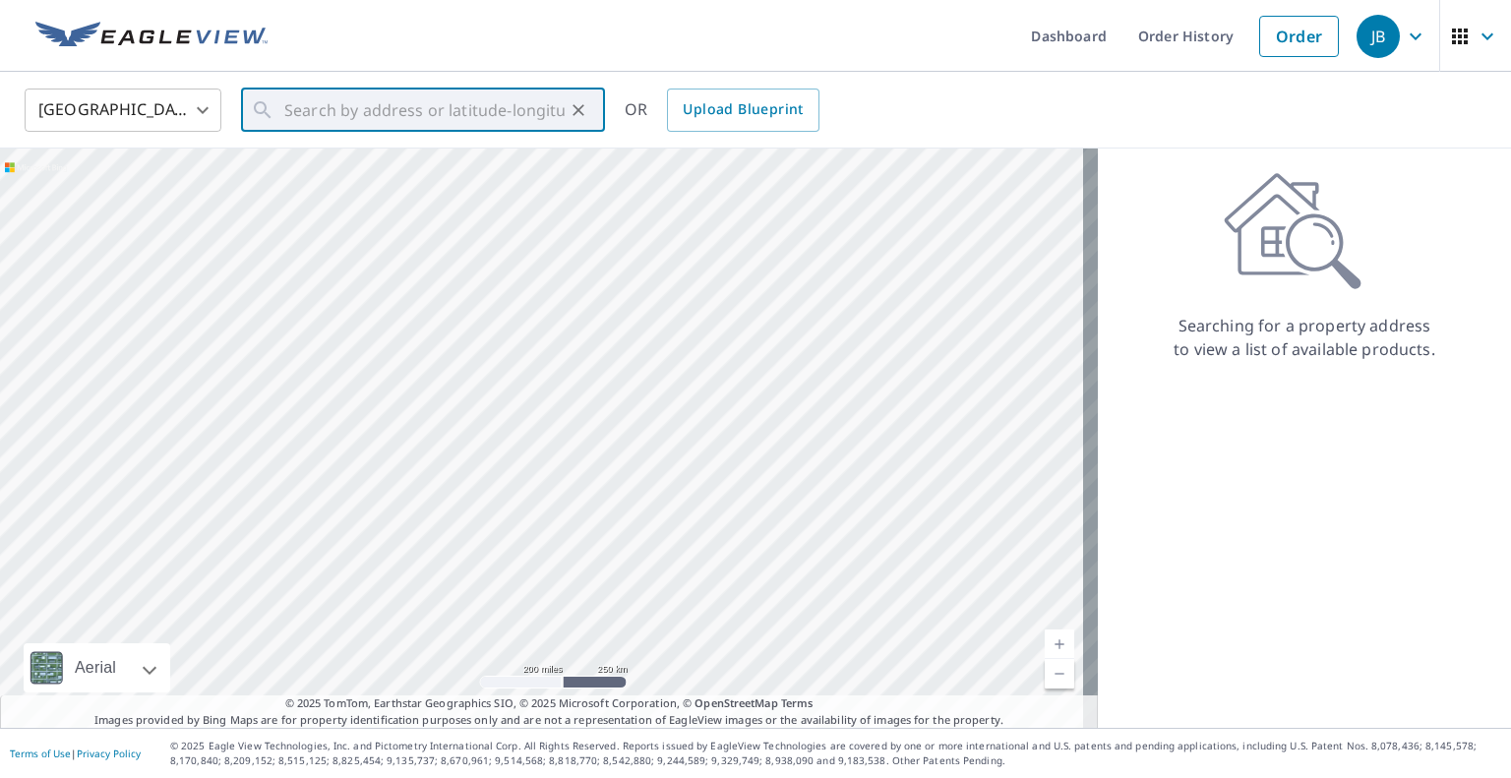
click at [165, 111] on body "JB JB Dashboard Order History Order JB United States US ​ ​ OR Upload Blueprint…" at bounding box center [755, 389] width 1511 height 778
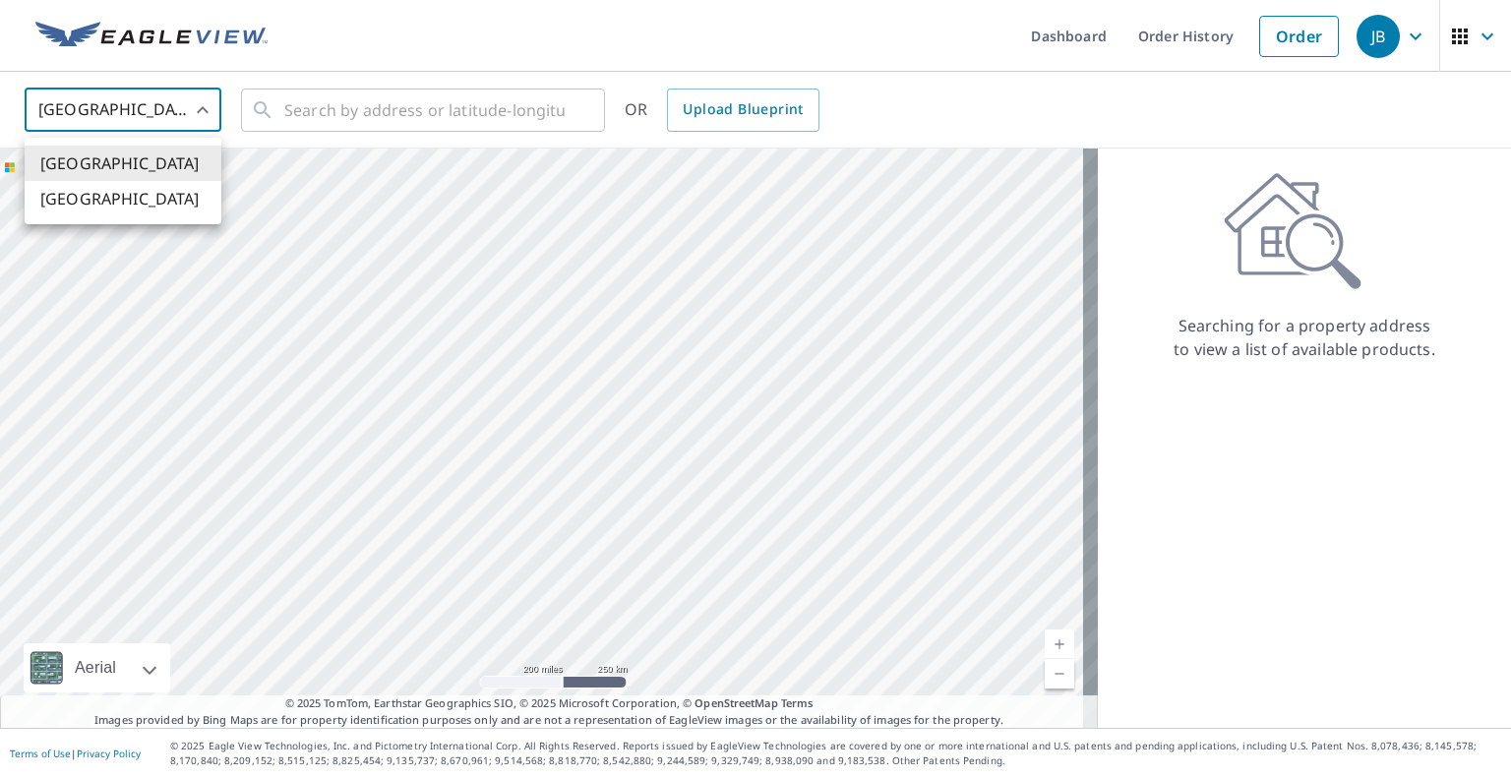
click at [135, 204] on li "[GEOGRAPHIC_DATA]" at bounding box center [123, 198] width 197 height 35
type input "CA"
click at [394, 113] on input "text" at bounding box center [424, 110] width 280 height 55
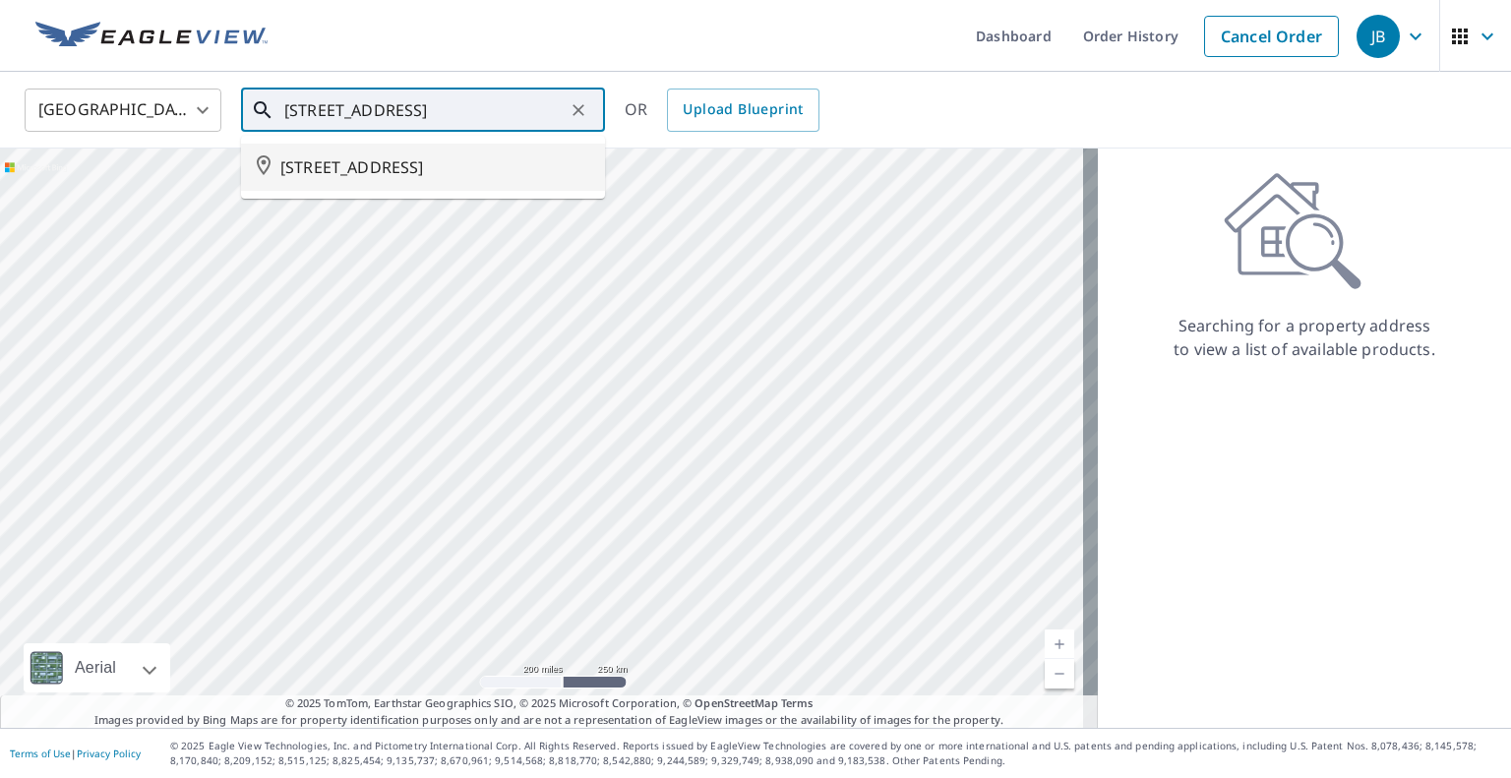
click at [409, 155] on span "[STREET_ADDRESS]" at bounding box center [434, 167] width 309 height 24
type input "[STREET_ADDRESS]"
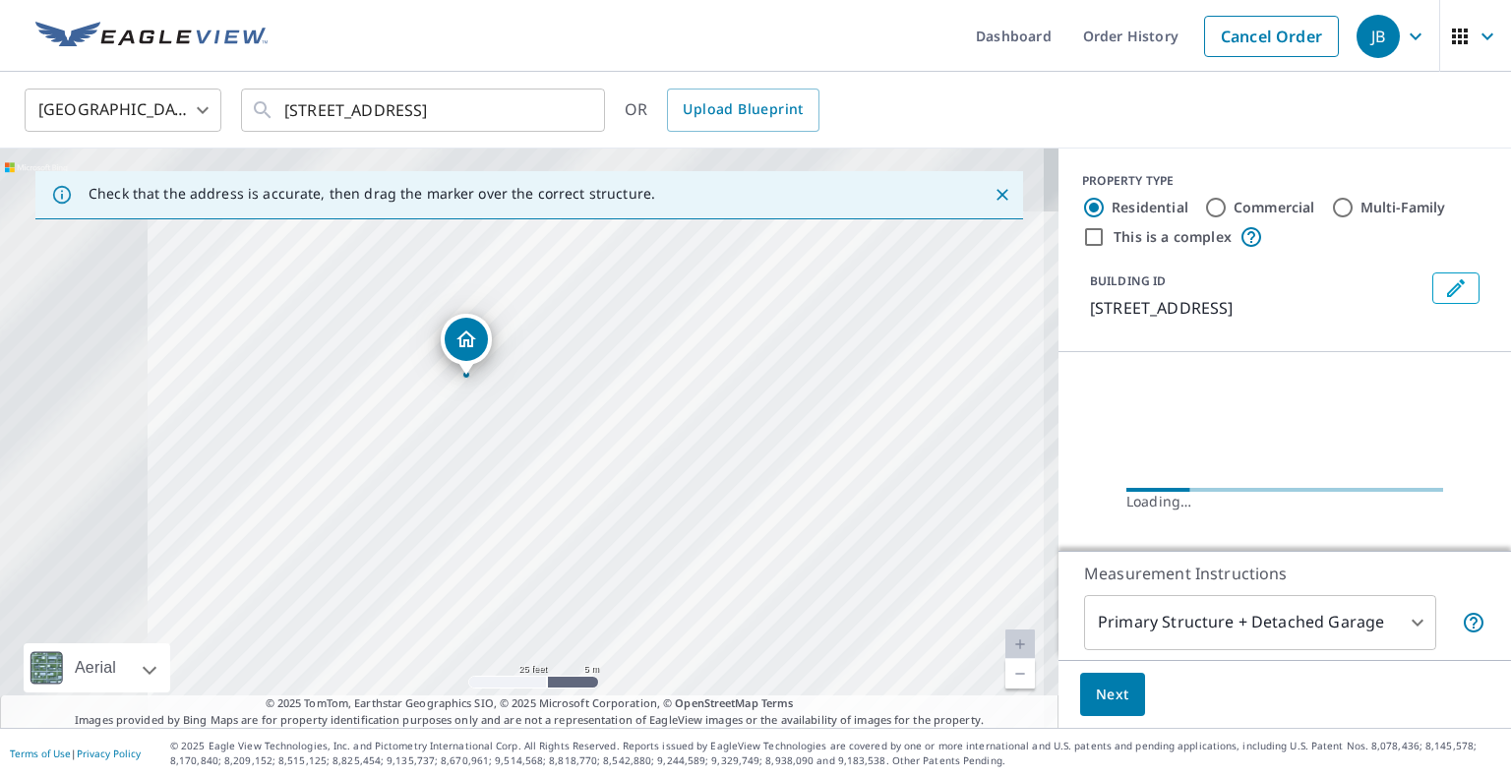
drag, startPoint x: 476, startPoint y: 380, endPoint x: 853, endPoint y: 676, distance: 479.2
click at [853, 676] on div "[STREET_ADDRESS]" at bounding box center [529, 438] width 1058 height 579
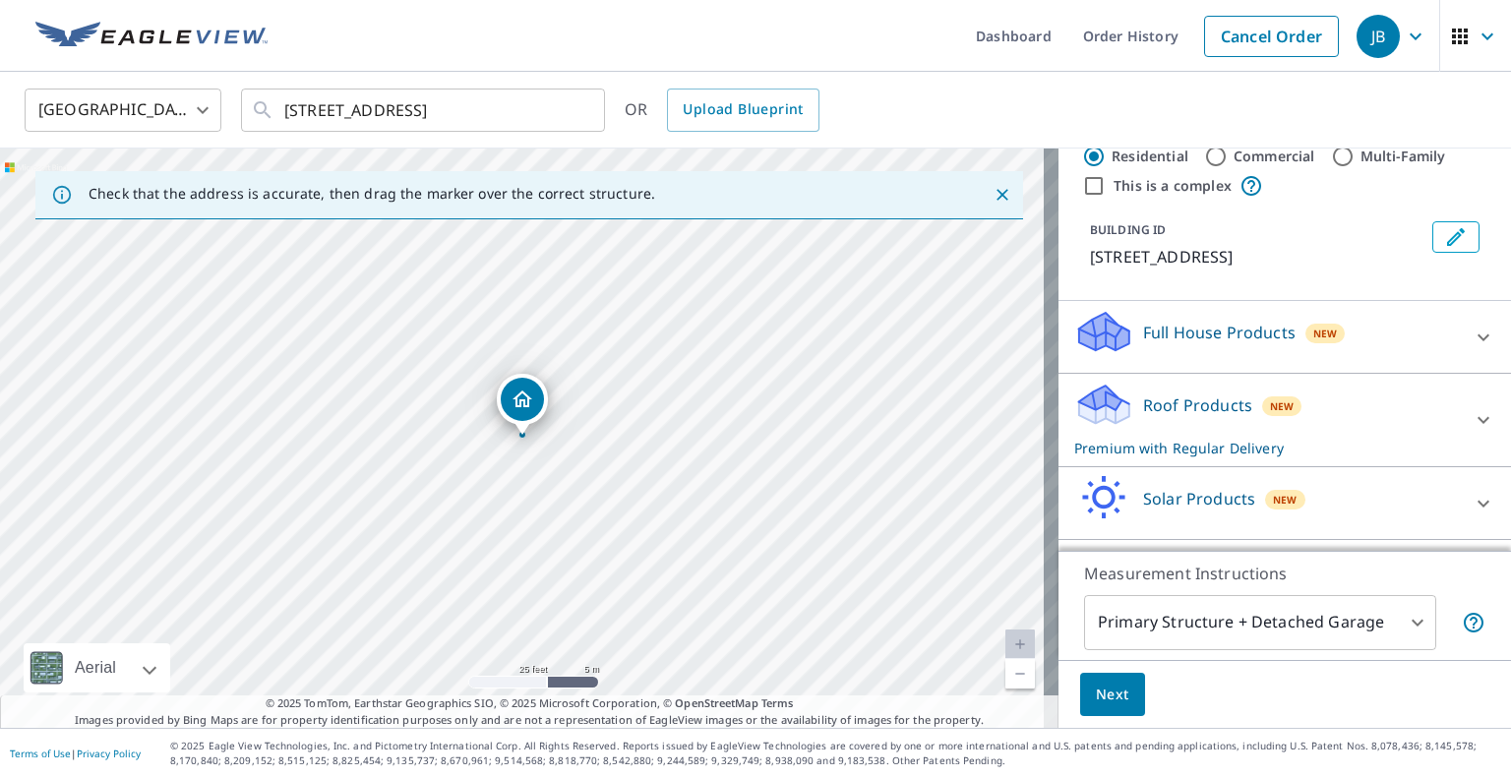
scroll to position [98, 0]
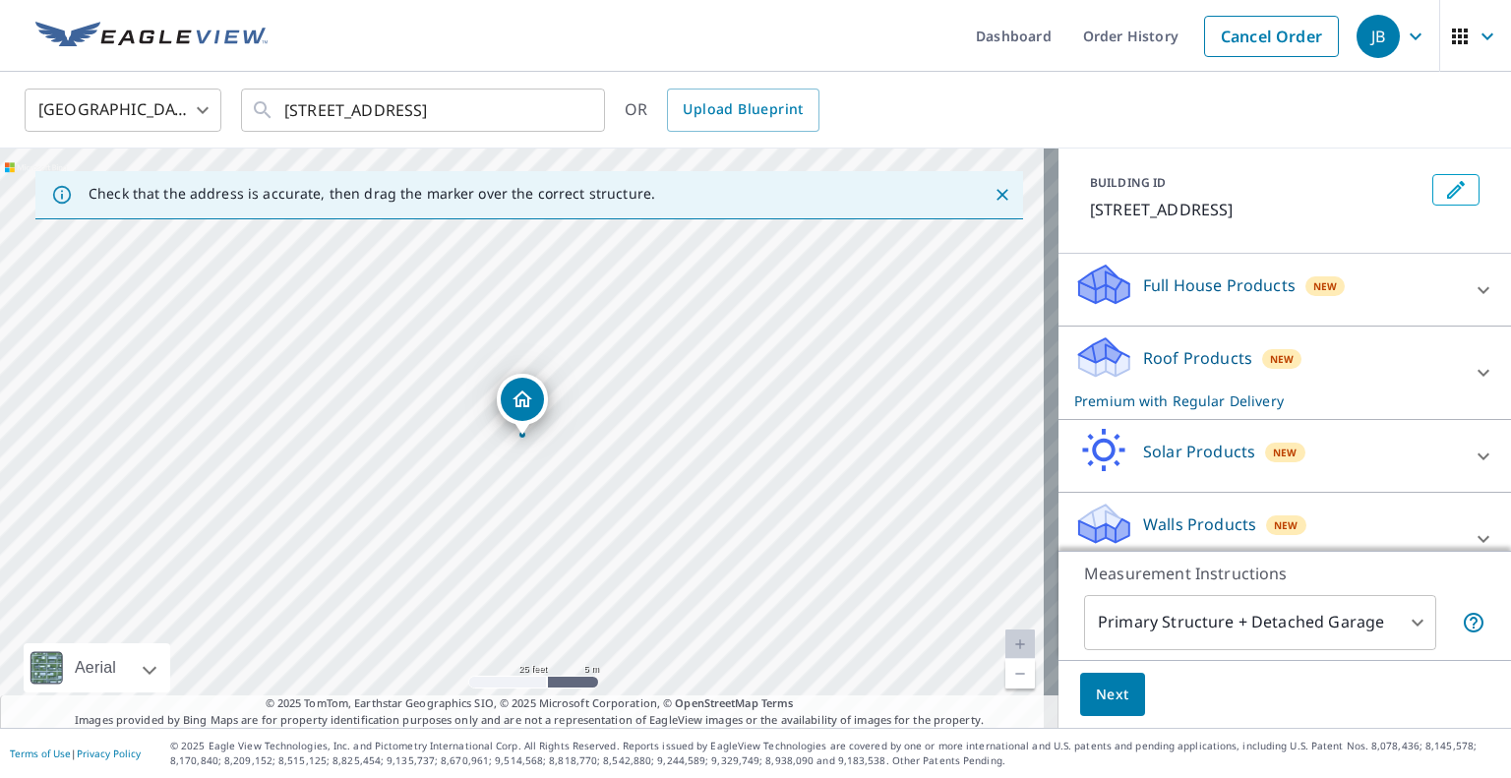
click at [1460, 302] on div at bounding box center [1483, 290] width 47 height 47
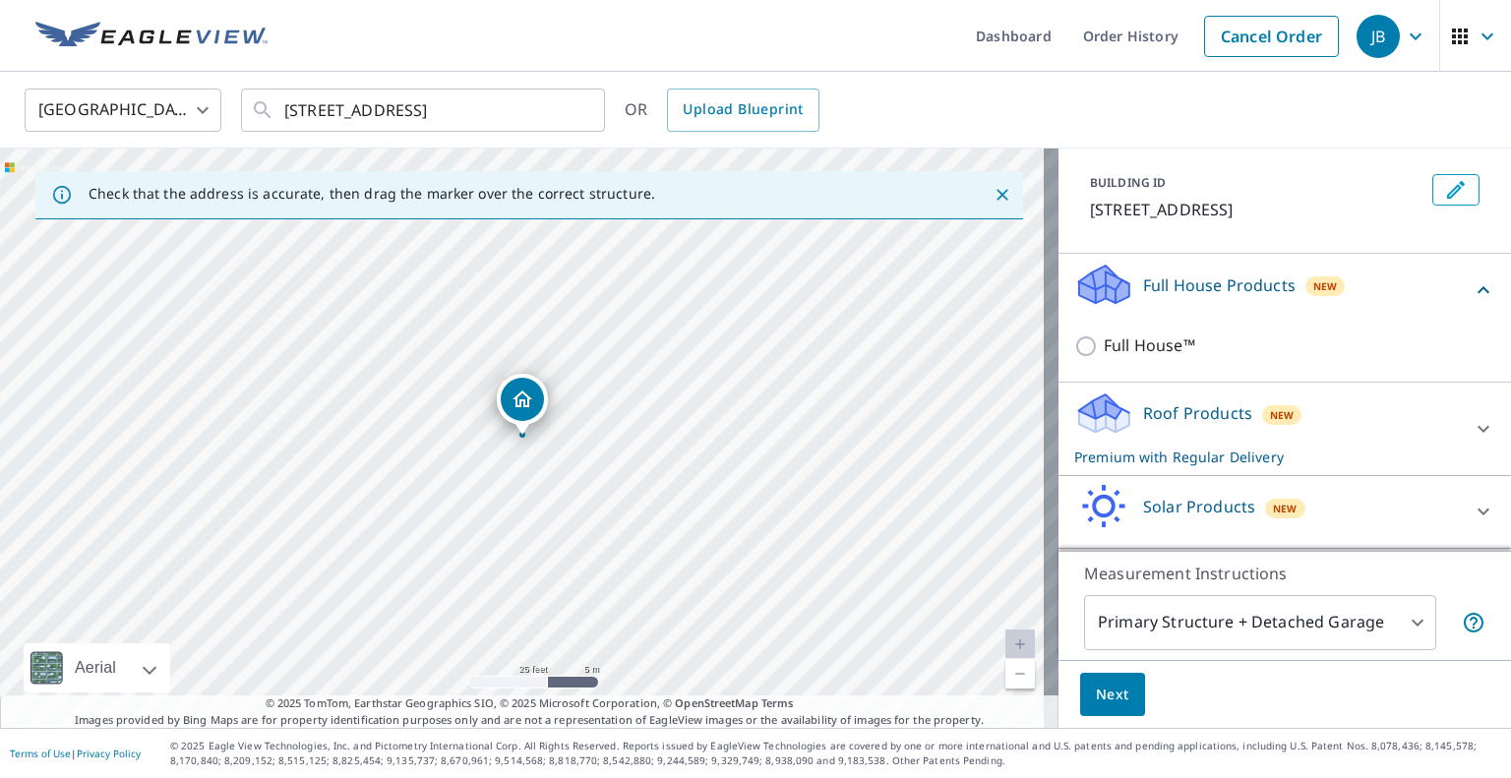
scroll to position [188, 0]
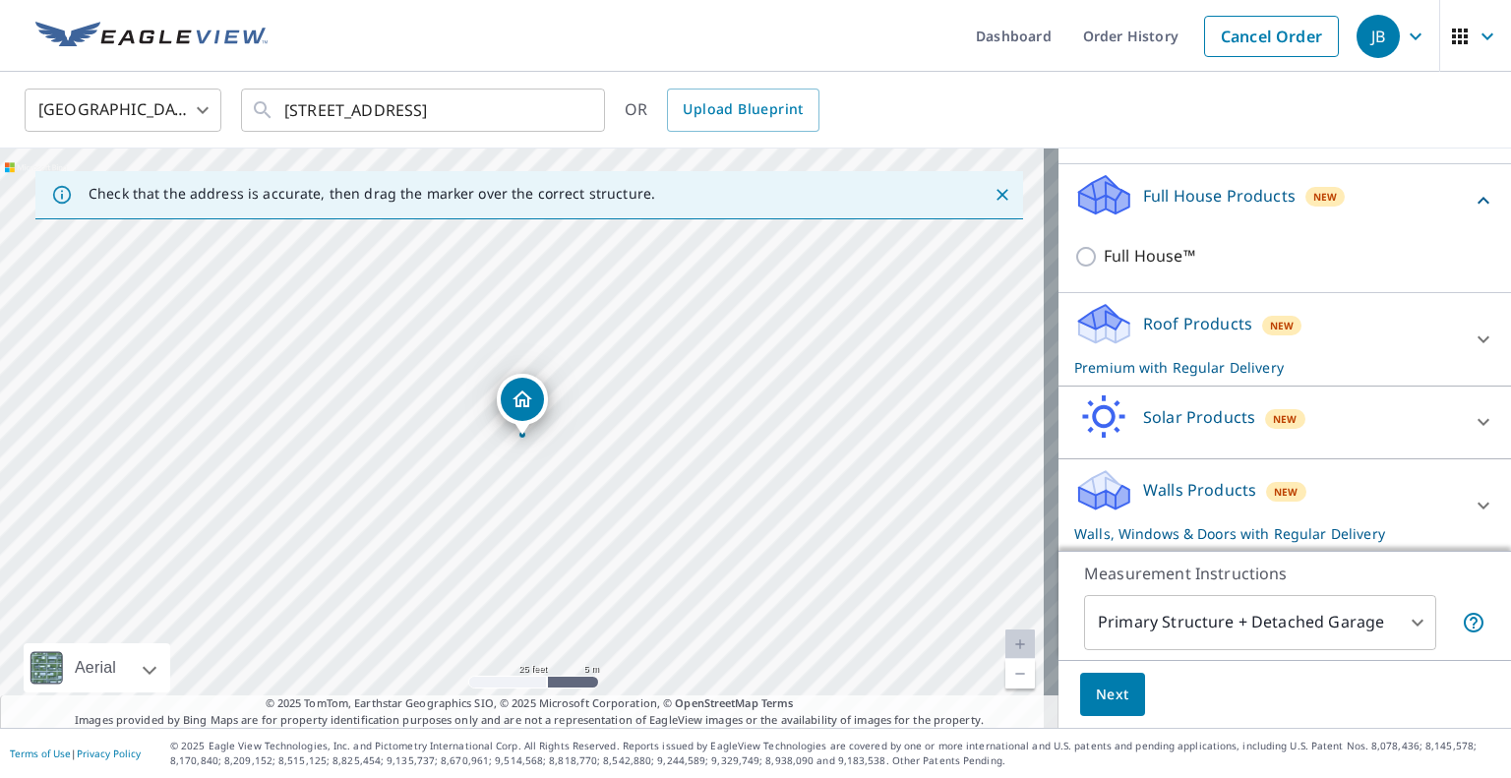
click at [1436, 215] on div "Full House Products New" at bounding box center [1272, 200] width 397 height 56
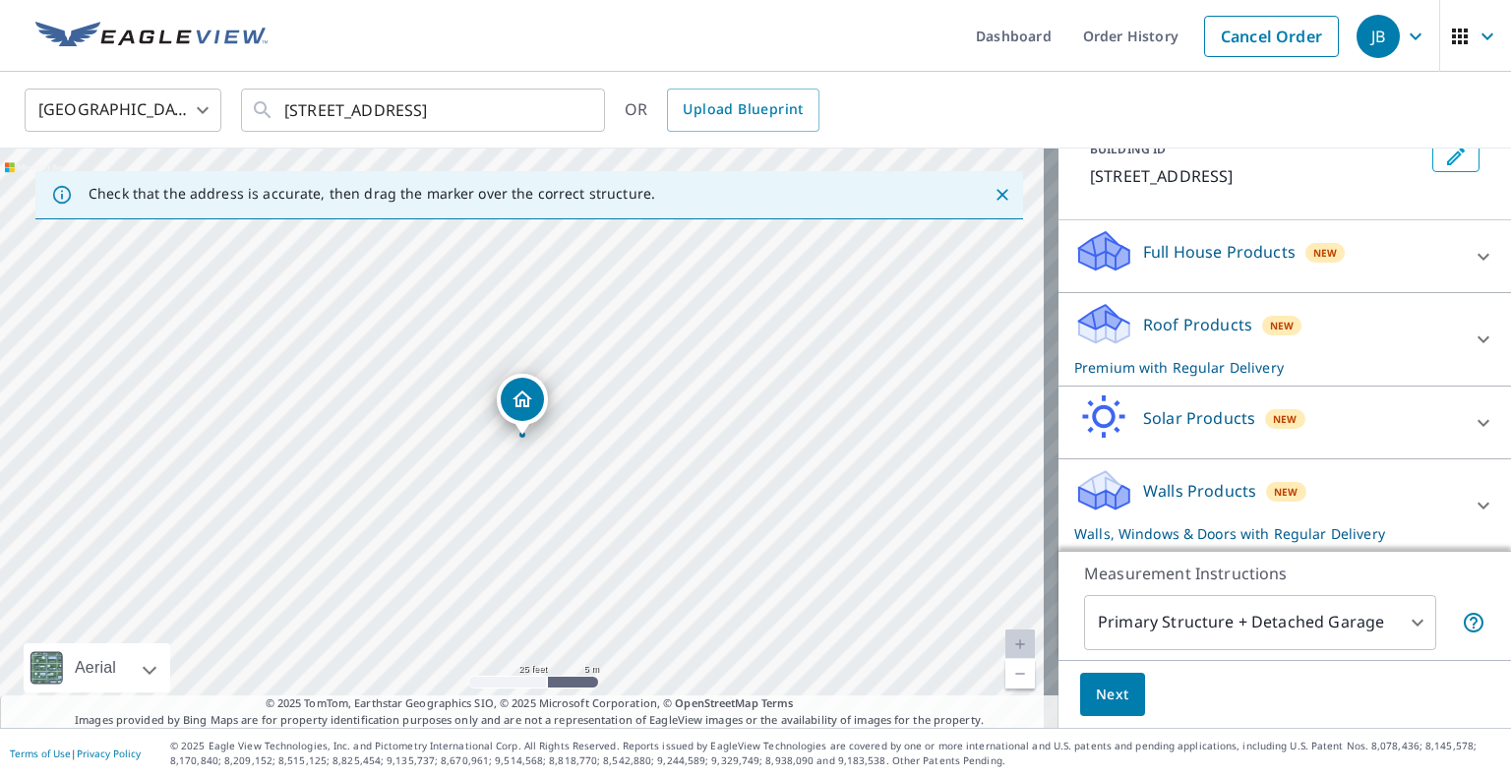
click at [1472, 351] on div at bounding box center [1483, 339] width 47 height 47
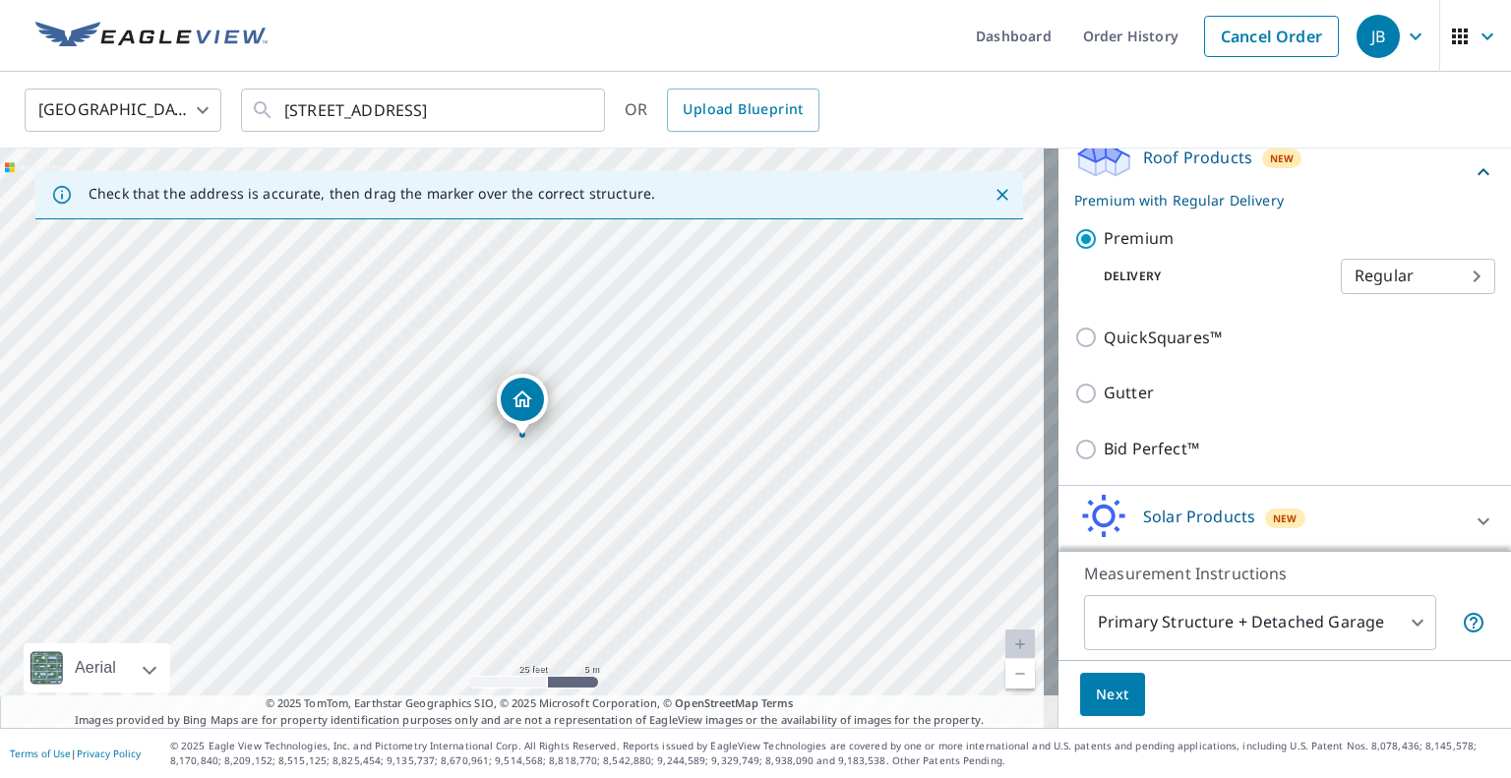
scroll to position [397, 0]
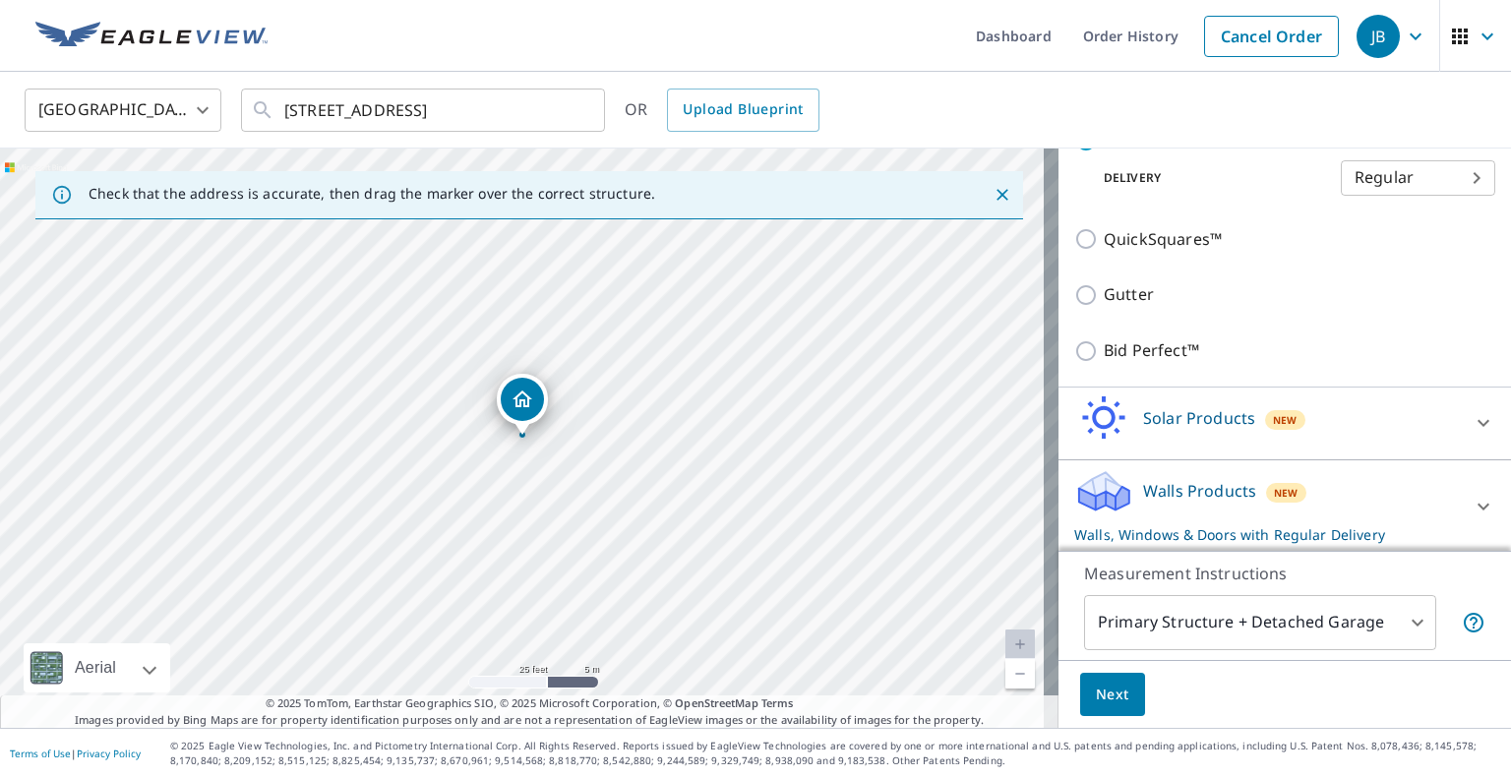
click at [1460, 489] on div at bounding box center [1483, 506] width 47 height 47
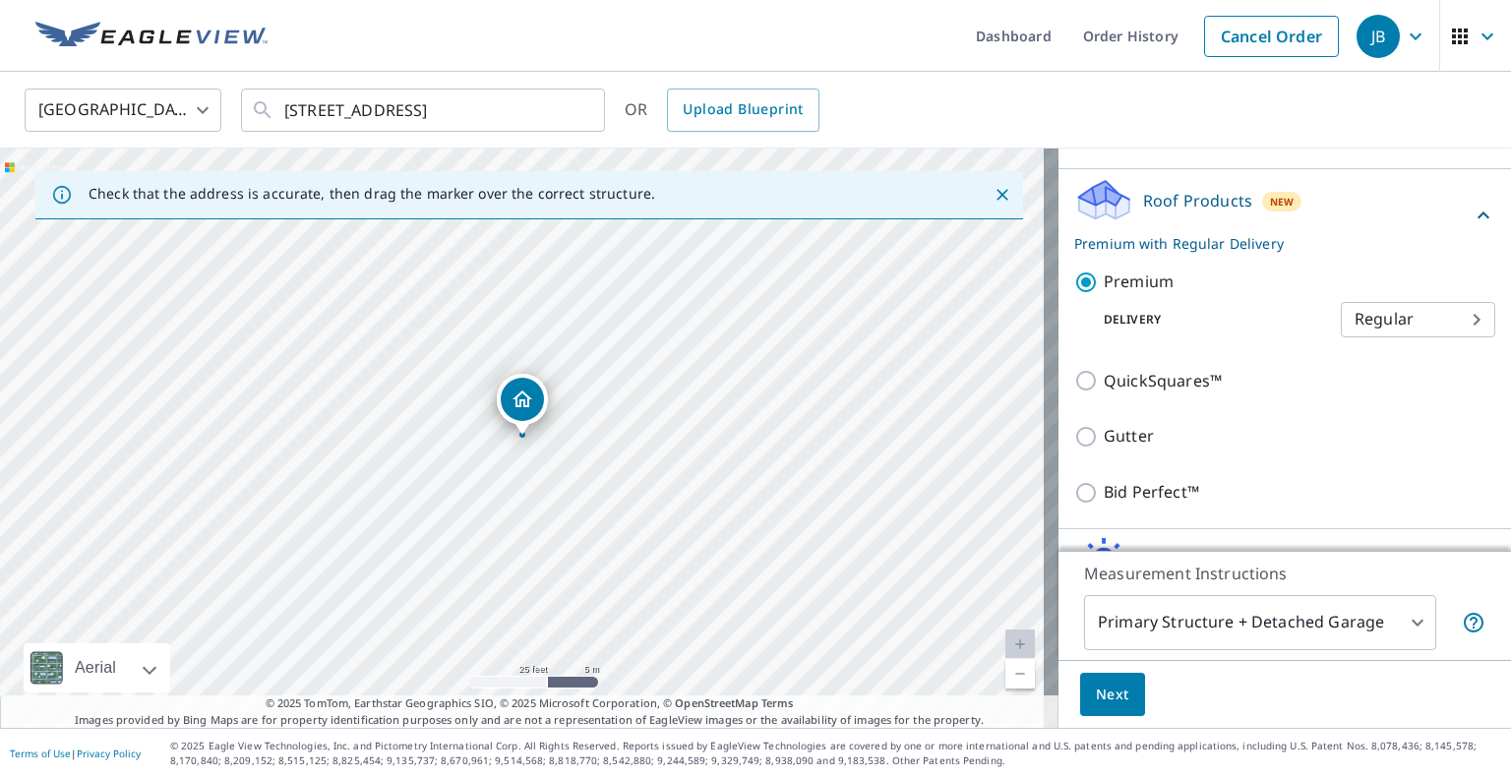
scroll to position [158, 0]
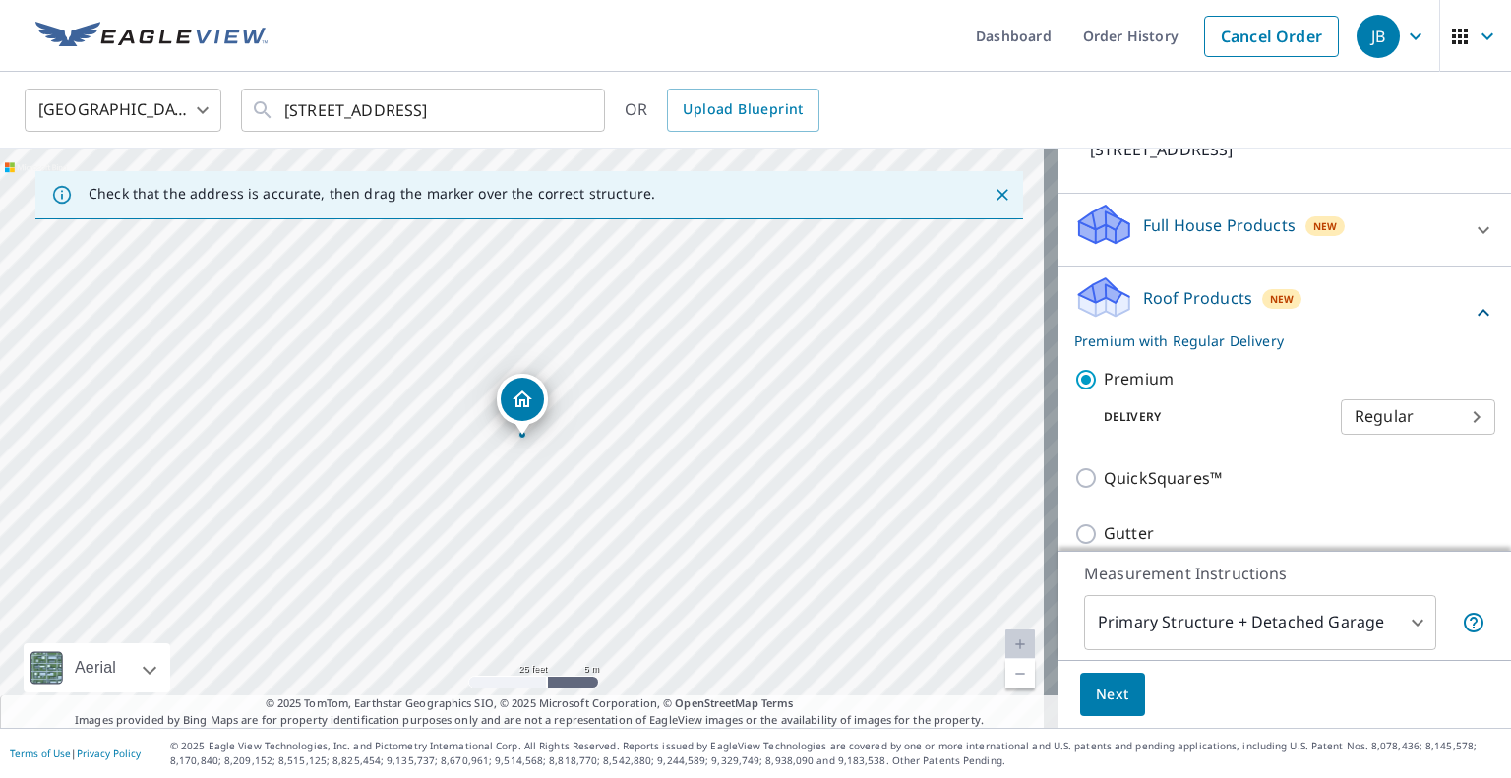
click at [1472, 235] on icon at bounding box center [1484, 230] width 24 height 24
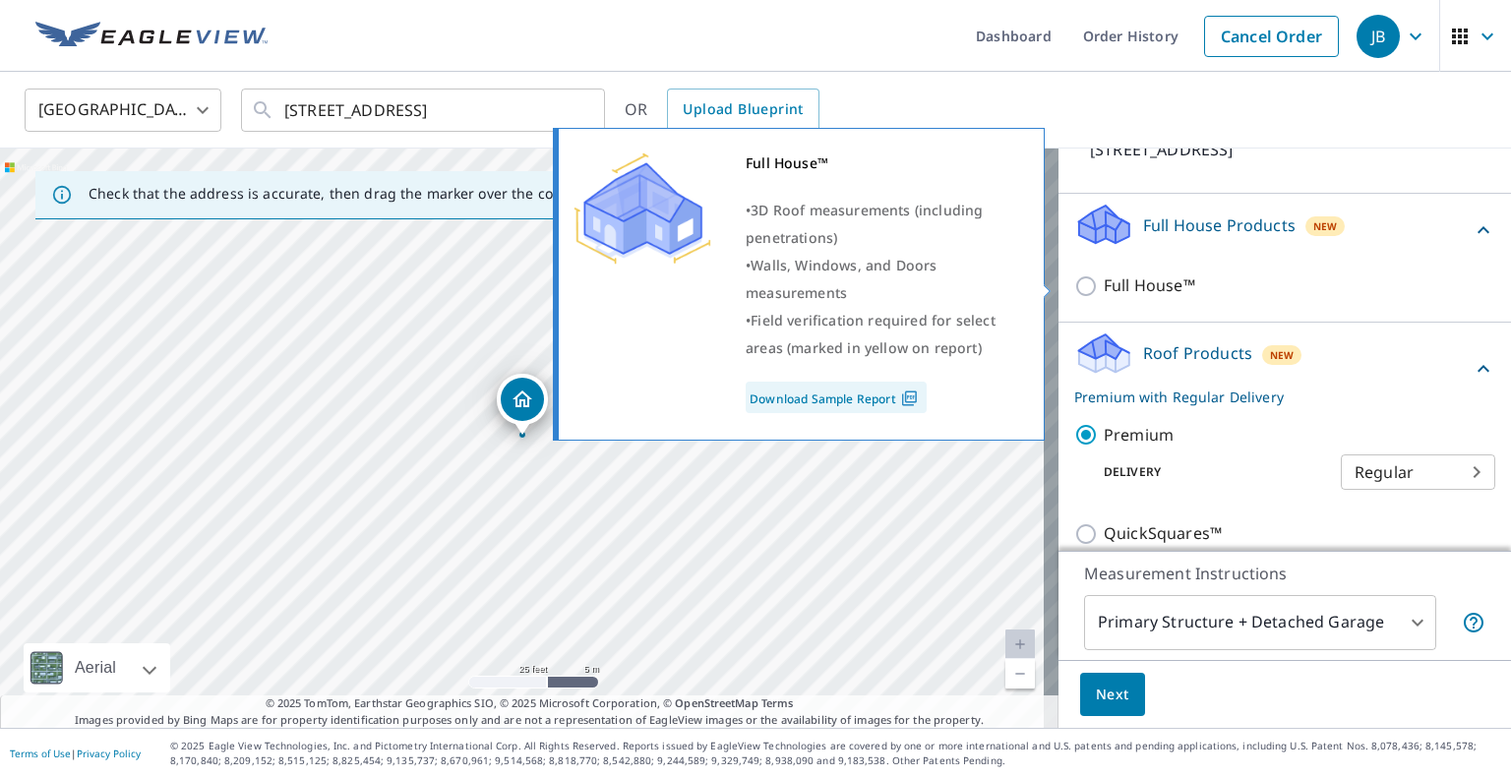
click at [1104, 278] on p "Full House™" at bounding box center [1149, 285] width 91 height 25
click at [1093, 278] on input "Full House™" at bounding box center [1089, 286] width 30 height 24
checkbox input "true"
checkbox input "false"
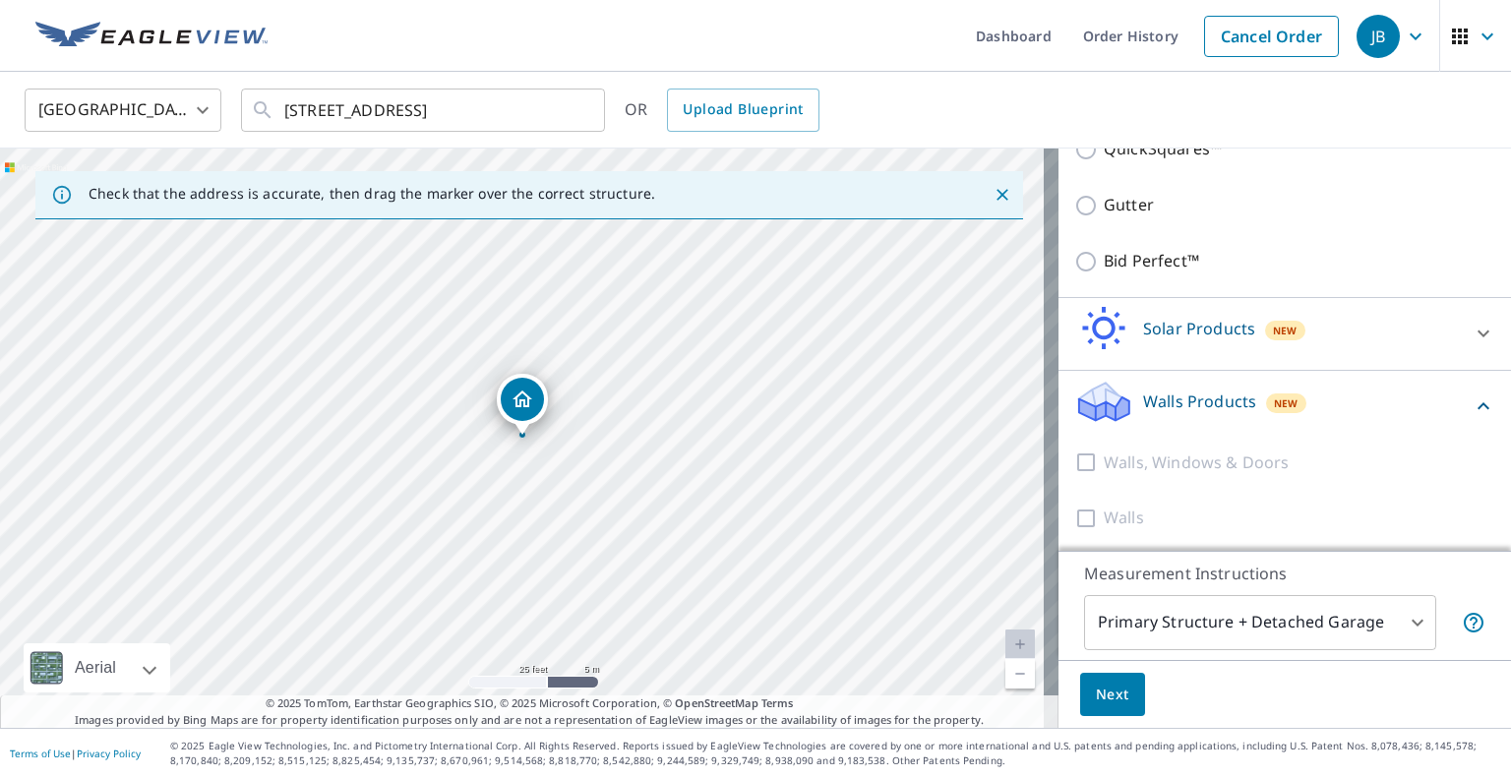
scroll to position [0, 0]
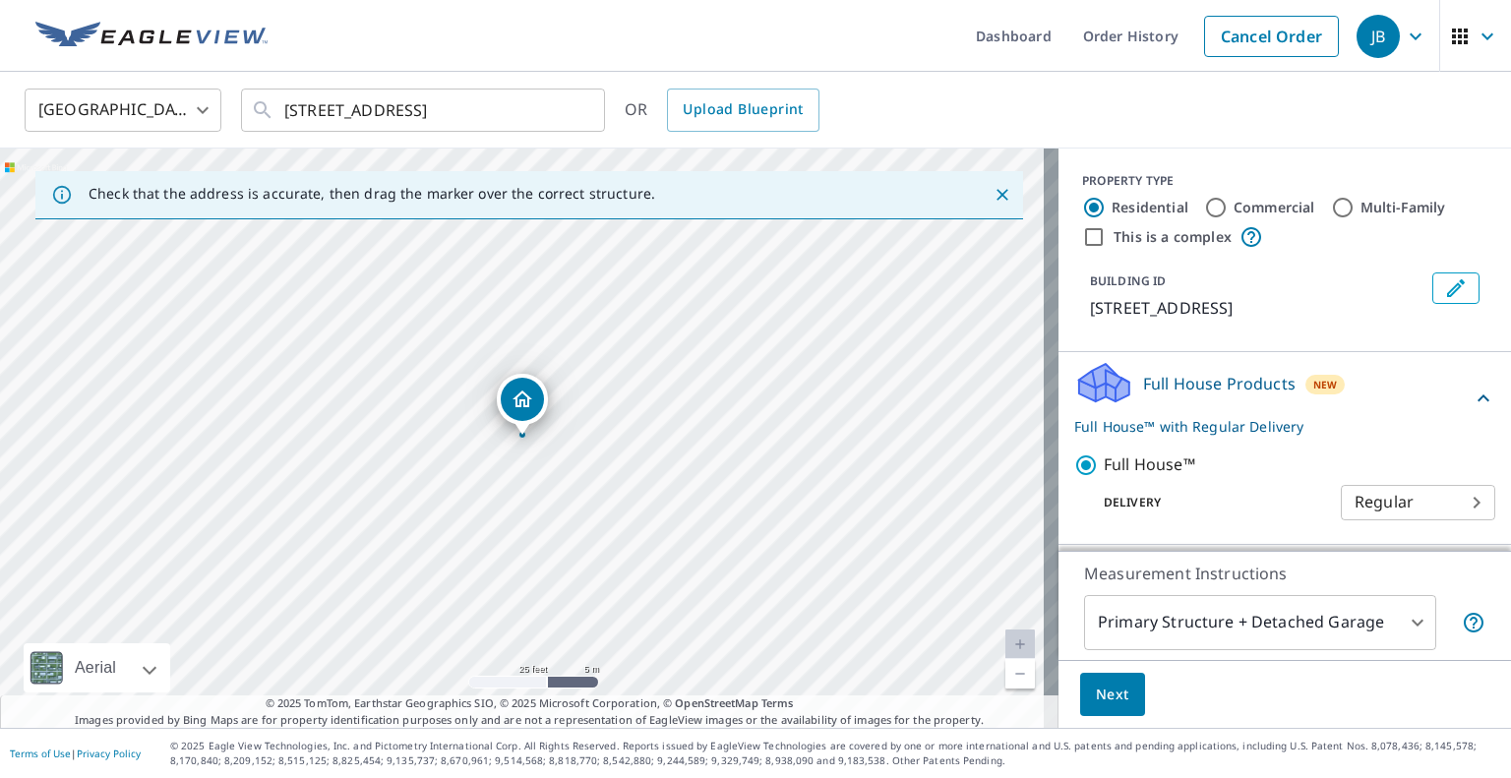
click at [1096, 683] on span "Next" at bounding box center [1112, 695] width 33 height 25
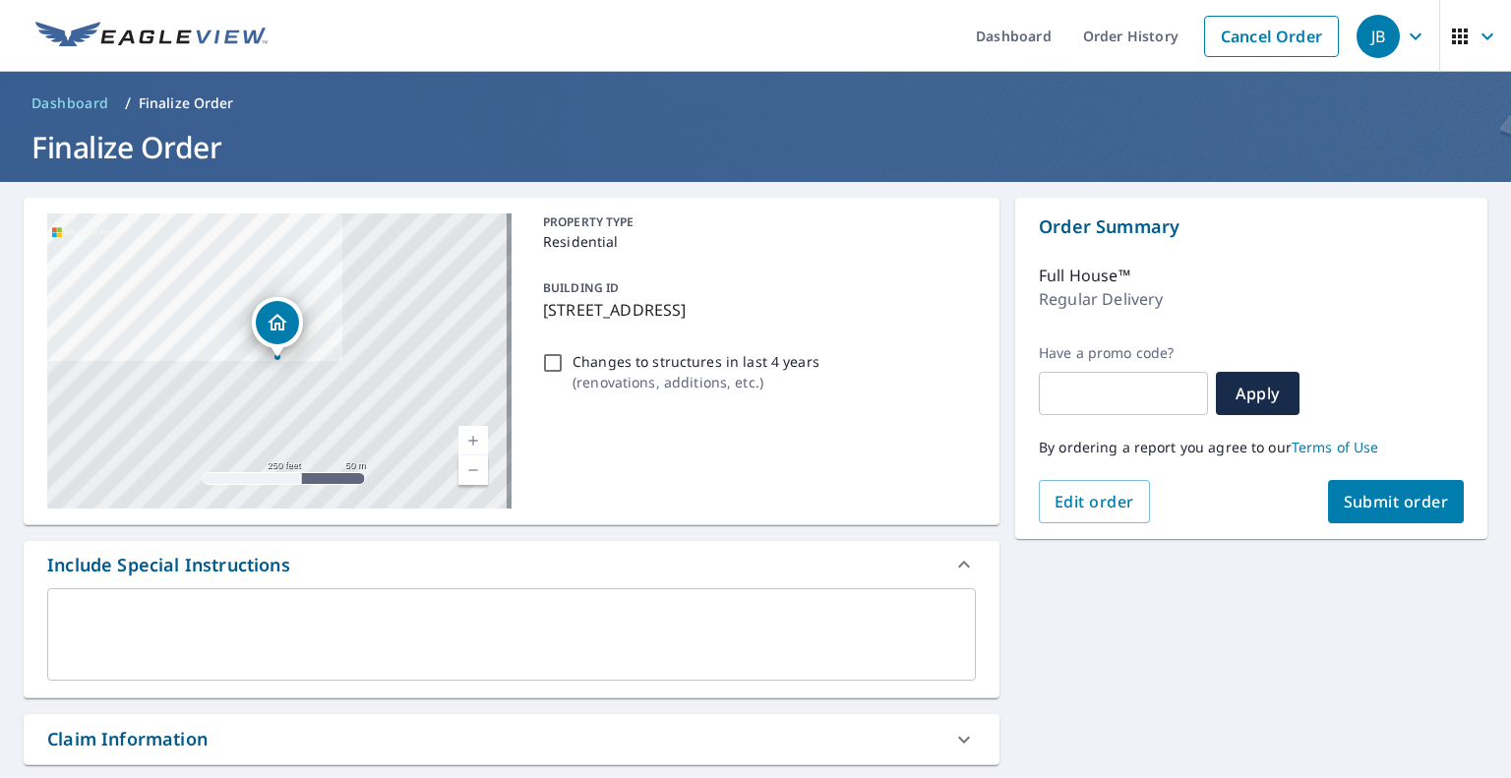
click at [1388, 508] on span "Submit order" at bounding box center [1396, 502] width 105 height 22
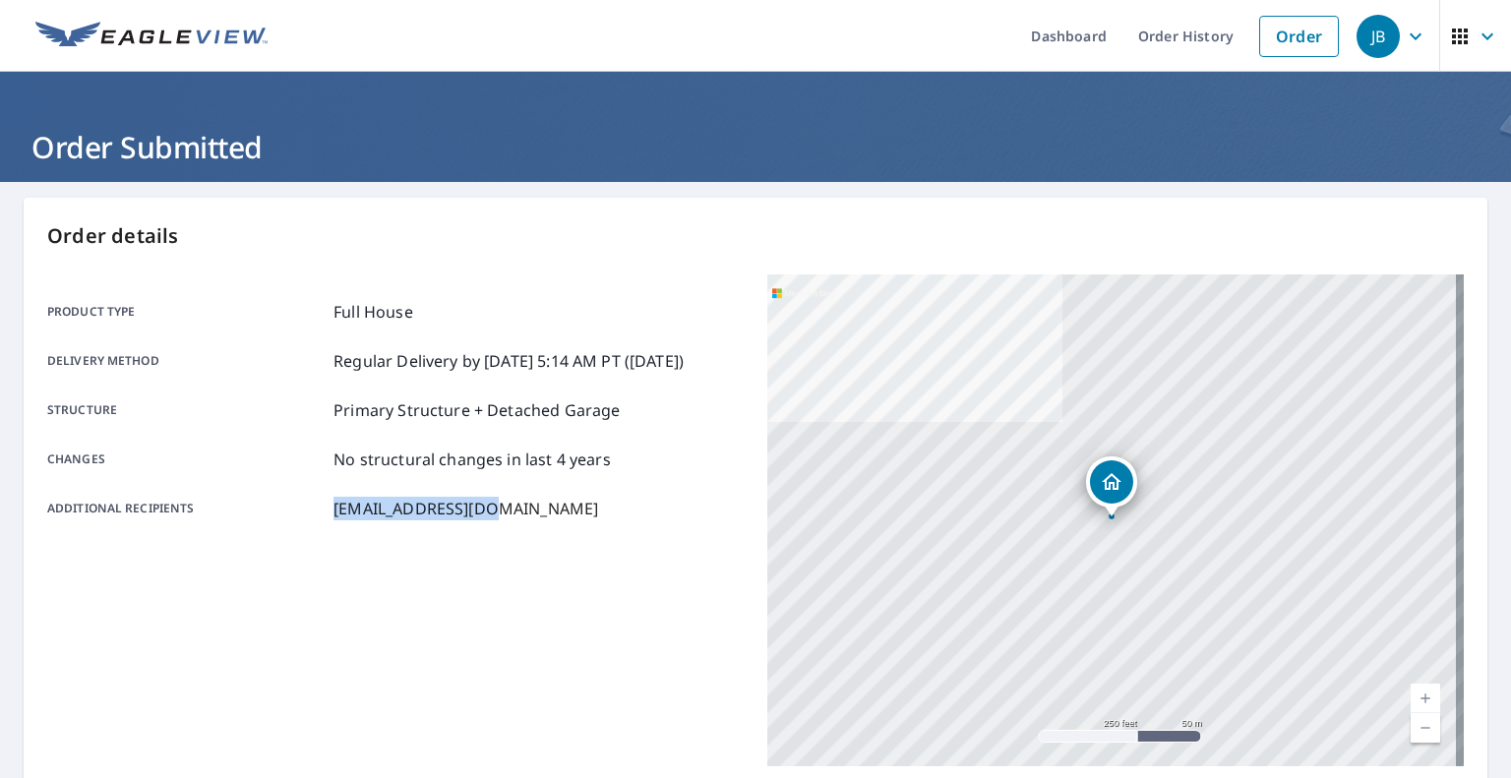
drag, startPoint x: 307, startPoint y: 534, endPoint x: 537, endPoint y: 577, distance: 234.2
click at [537, 577] on div "Product type Full House Delivery method Regular Delivery by [DATE] 5:14 AM PT (…" at bounding box center [395, 520] width 696 height 492
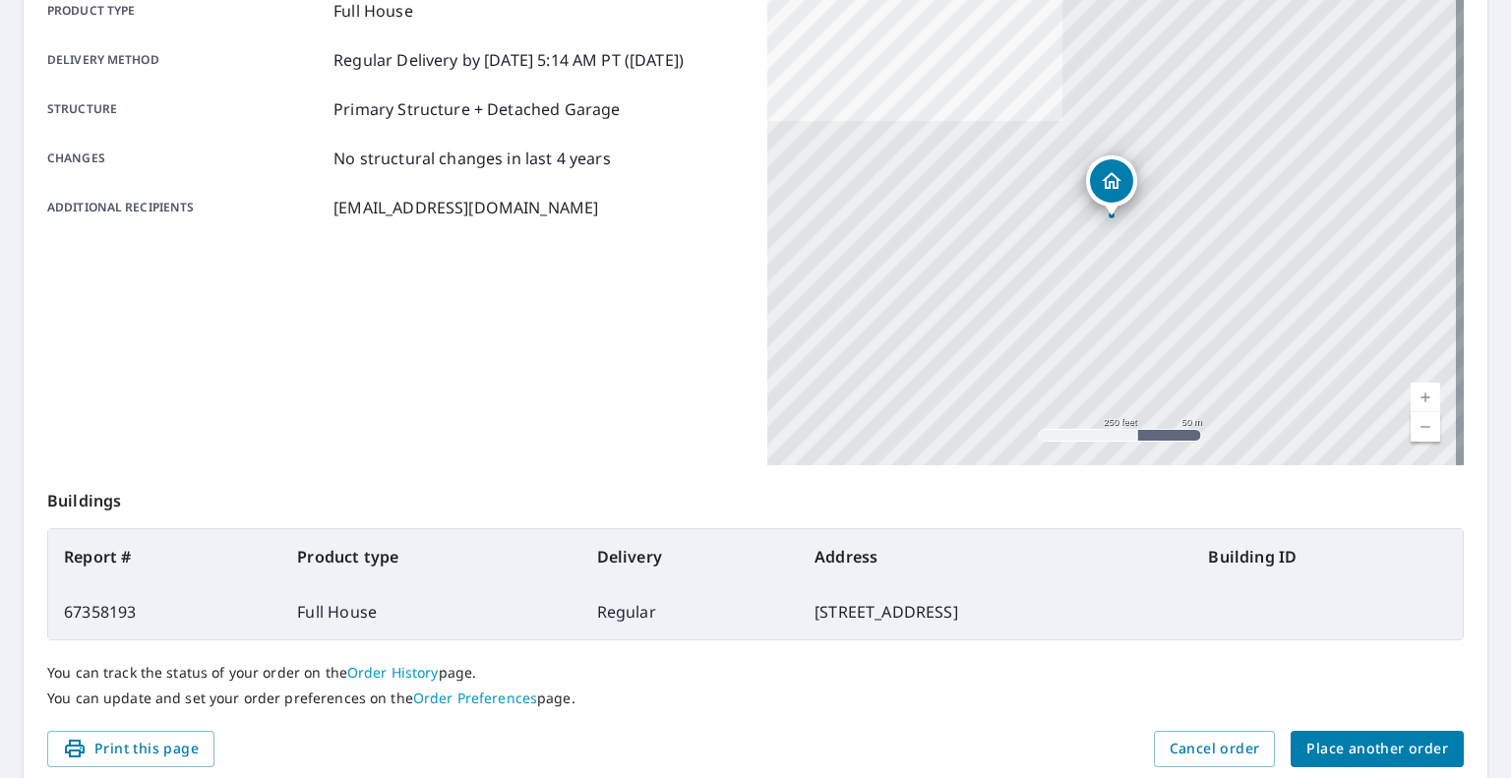
scroll to position [378, 0]
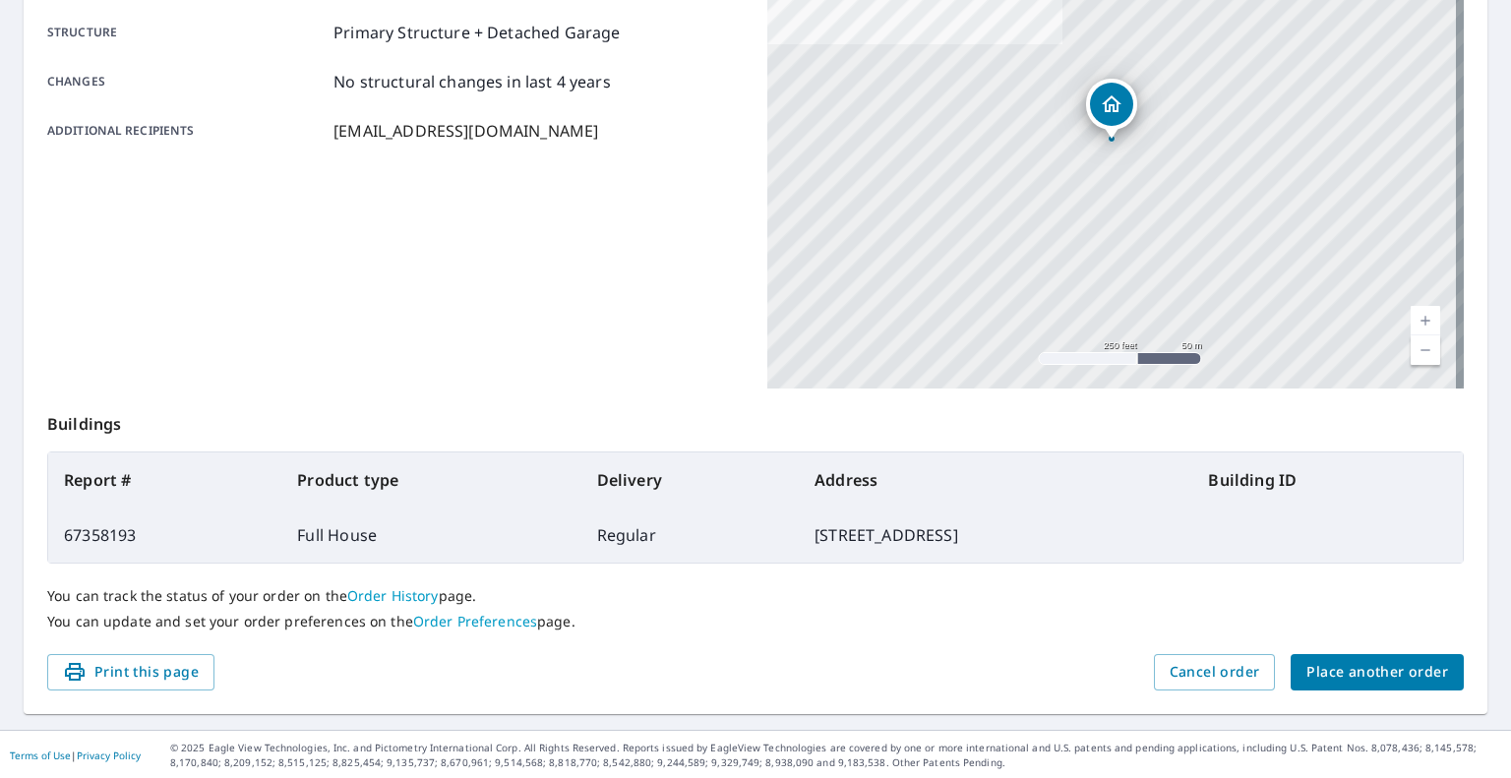
click at [392, 606] on div "You can track the status of your order on the Order History page. You can updat…" at bounding box center [755, 609] width 1417 height 91
click at [395, 598] on link "Order History" at bounding box center [392, 595] width 91 height 19
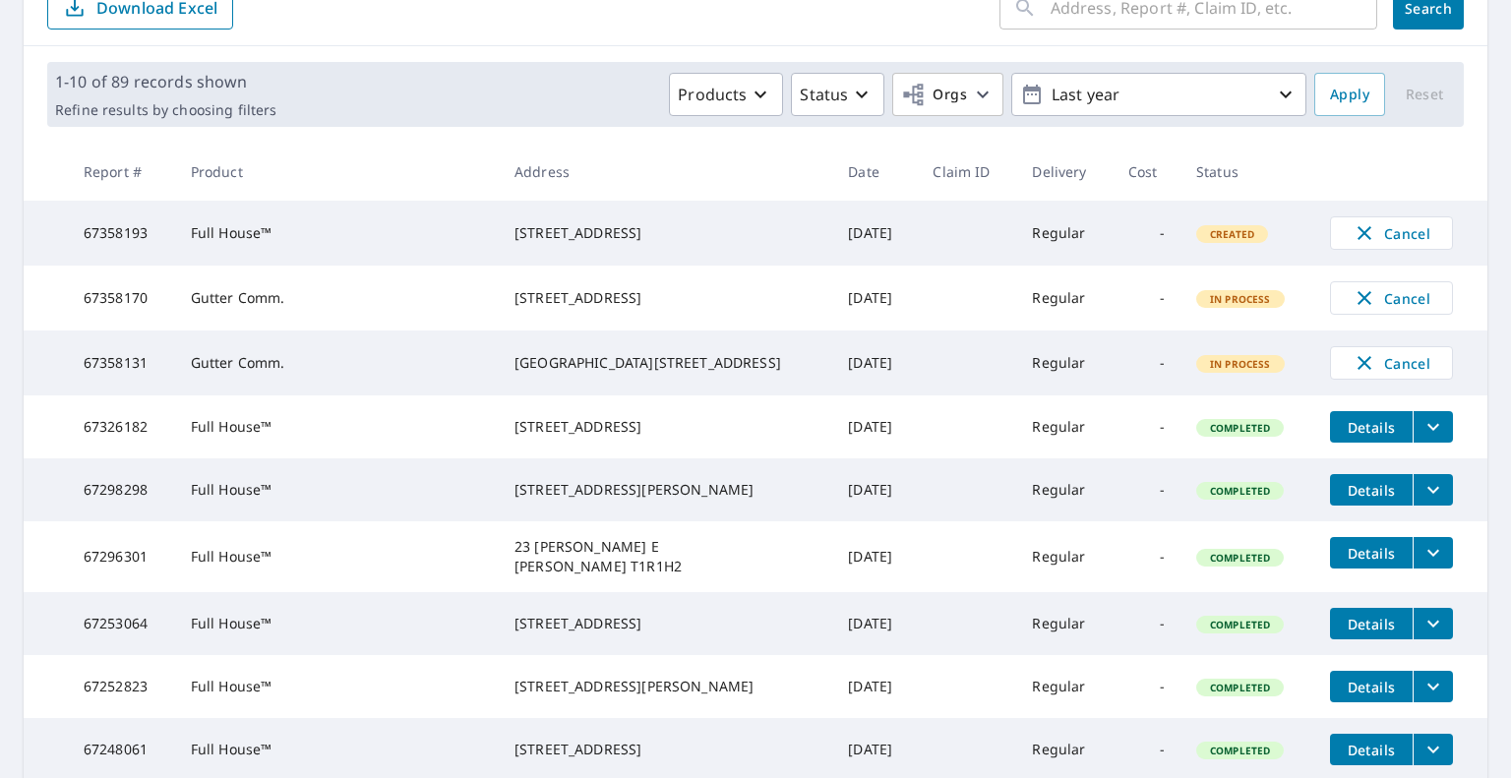
scroll to position [279, 0]
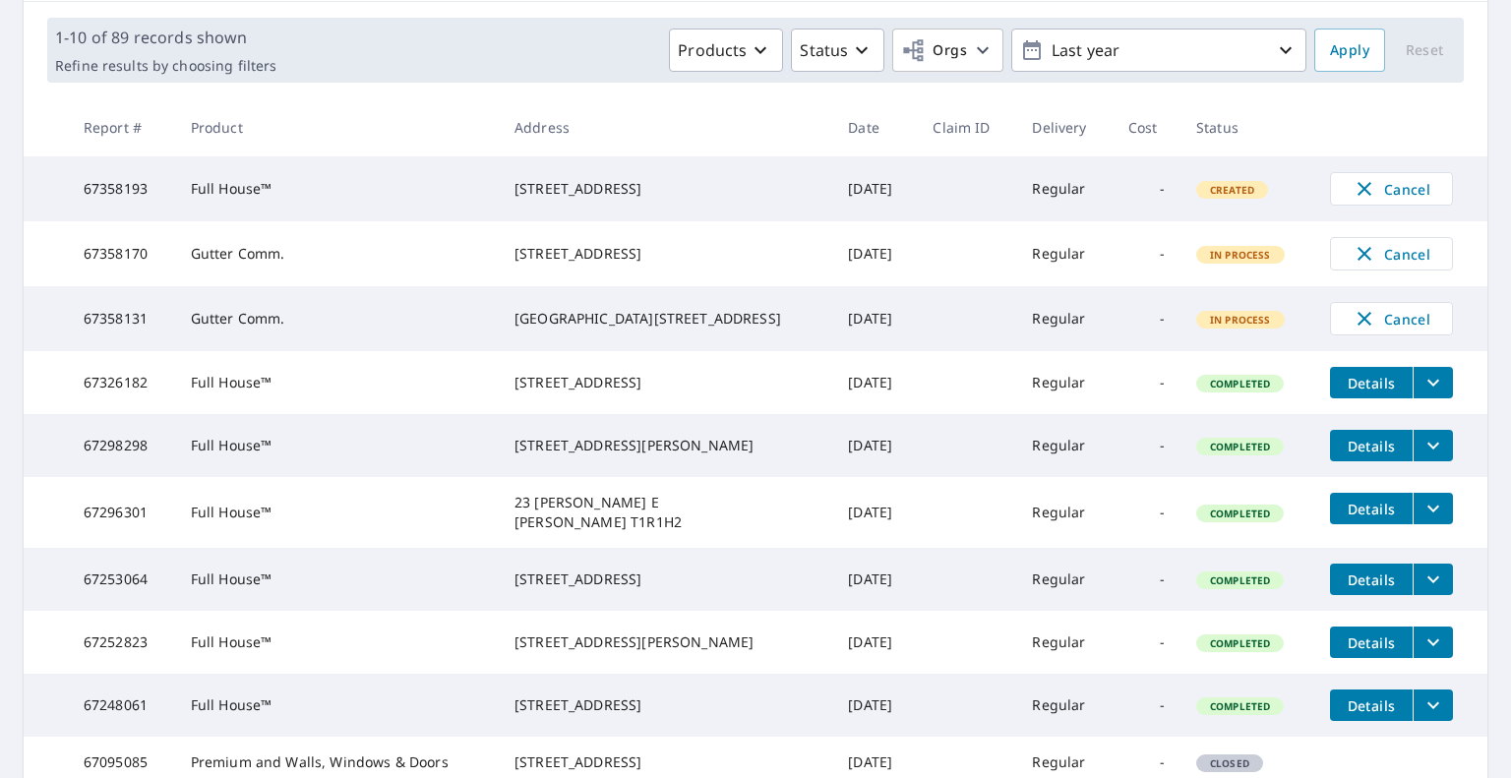
click at [1428, 398] on button "filesDropdownBtn-67326182" at bounding box center [1433, 382] width 40 height 31
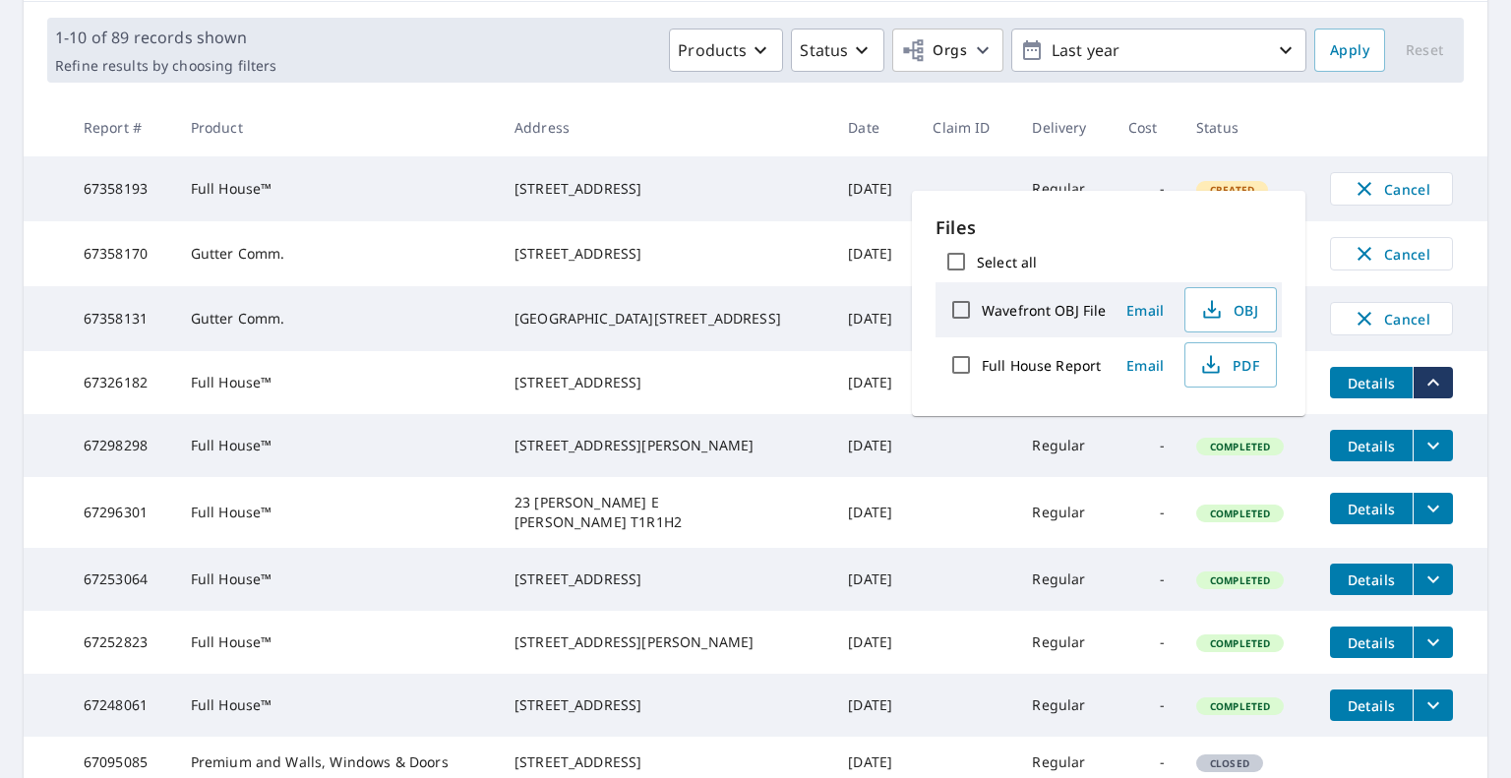
click at [413, 406] on td "Full House™" at bounding box center [337, 382] width 324 height 63
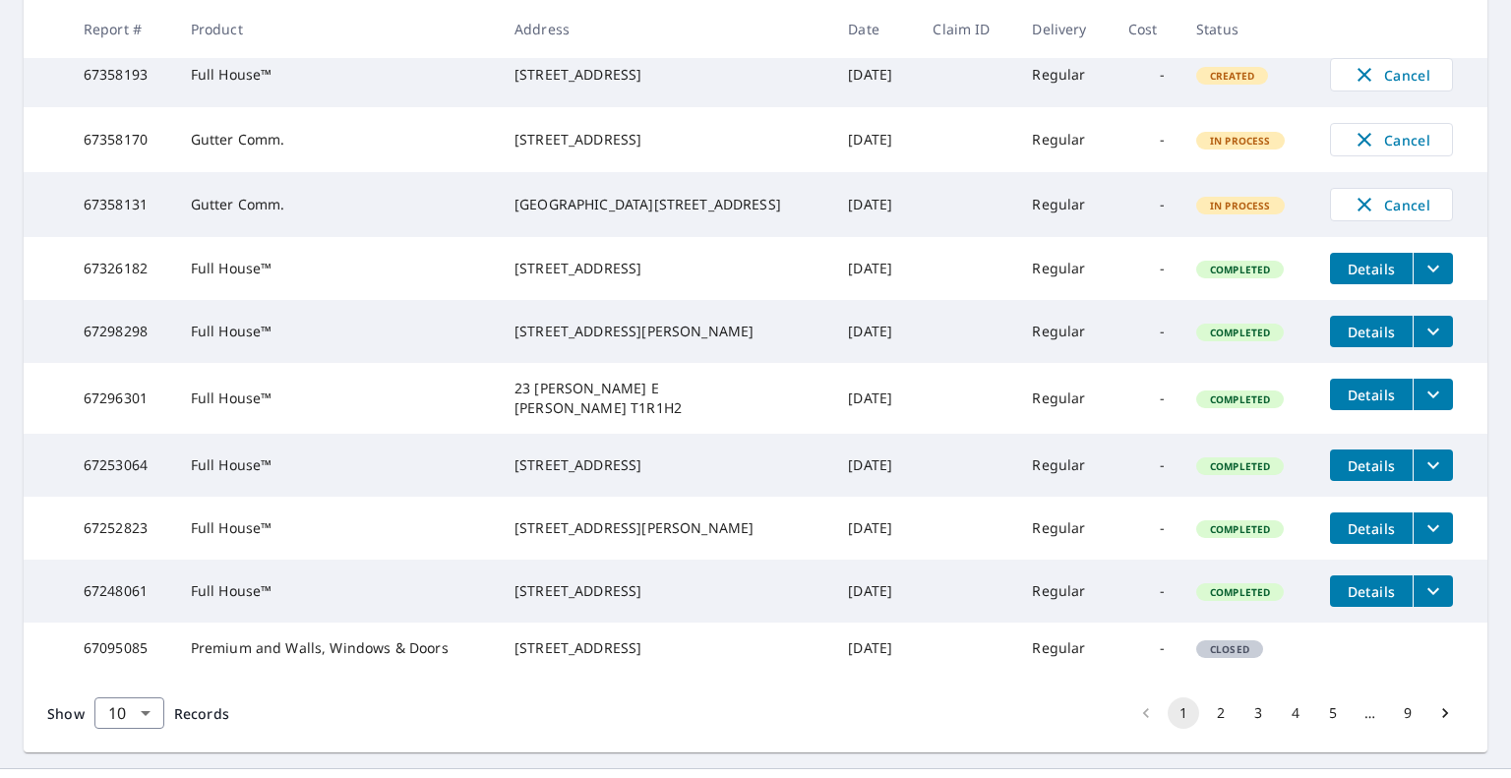
scroll to position [510, 0]
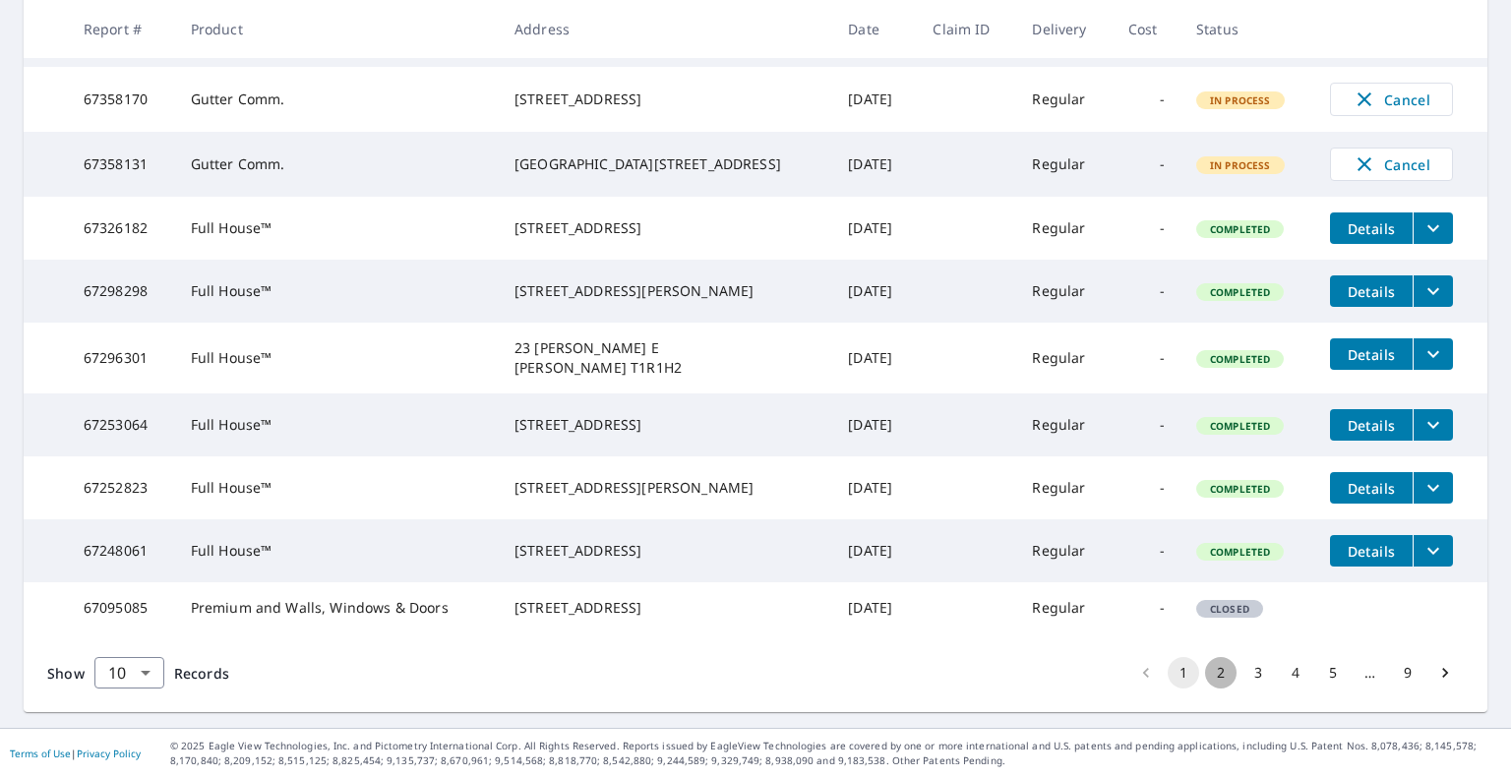
click at [1205, 668] on button "2" at bounding box center [1220, 672] width 31 height 31
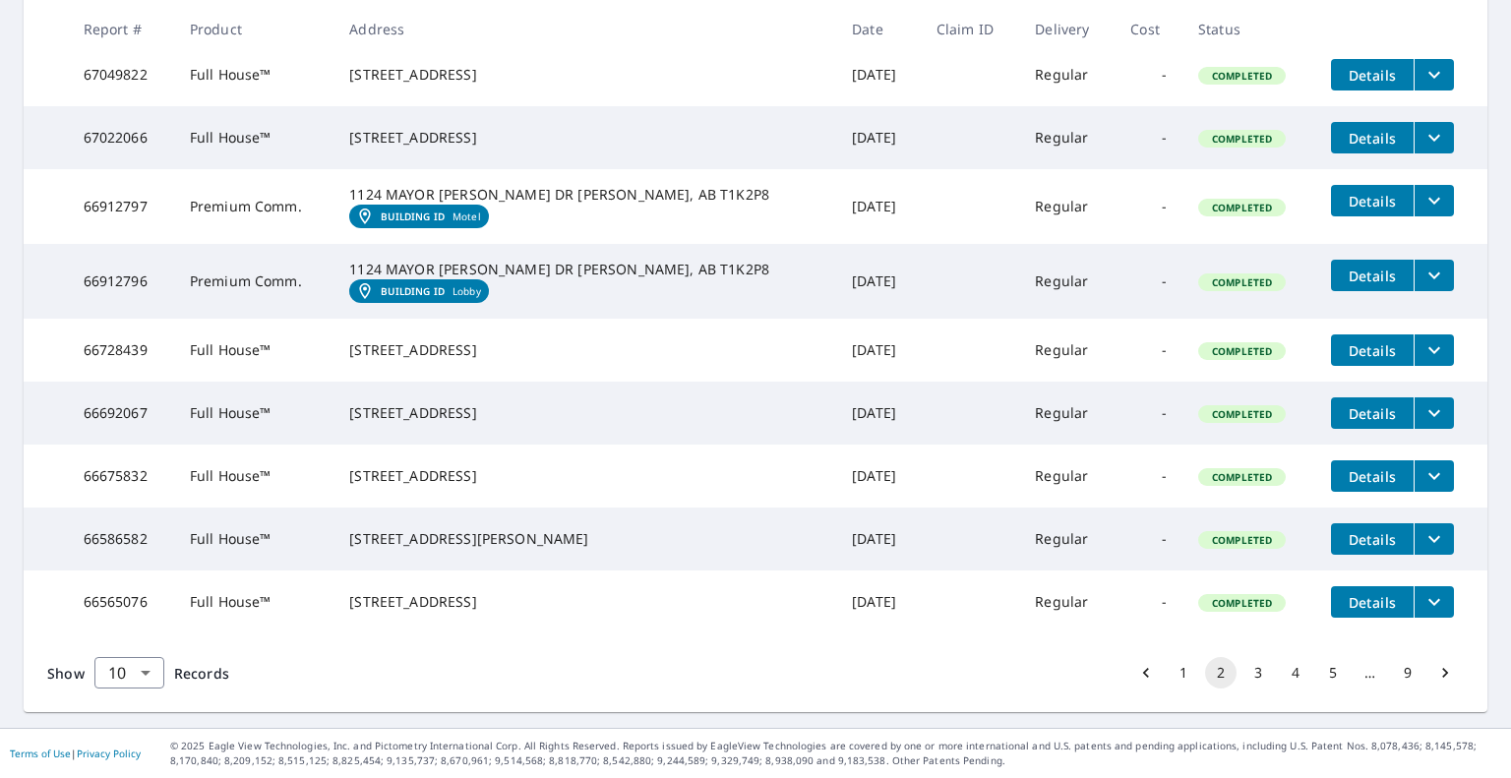
scroll to position [458, 0]
click at [1414, 216] on button "filesDropdownBtn-66912797" at bounding box center [1434, 200] width 40 height 31
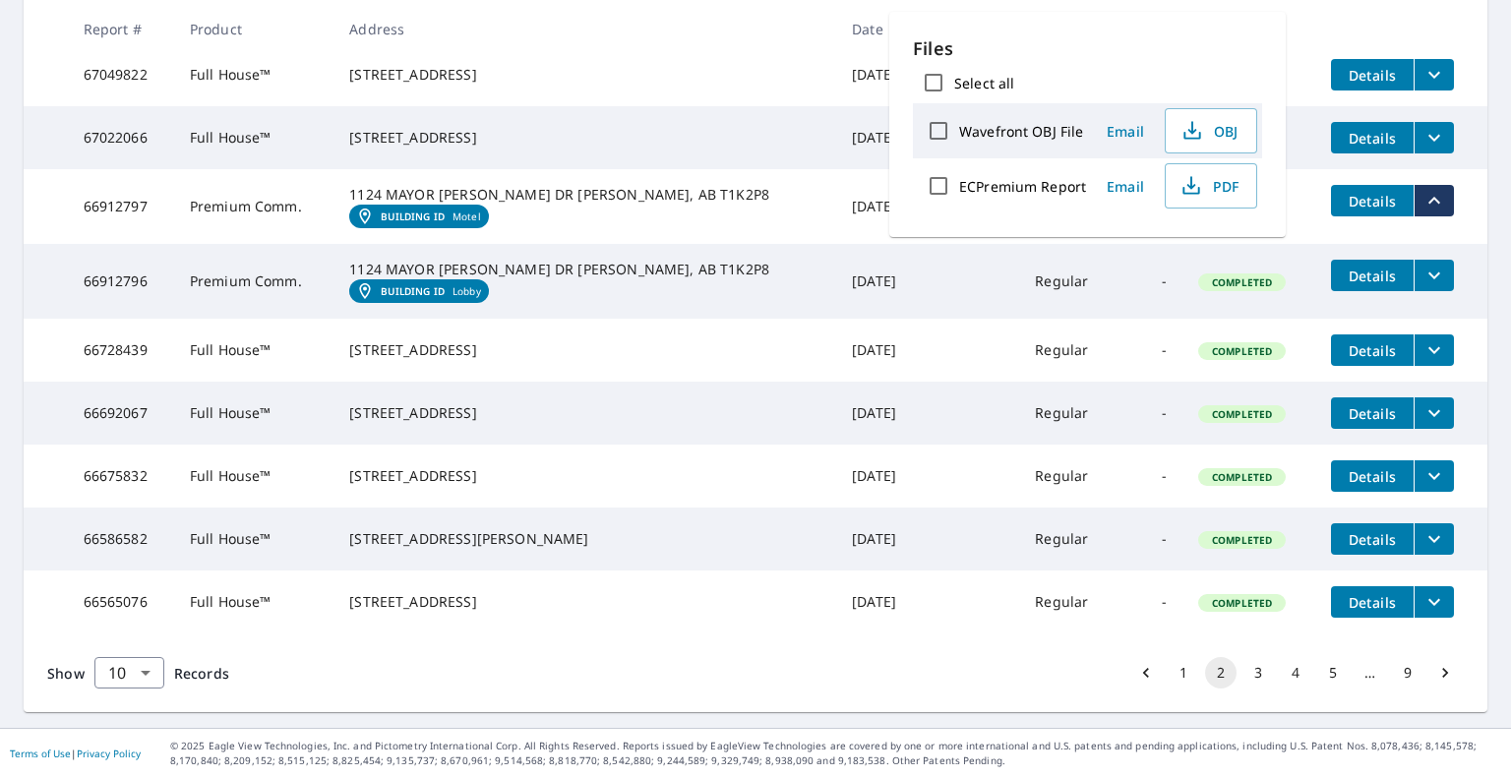
click at [539, 244] on td "1124 MAYOR [PERSON_NAME] DR [PERSON_NAME], AB T1K2P8 Building ID Motel" at bounding box center [584, 206] width 503 height 75
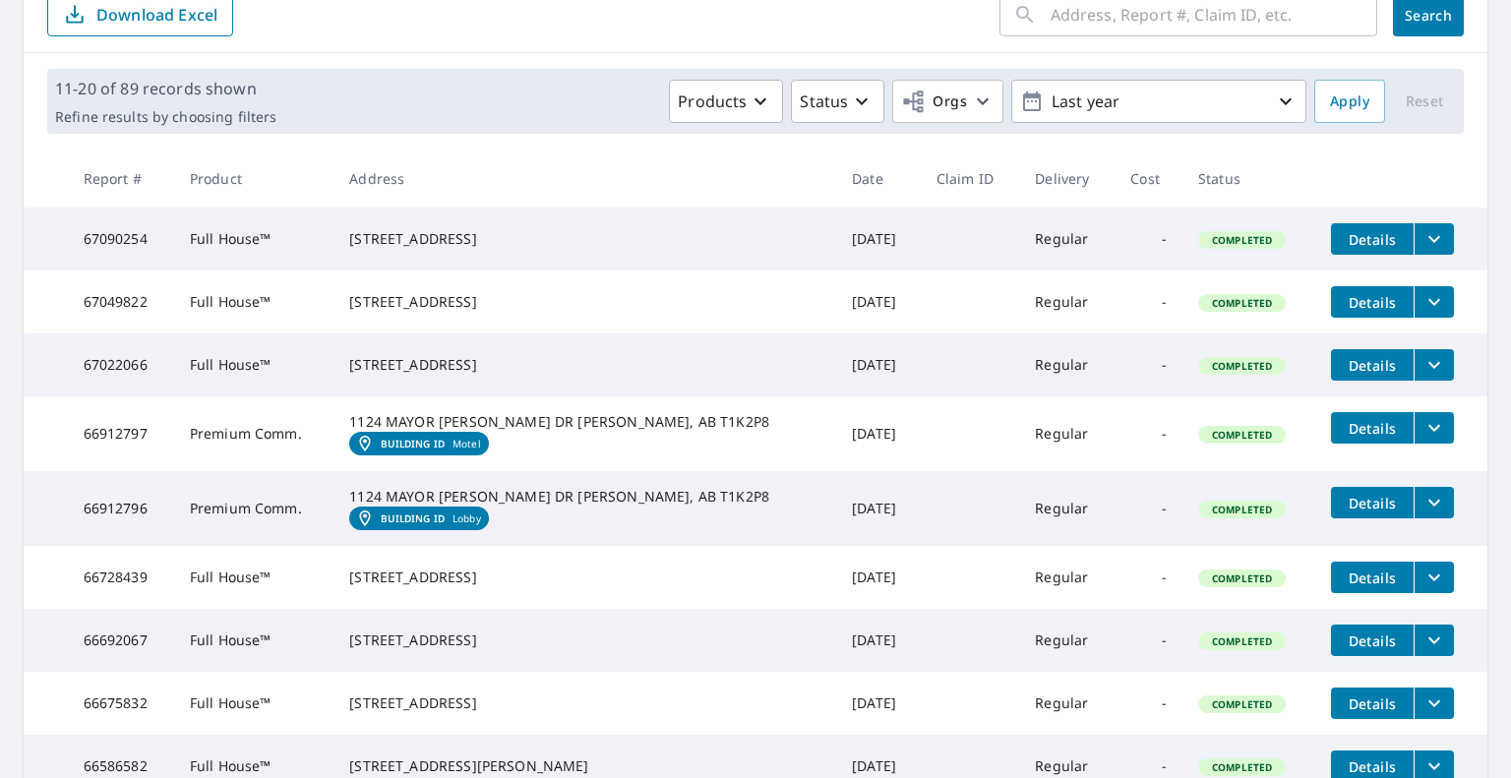
scroll to position [0, 0]
